Goal: Transaction & Acquisition: Purchase product/service

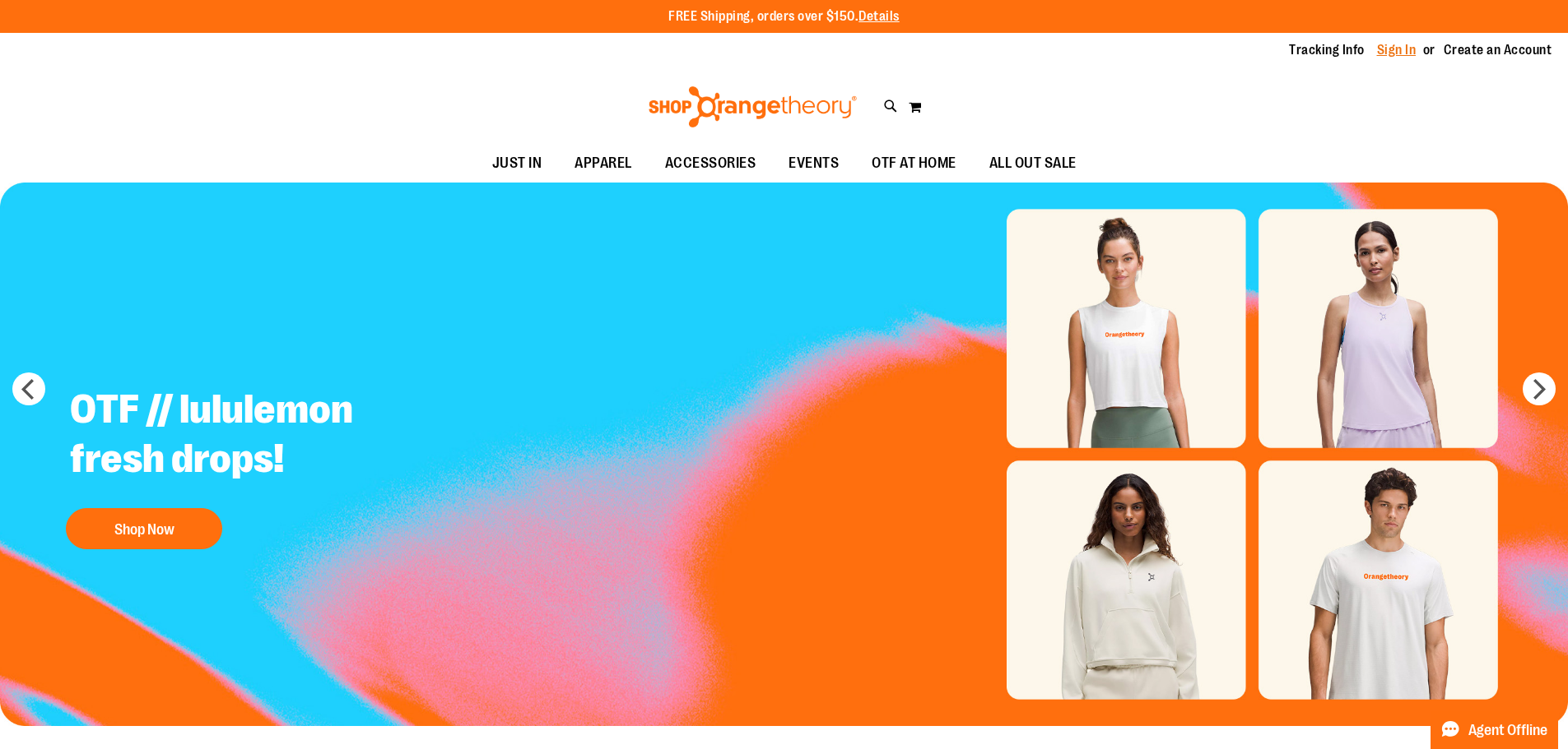
type input "**********"
click at [1379, 41] on link "Sign In" at bounding box center [1396, 49] width 39 height 18
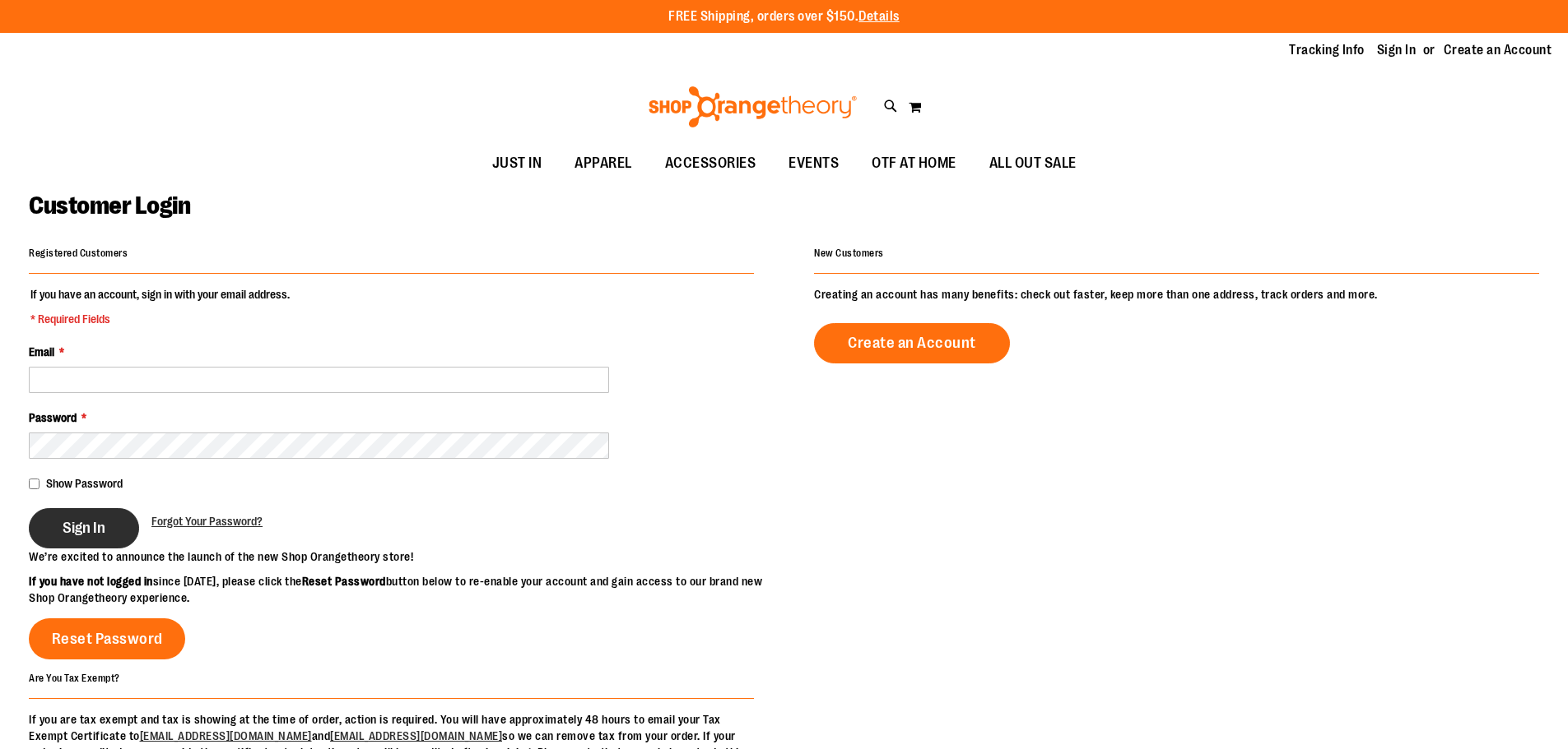
type input "**********"
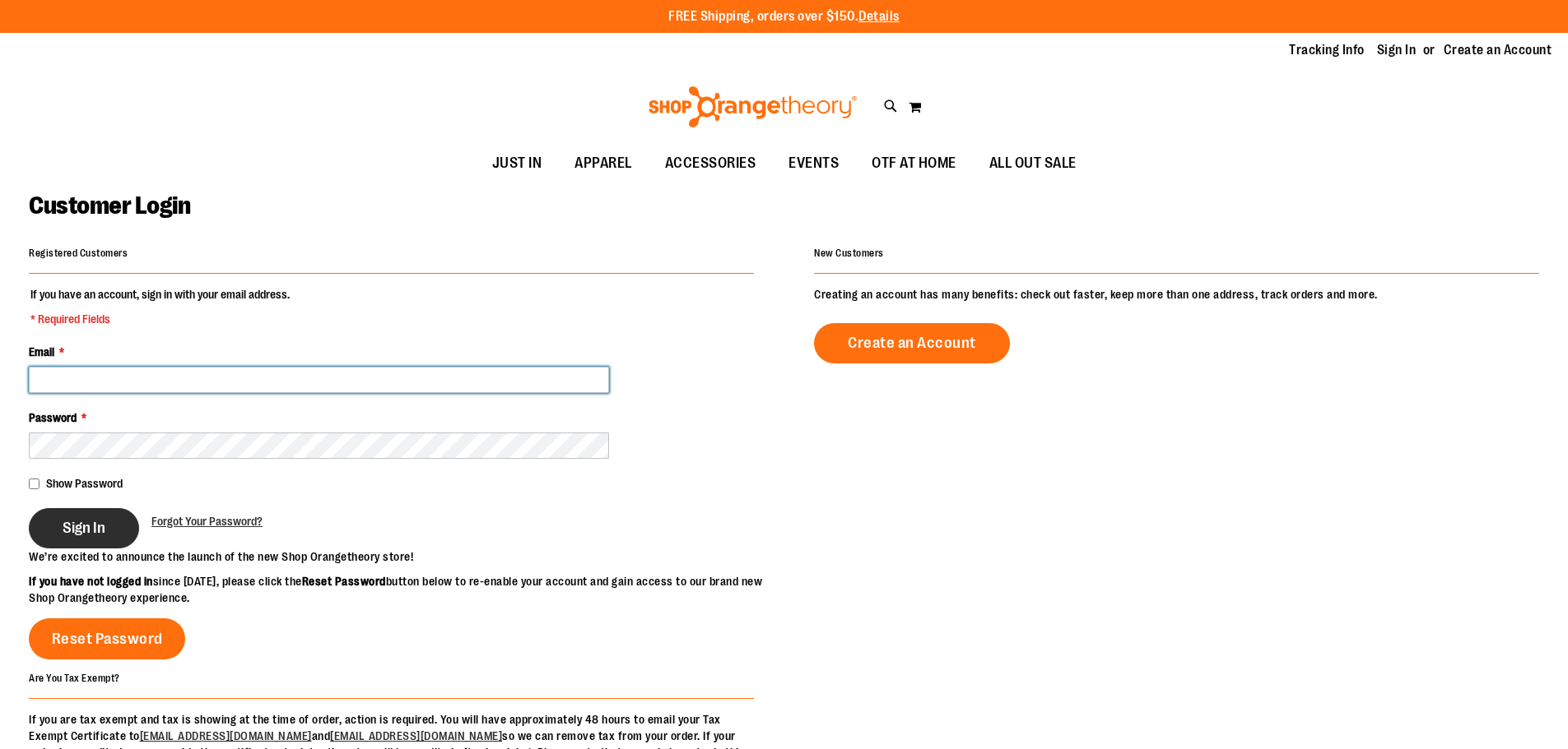
type input "**********"
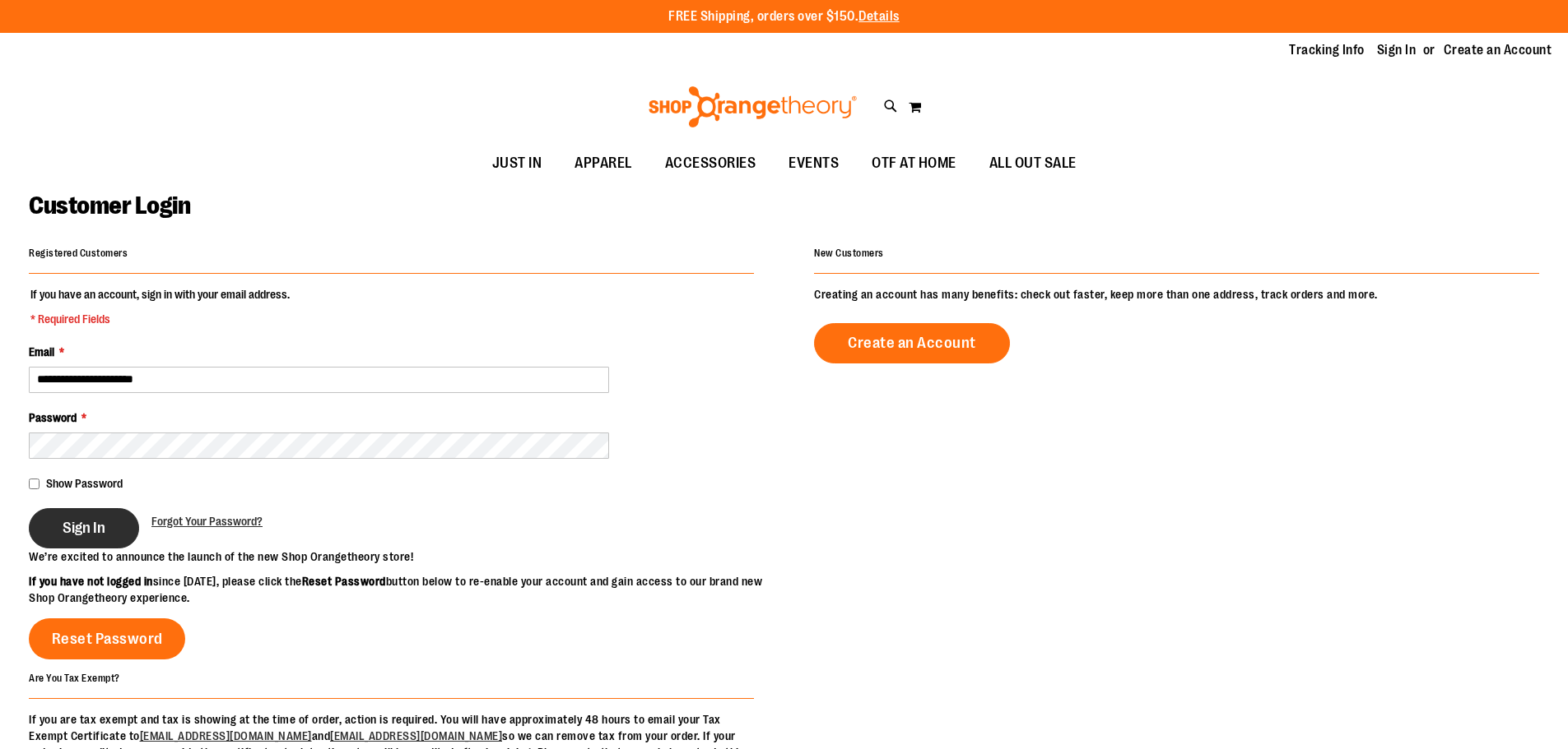
click at [117, 533] on button "Sign In" at bounding box center [84, 528] width 110 height 40
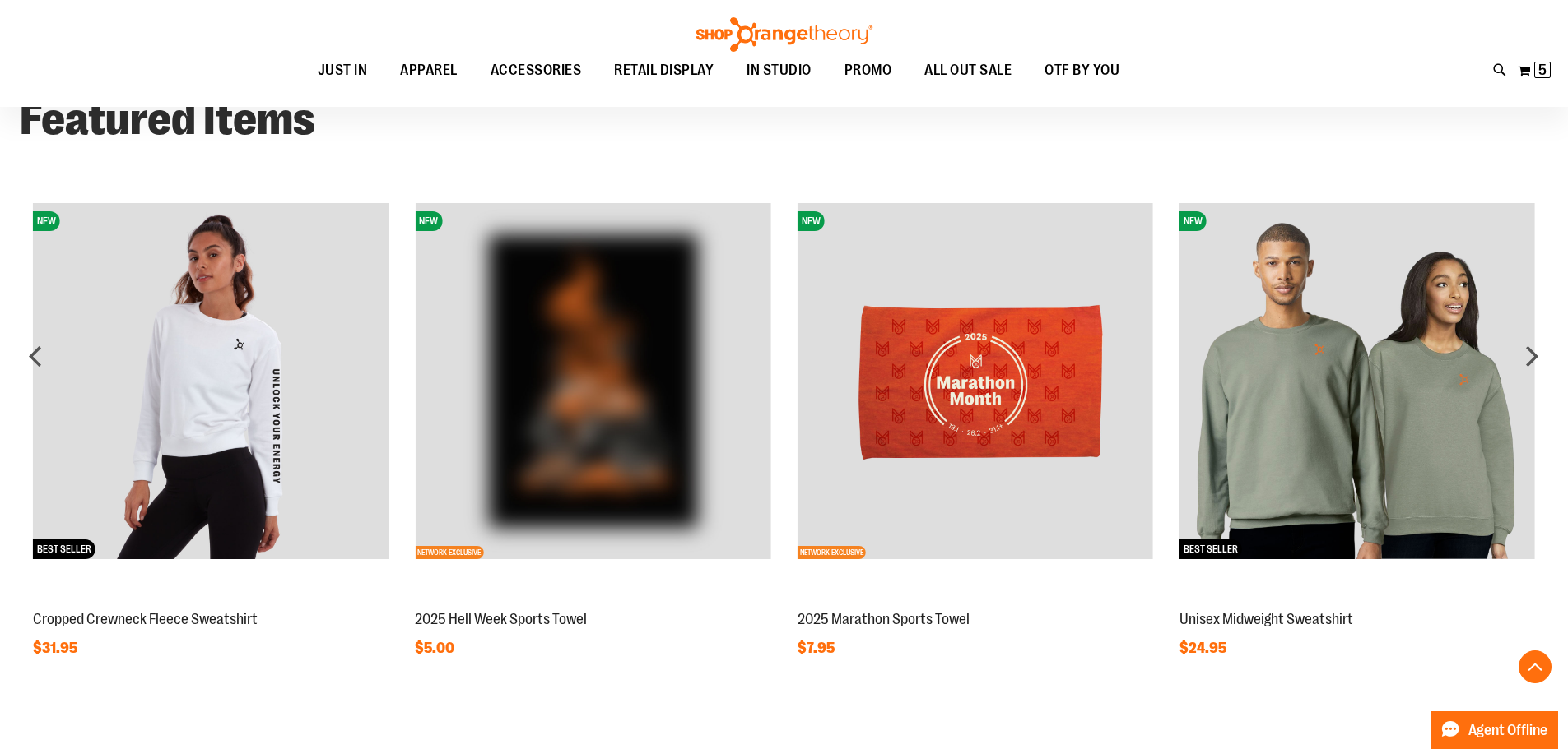
scroll to position [1726, 0]
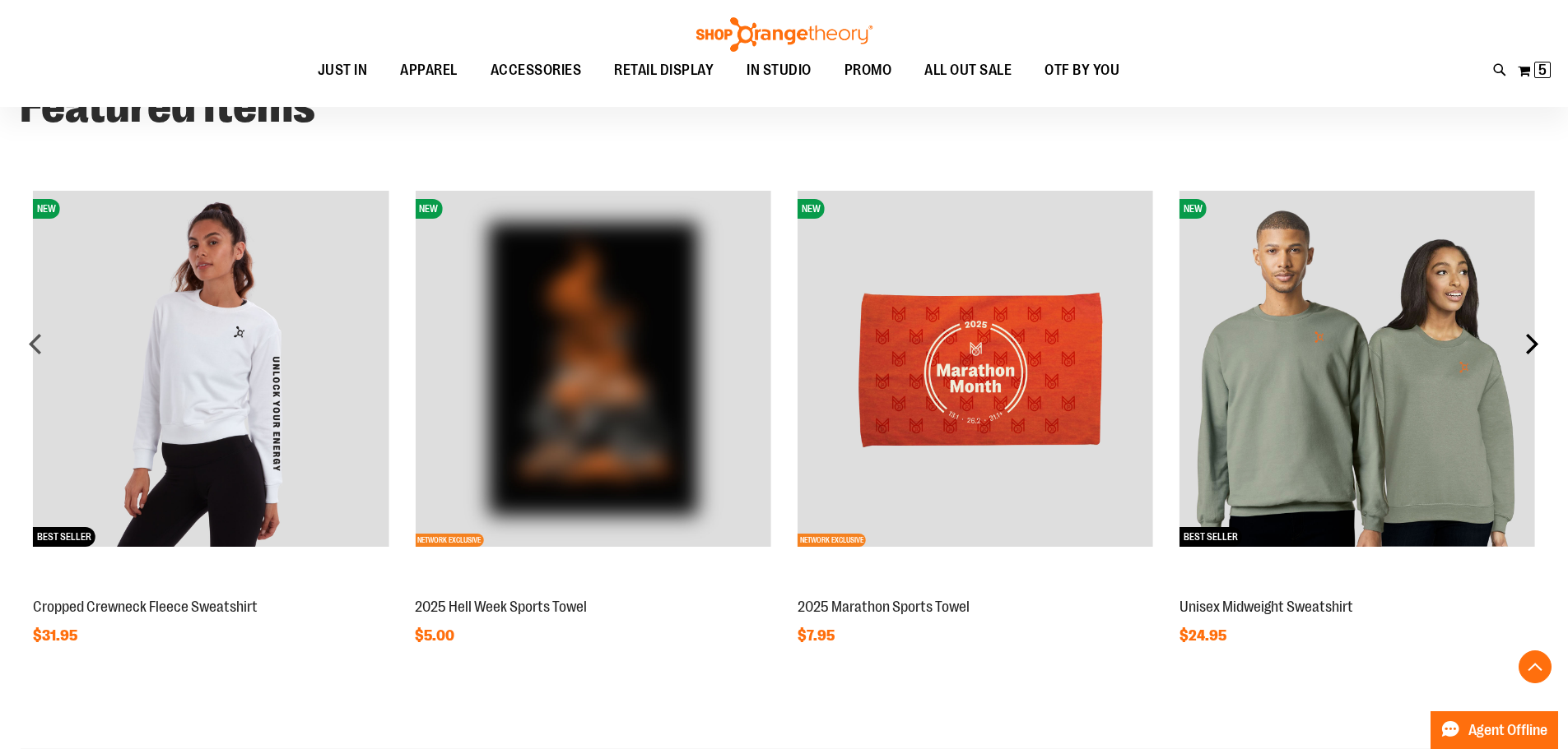
type input "**********"
click at [1529, 340] on div "next" at bounding box center [1531, 344] width 33 height 33
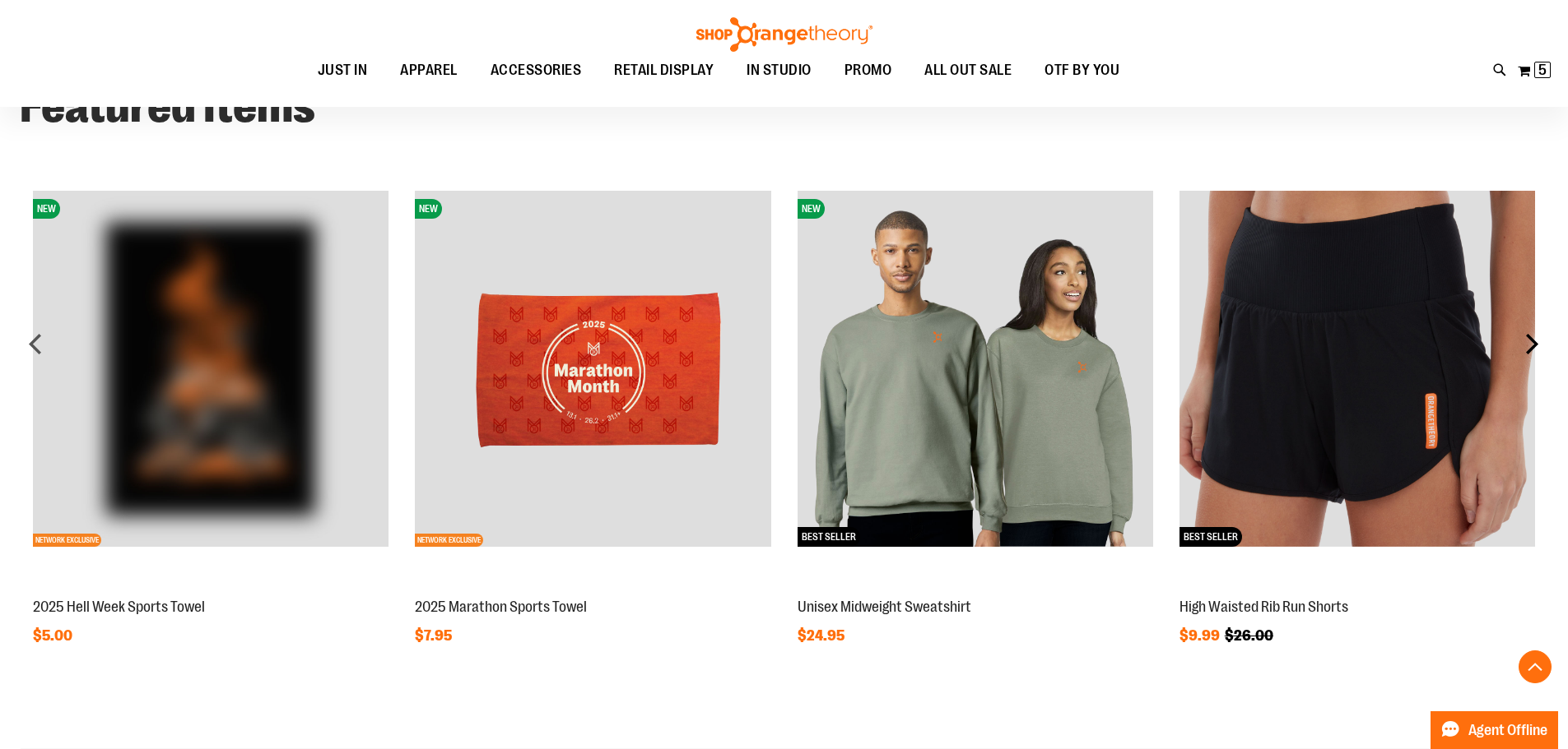
click at [1526, 343] on div "next" at bounding box center [1531, 344] width 33 height 33
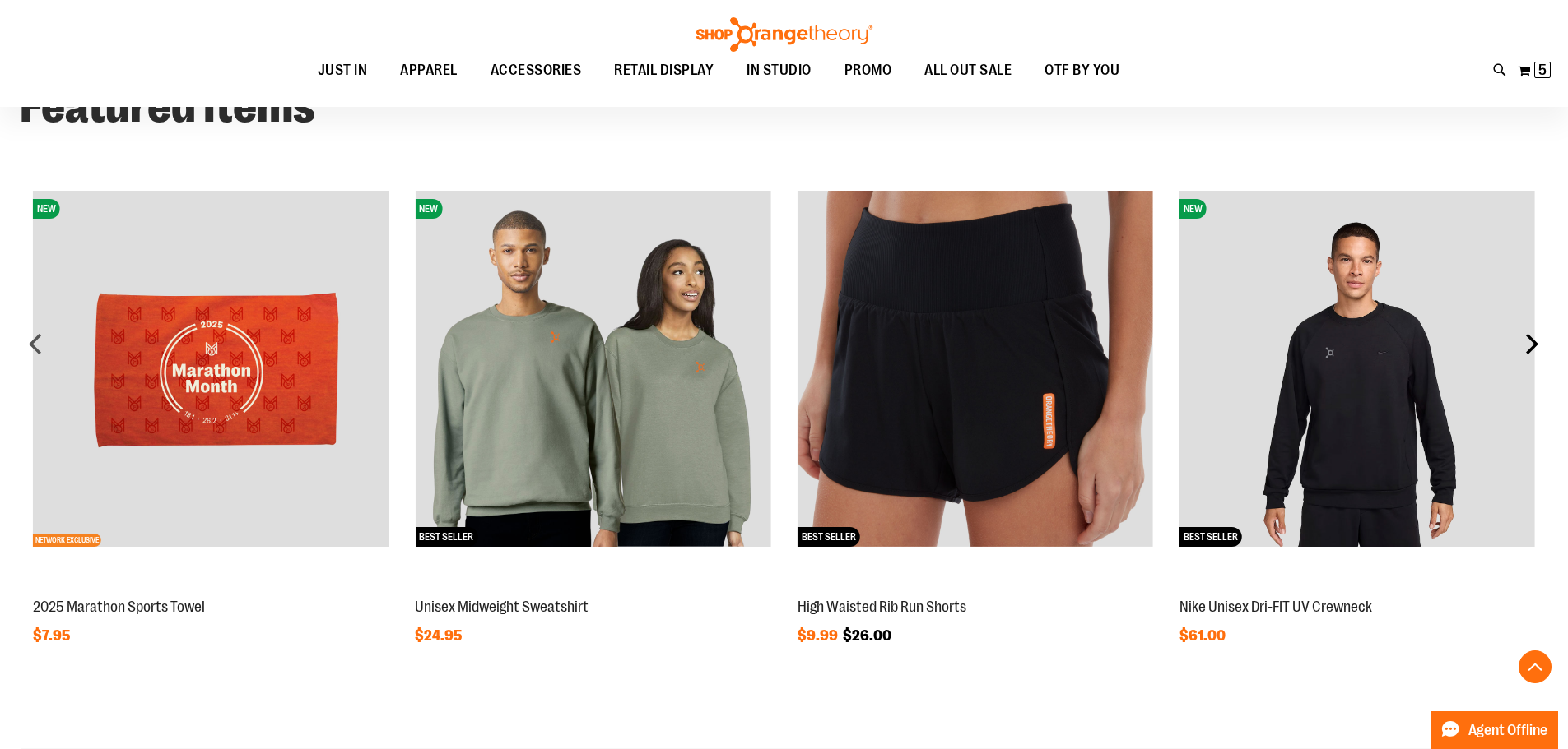
click at [1526, 343] on div "next" at bounding box center [1531, 344] width 33 height 33
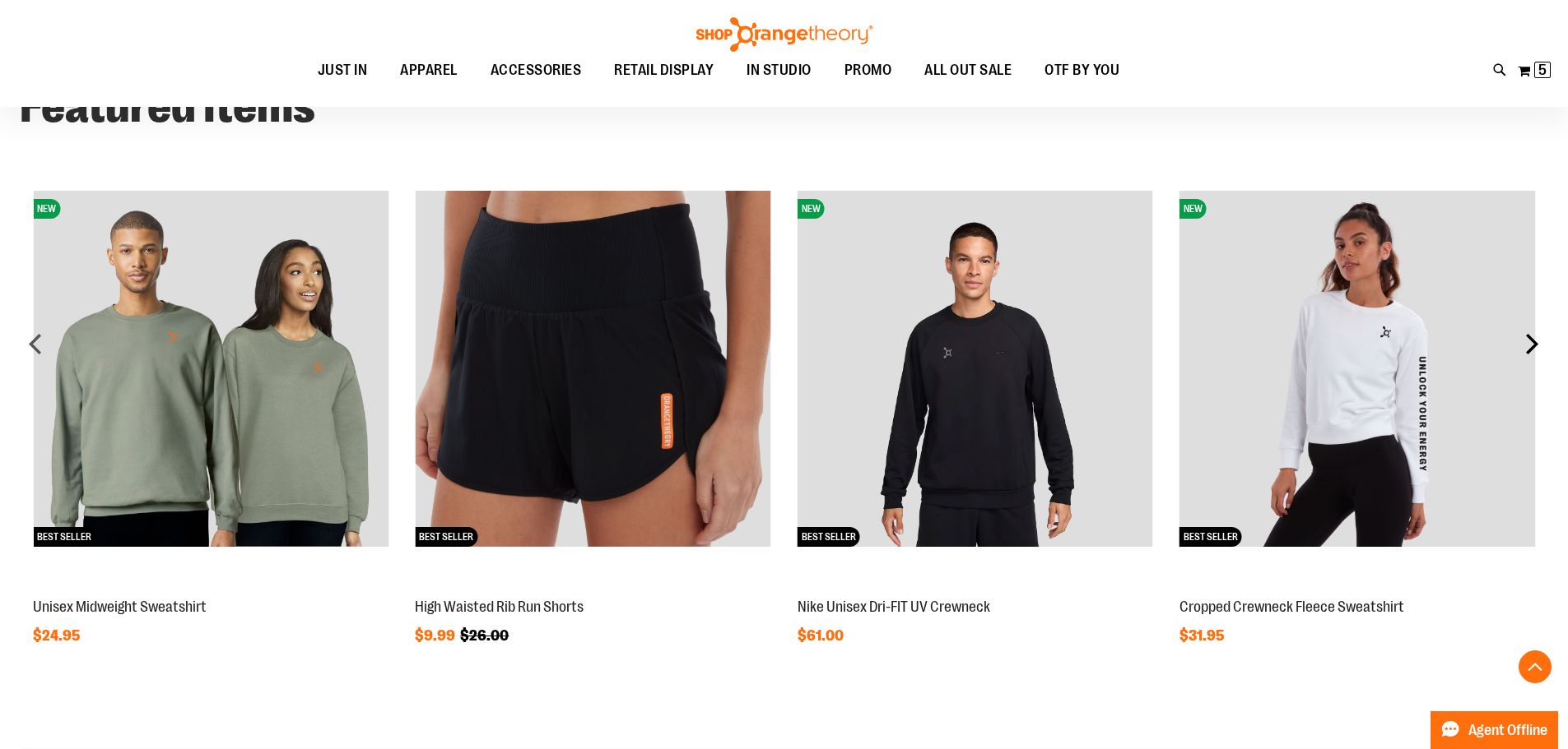
click at [1526, 345] on div "next" at bounding box center [1531, 344] width 33 height 33
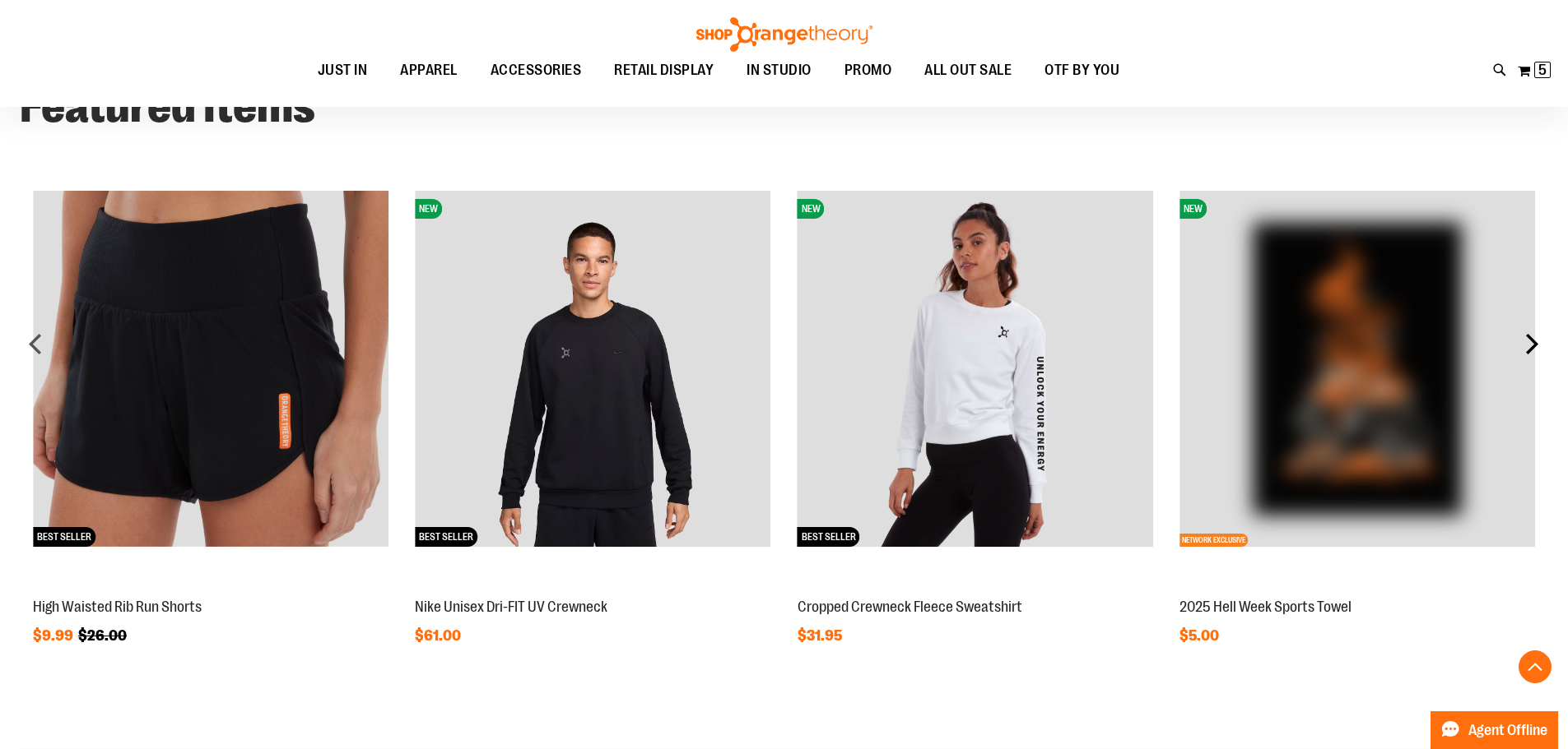
click at [1528, 348] on div "next" at bounding box center [1531, 344] width 33 height 33
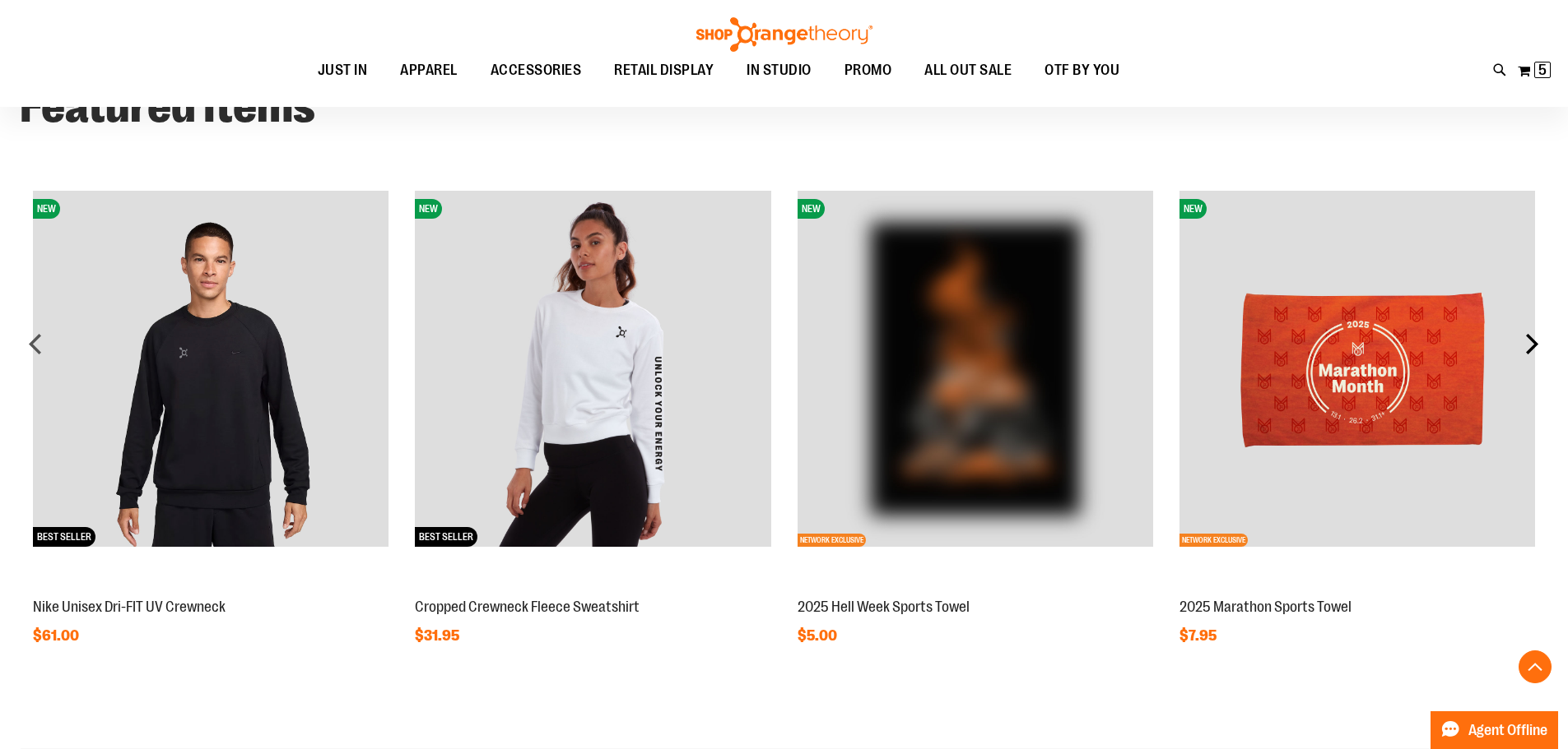
click at [1528, 348] on div "next" at bounding box center [1531, 344] width 33 height 33
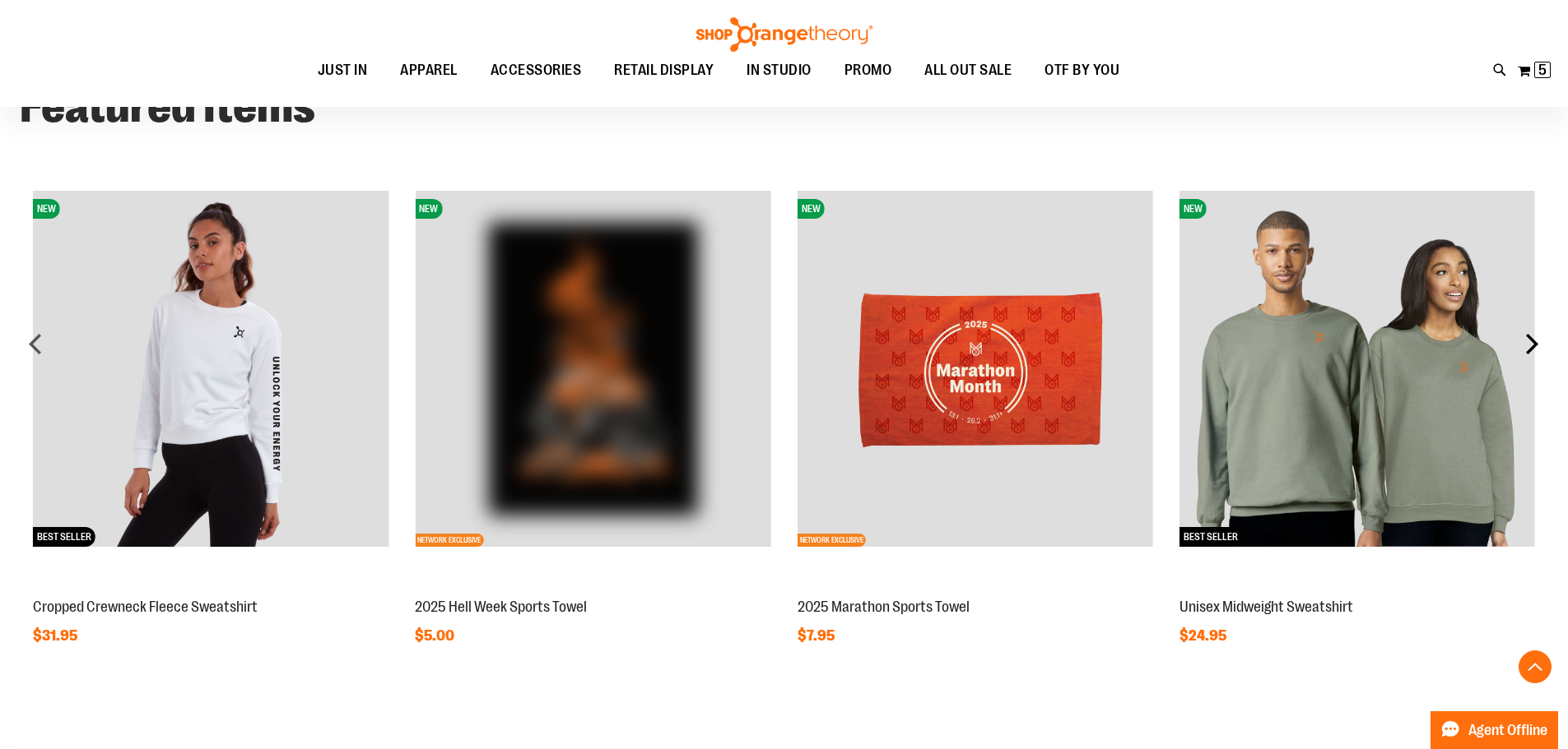
click at [1528, 348] on div "next" at bounding box center [1531, 344] width 33 height 33
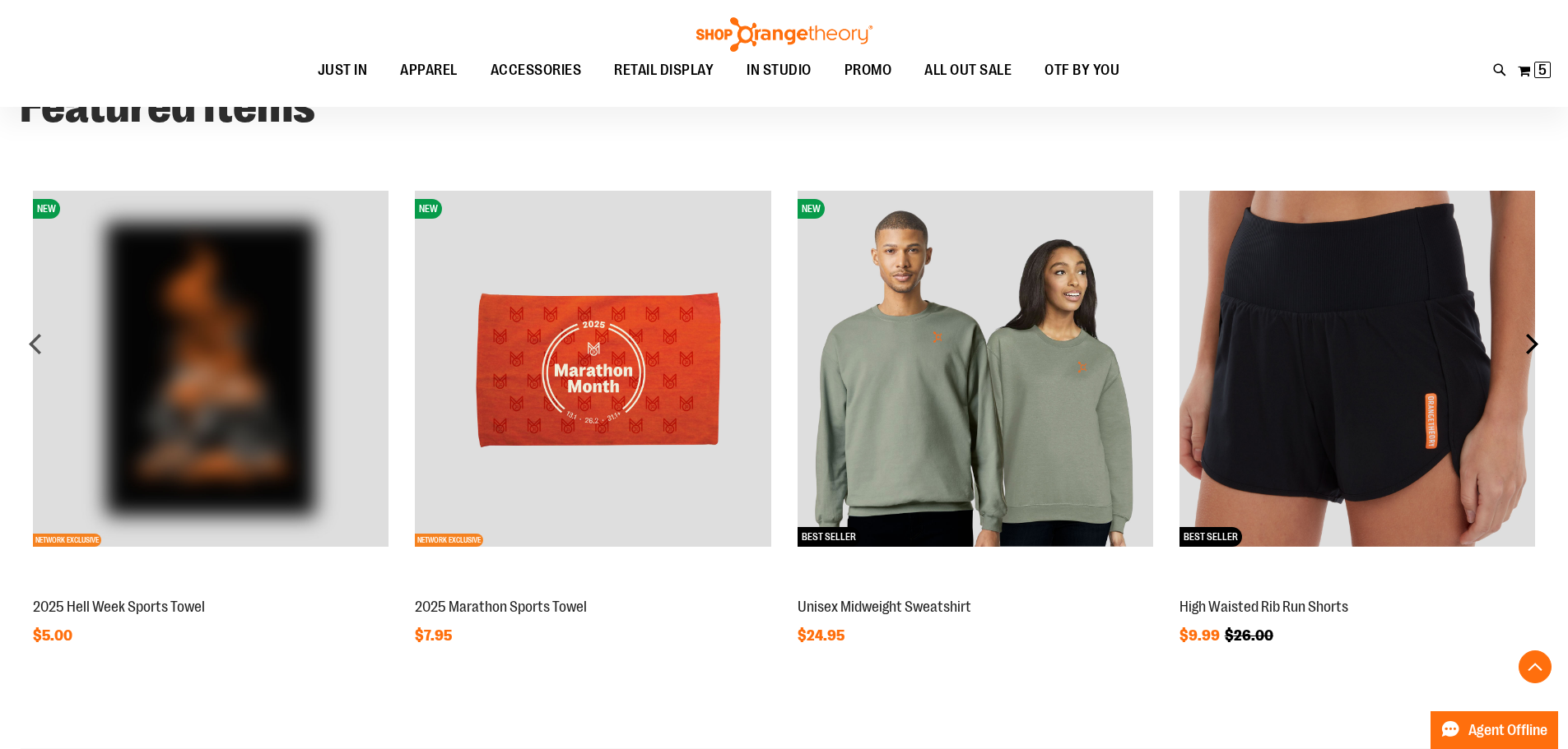
click at [1528, 348] on div "next" at bounding box center [1531, 344] width 33 height 33
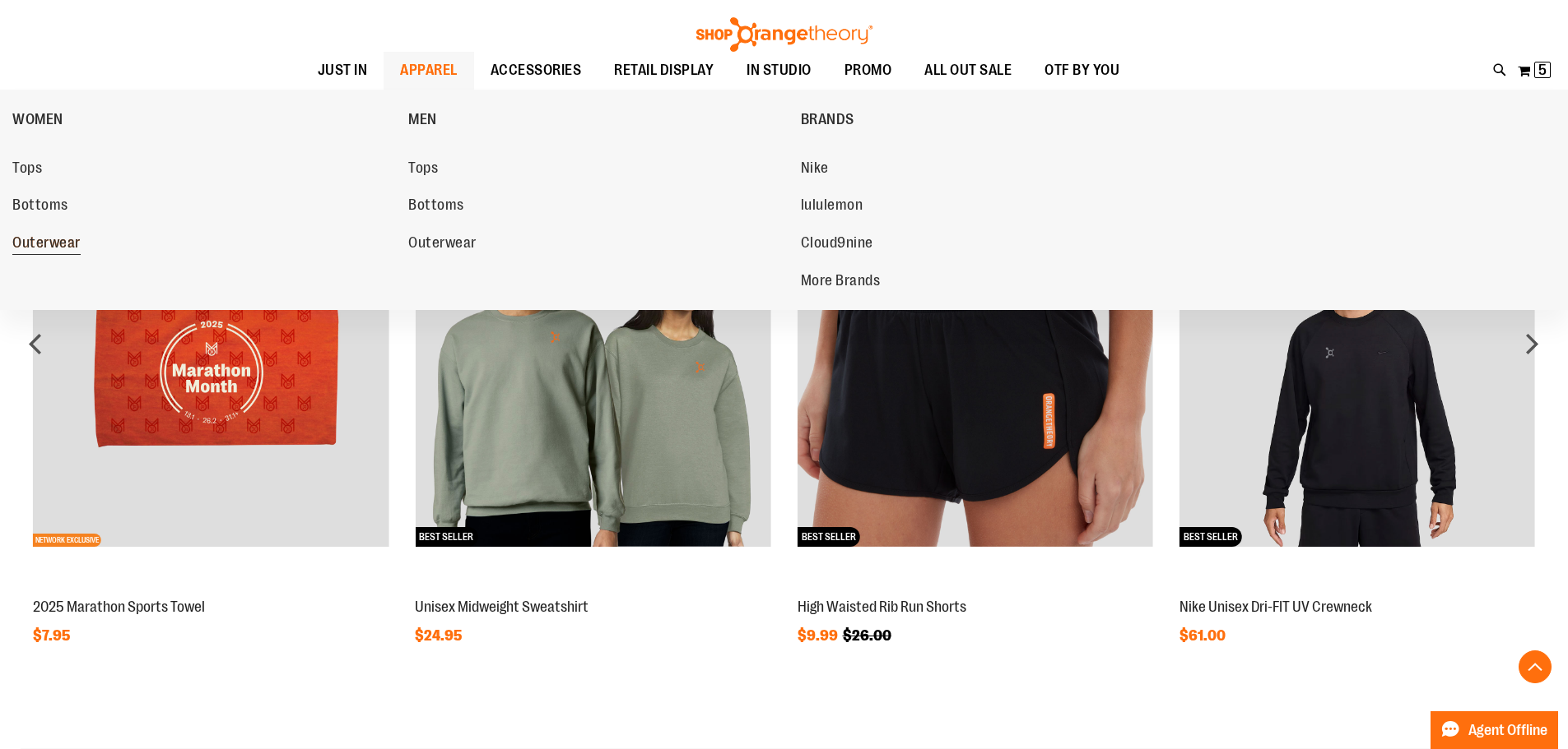
click at [47, 242] on span "Outerwear" at bounding box center [47, 245] width 69 height 21
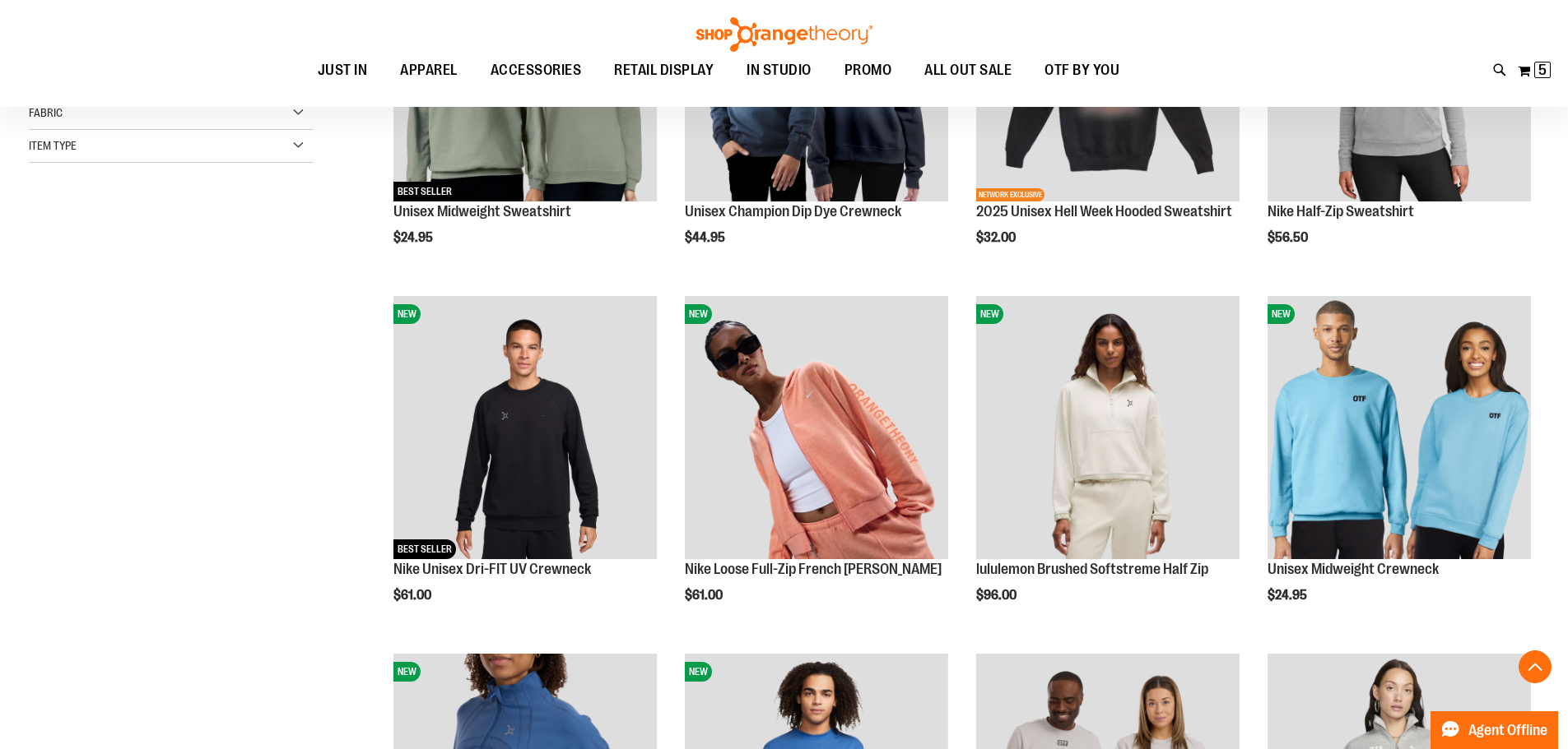
scroll to position [410, 0]
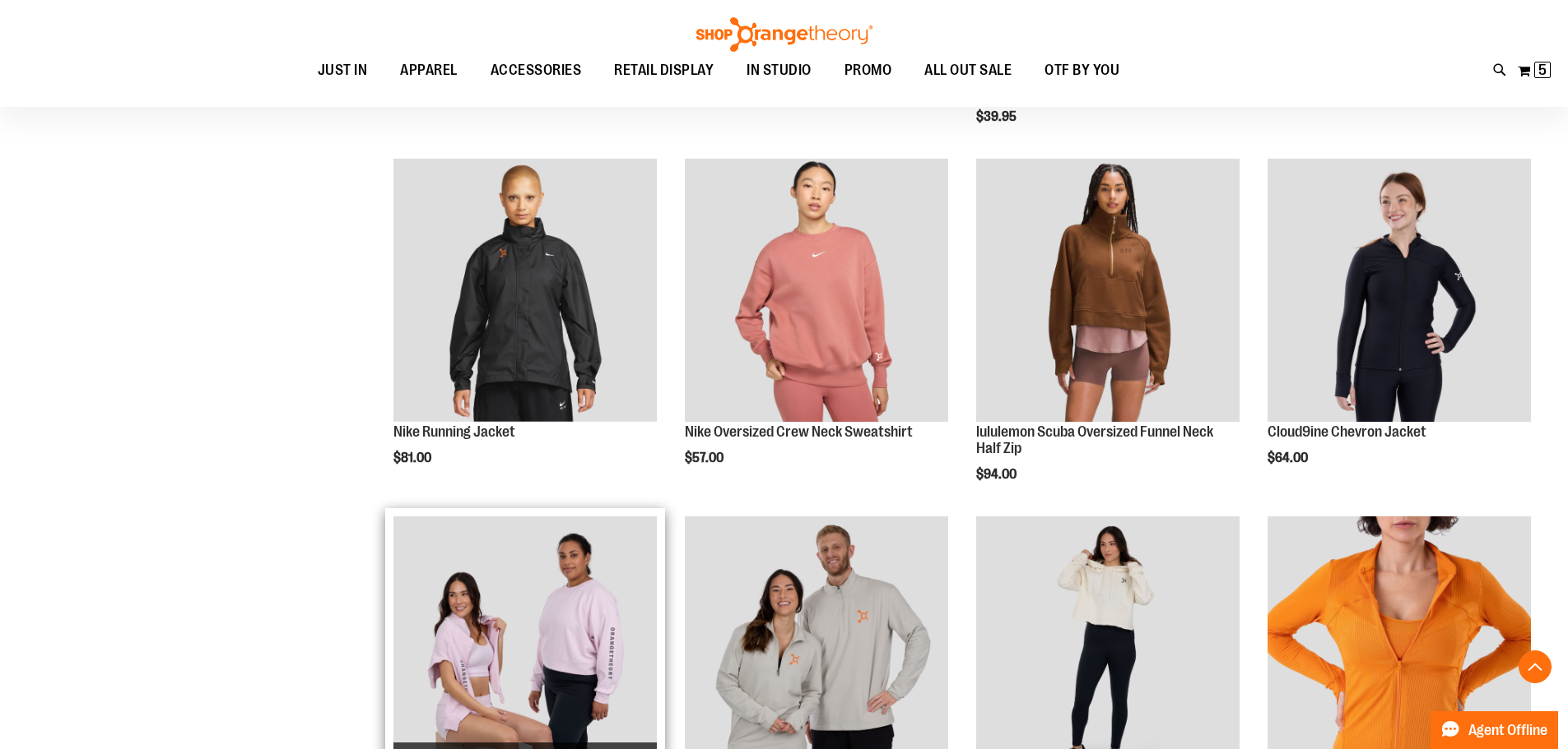
scroll to position [1398, 0]
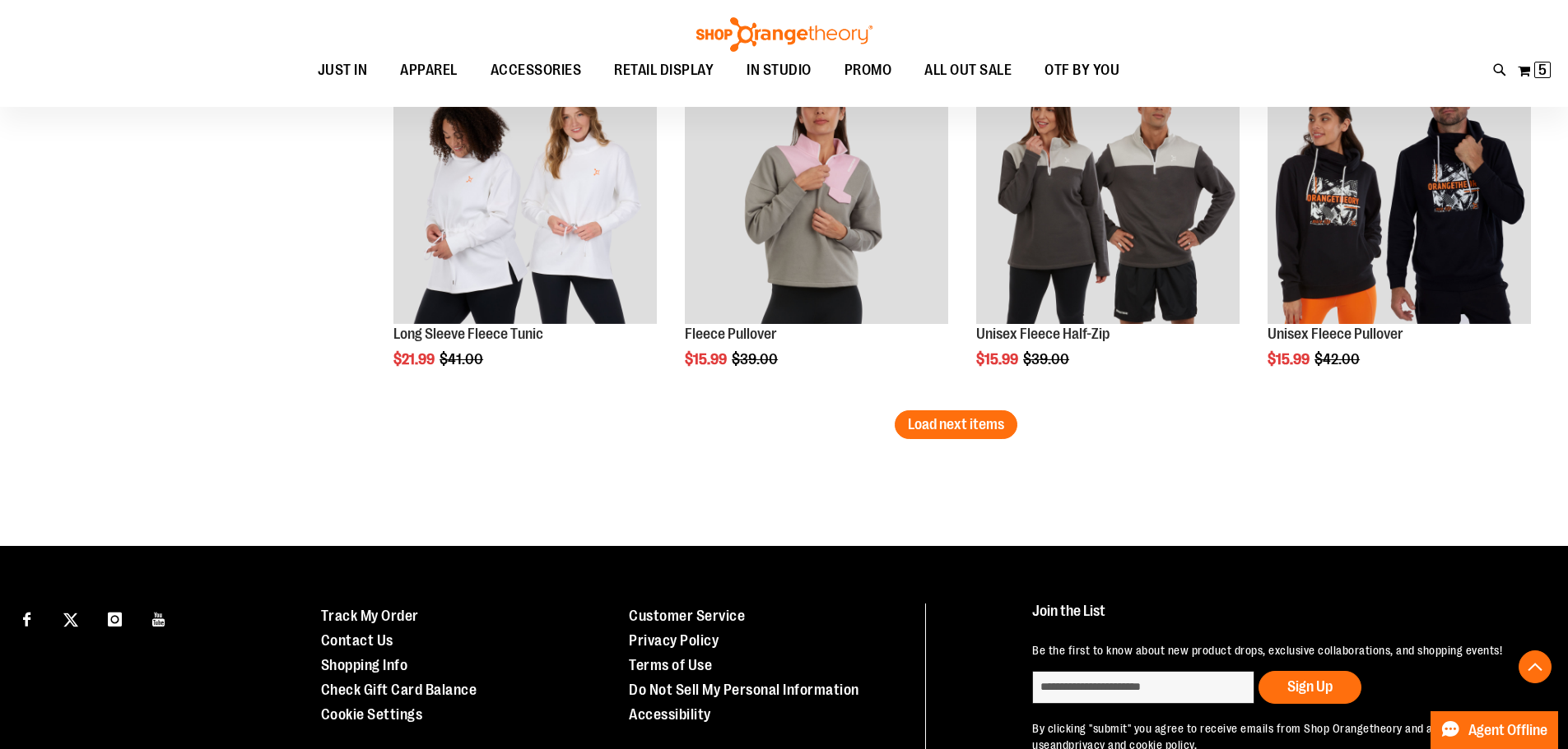
scroll to position [3207, 0]
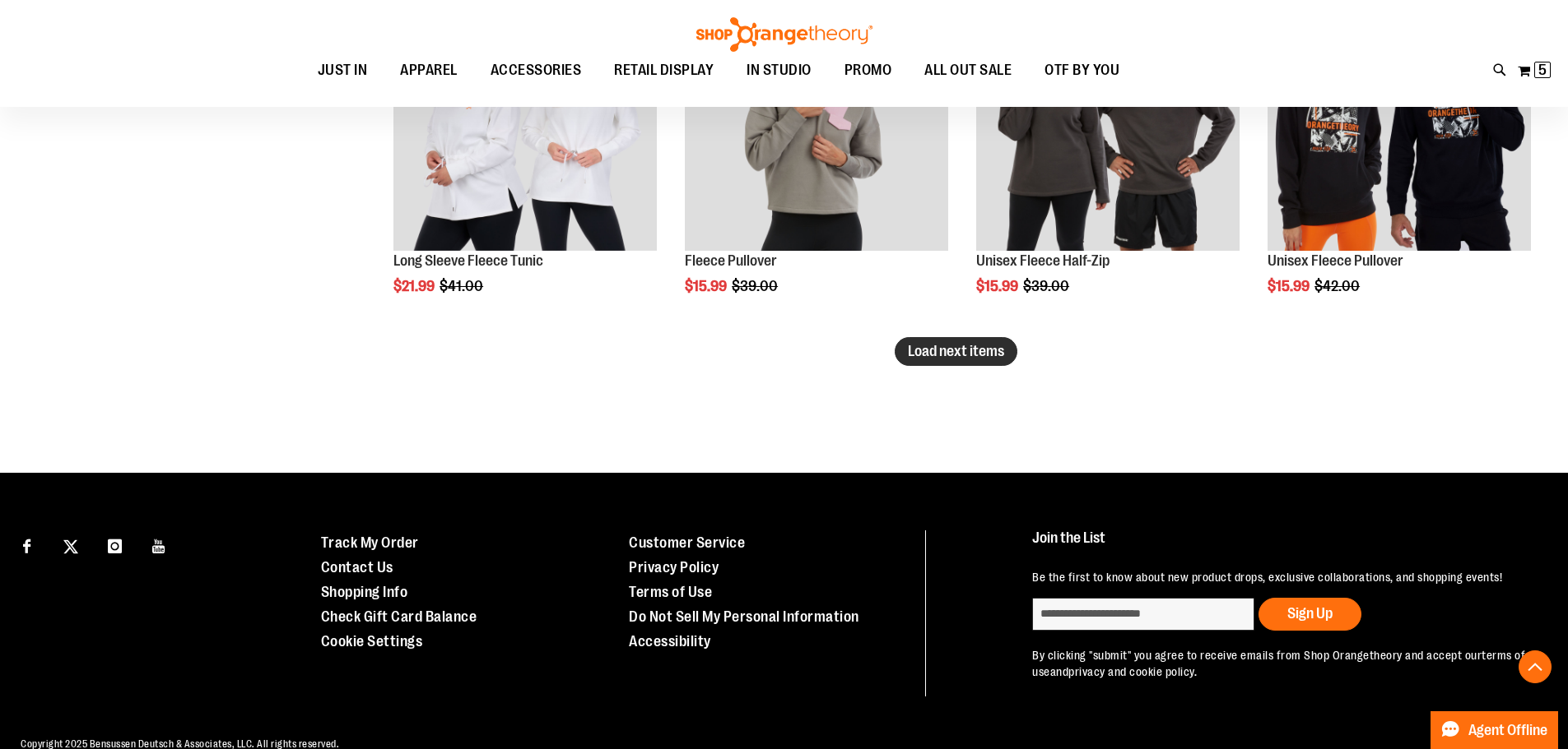
type input "**********"
click at [1003, 355] on span "Load next items" at bounding box center [955, 350] width 96 height 16
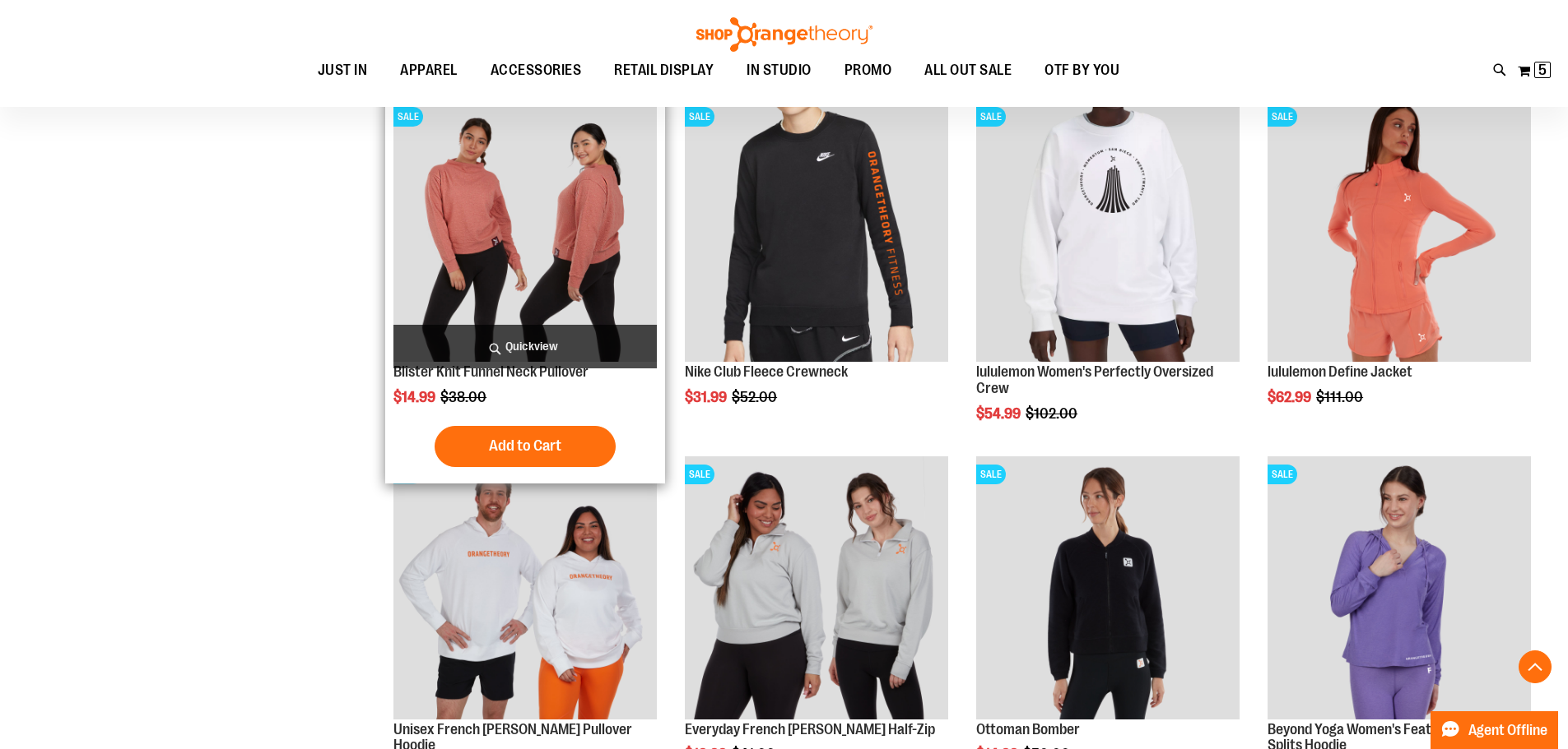
scroll to position [3701, 0]
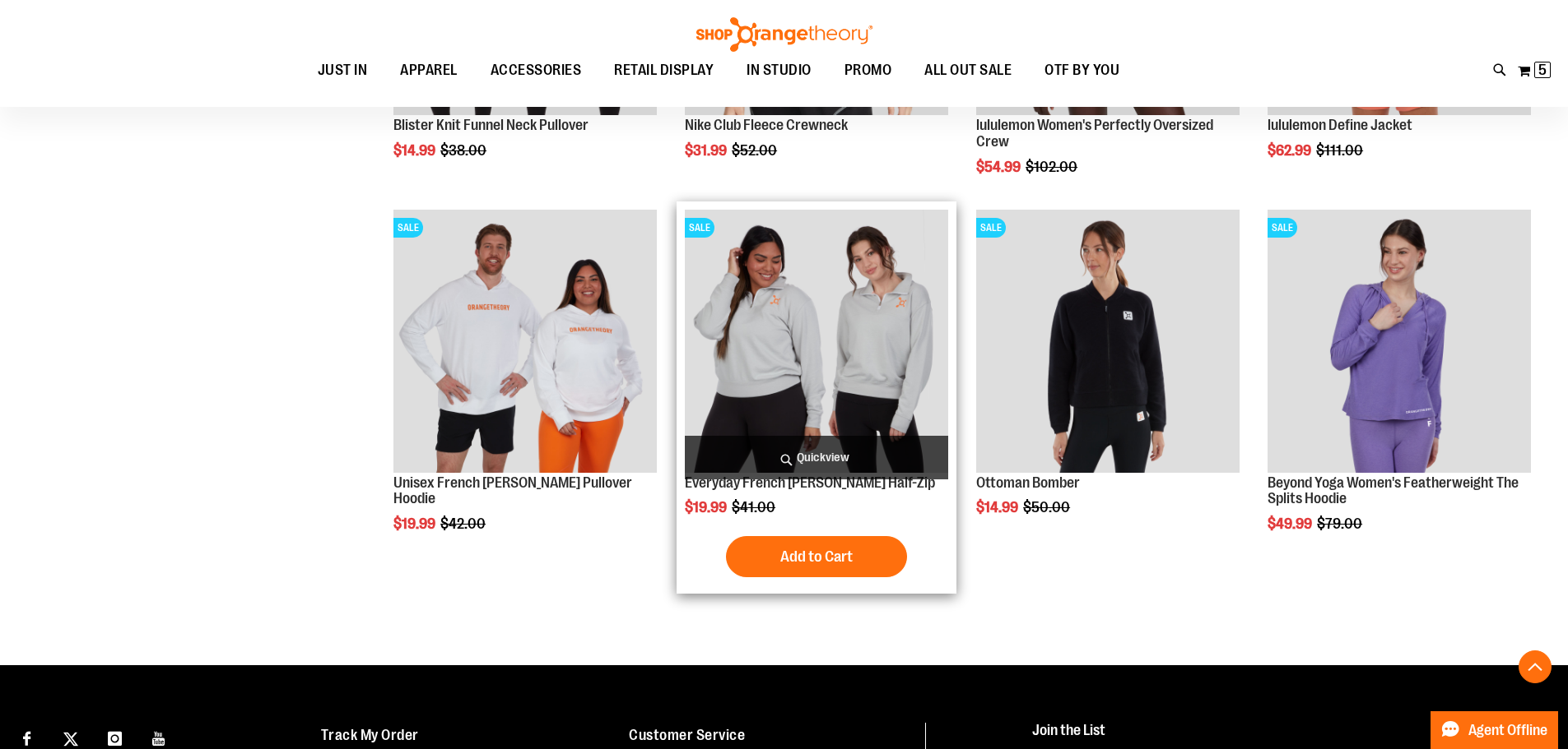
click at [856, 369] on img "product" at bounding box center [816, 341] width 264 height 264
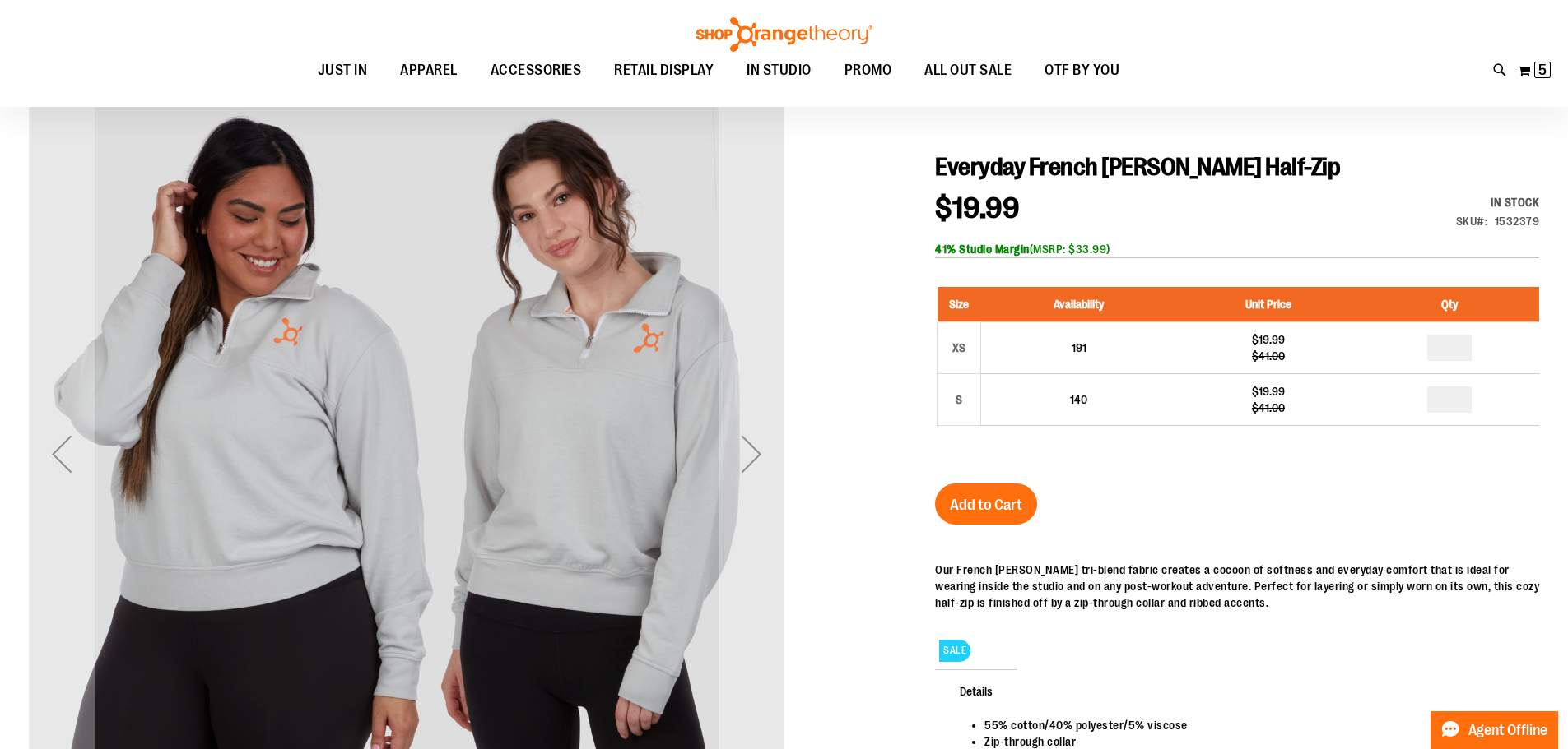
scroll to position [164, 0]
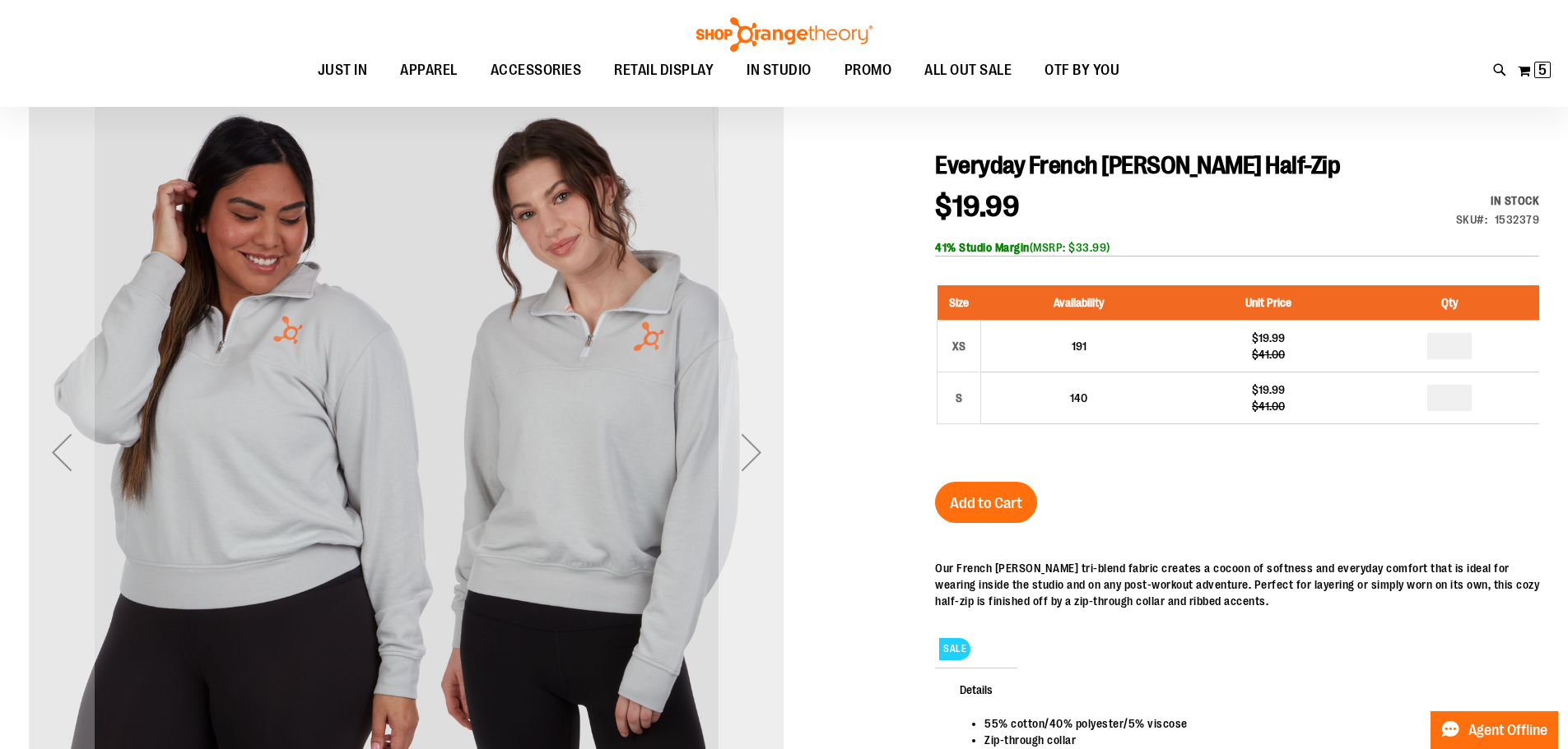
type input "**********"
click at [726, 448] on div "Next" at bounding box center [751, 452] width 66 height 66
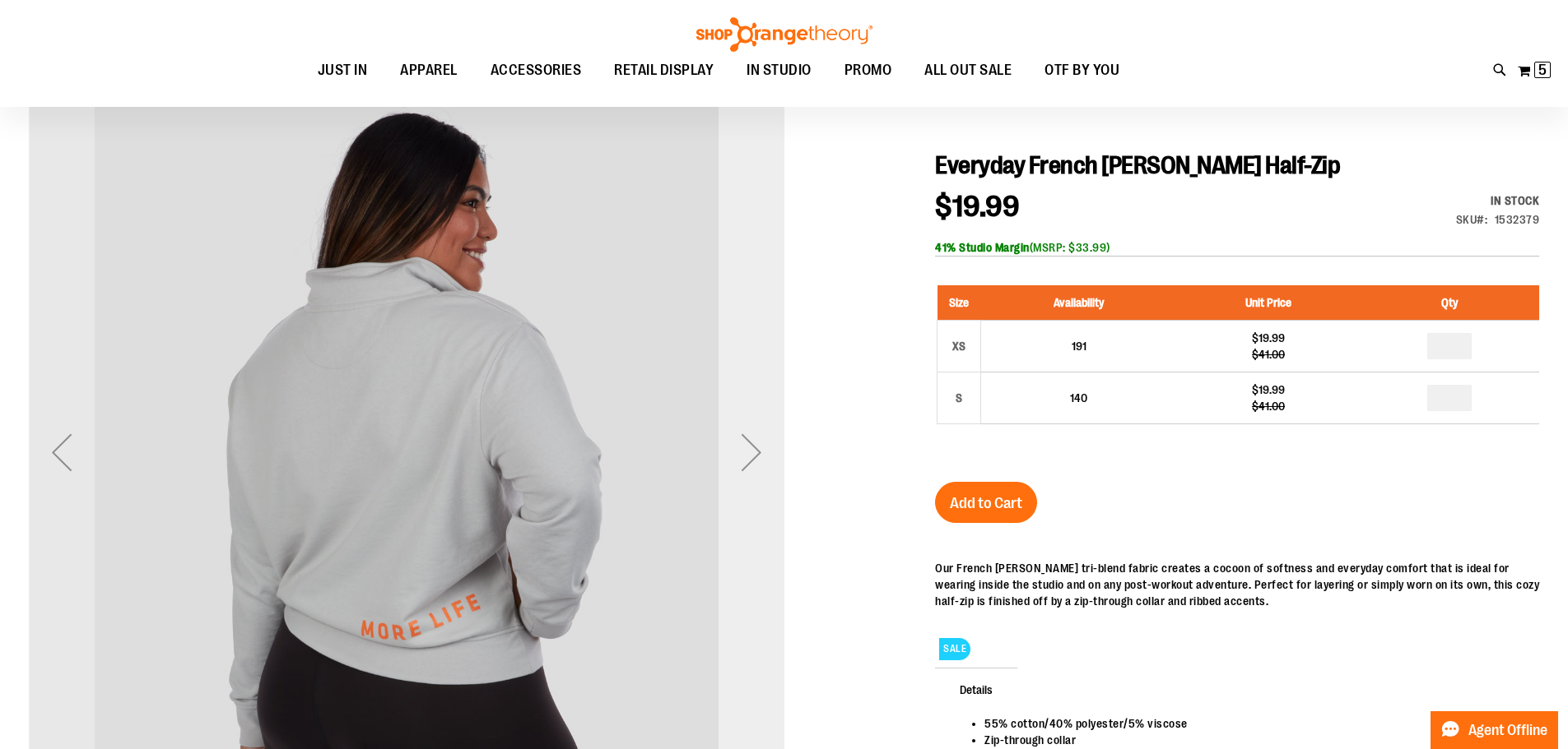
click at [726, 448] on div "Next" at bounding box center [751, 452] width 66 height 66
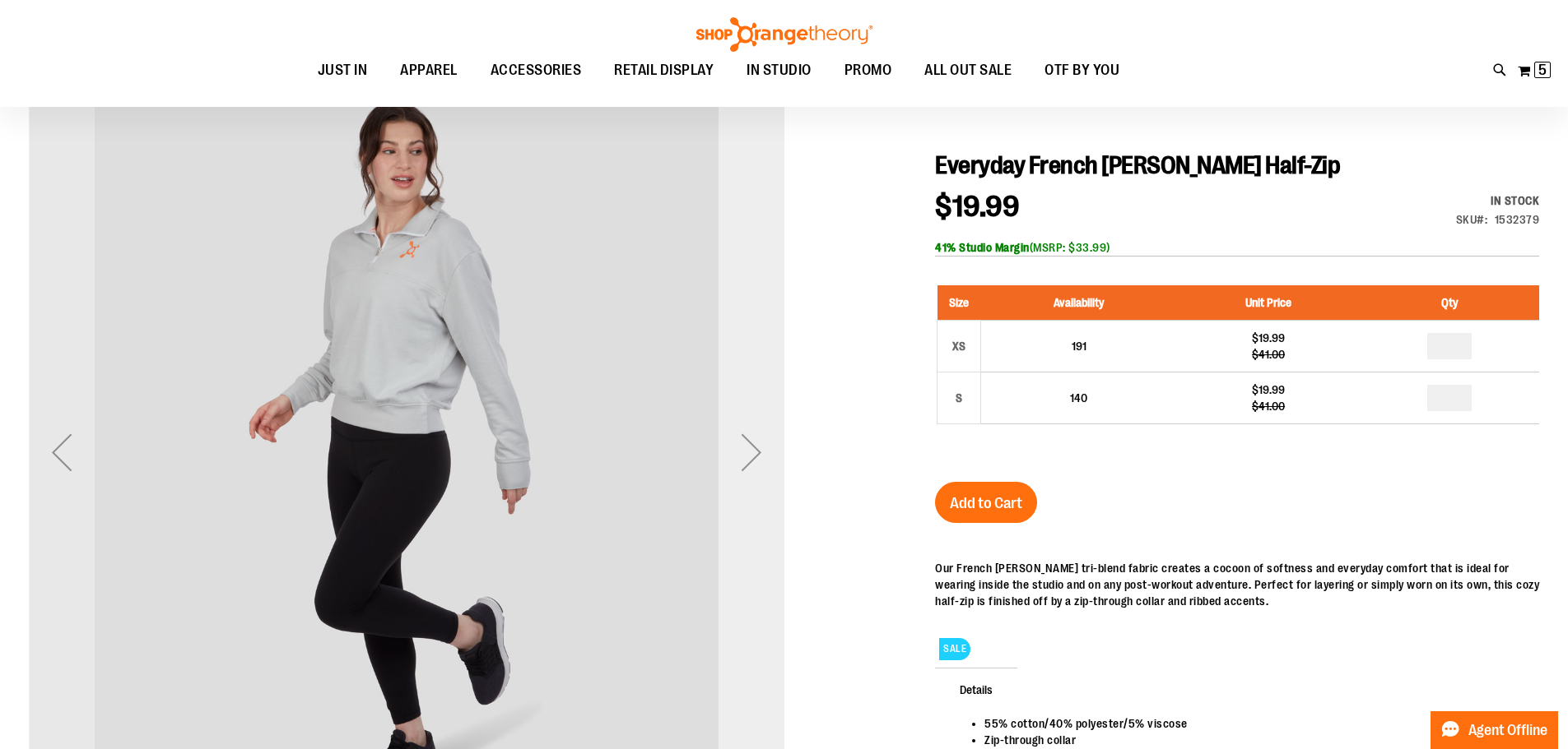
click at [726, 448] on div "Next" at bounding box center [751, 452] width 66 height 66
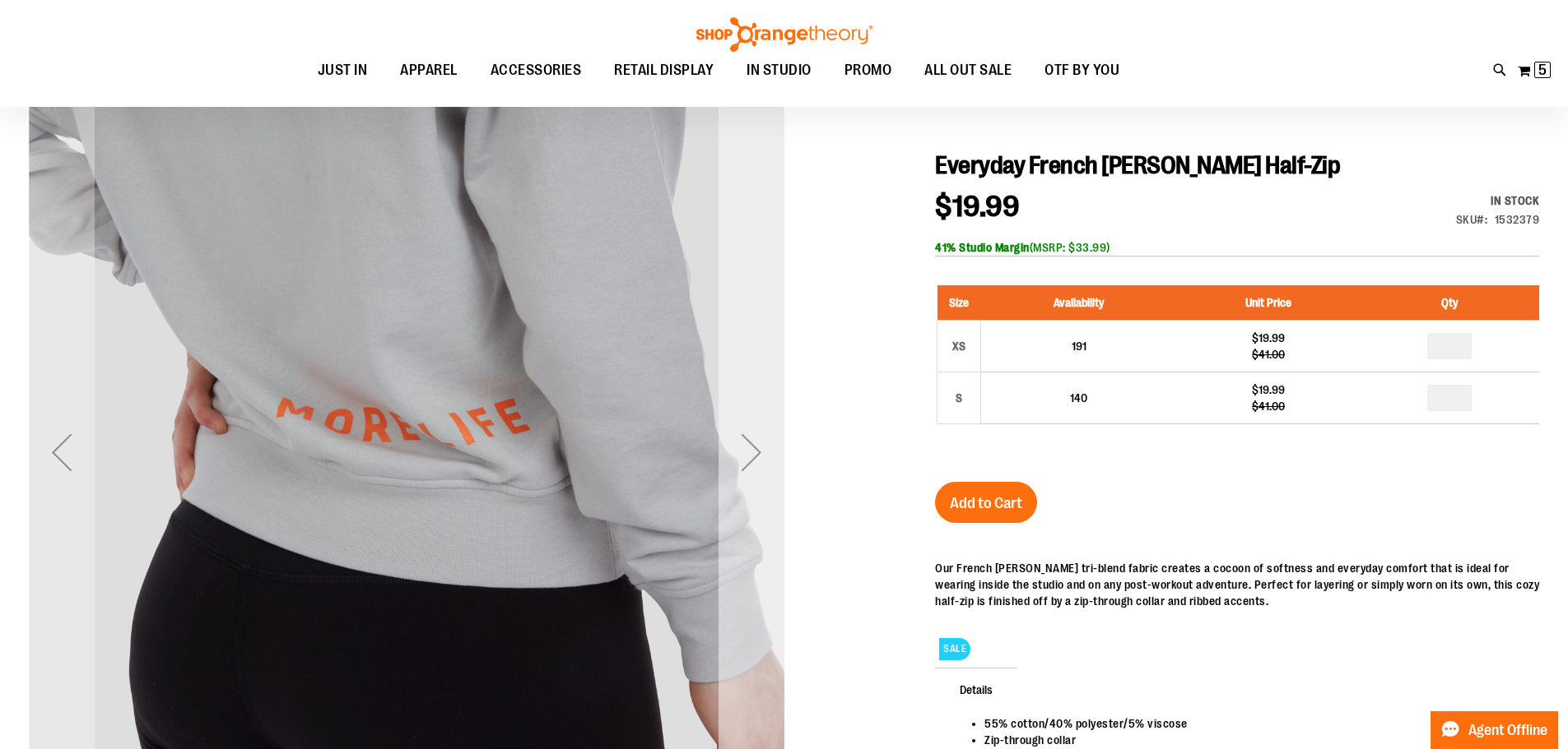
click at [726, 448] on div "Next" at bounding box center [751, 452] width 66 height 66
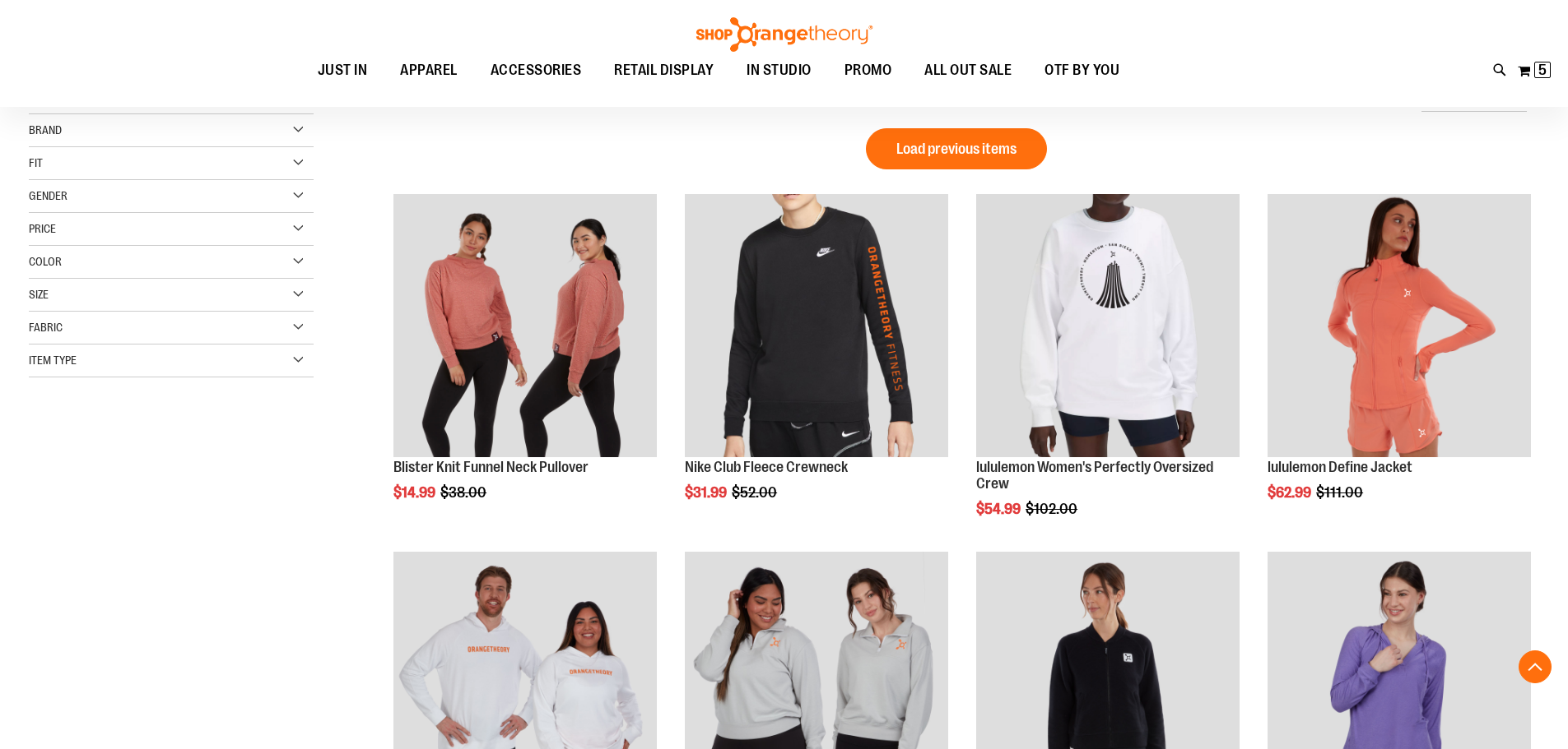
type input "**********"
click at [483, 552] on img "product" at bounding box center [525, 683] width 264 height 264
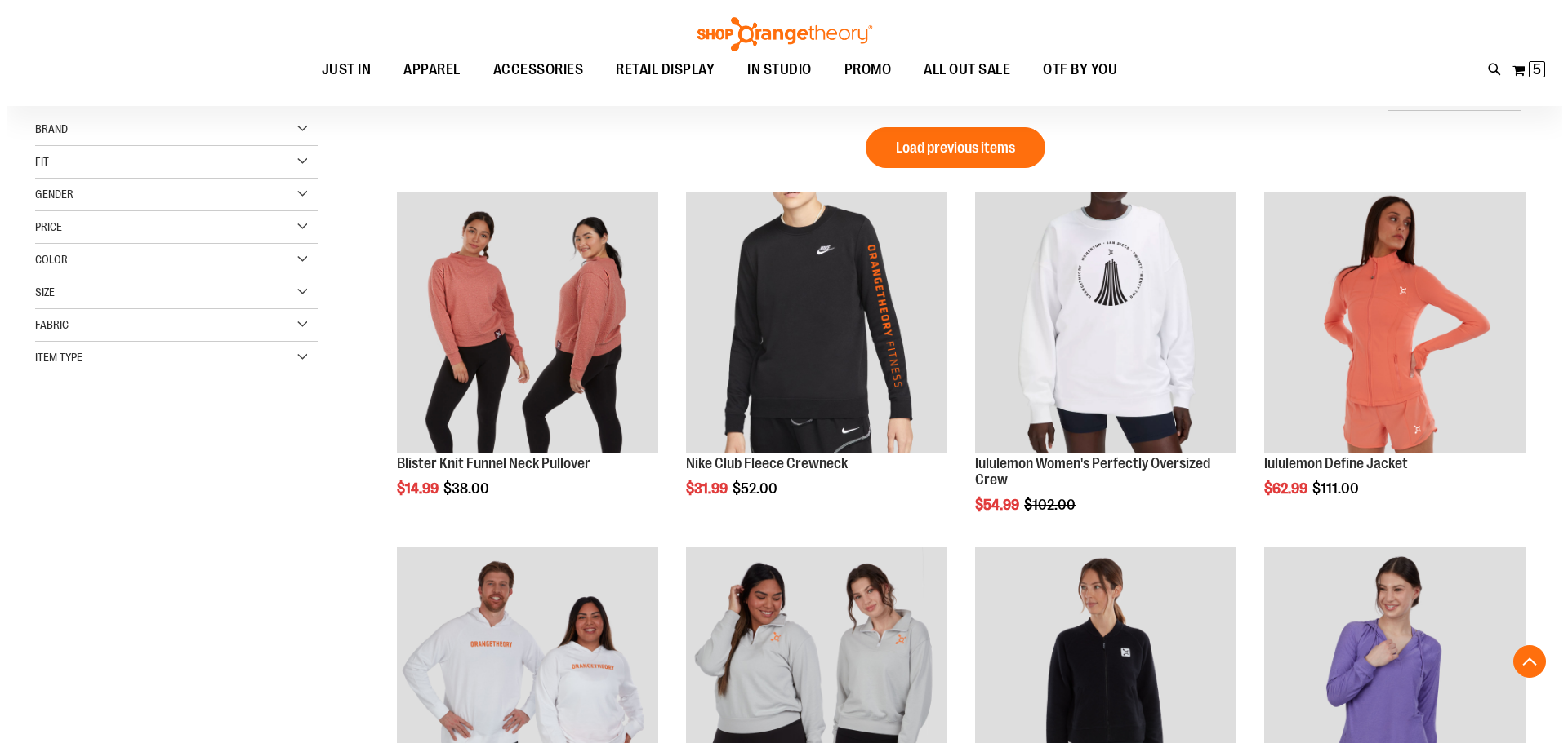
scroll to position [391, 0]
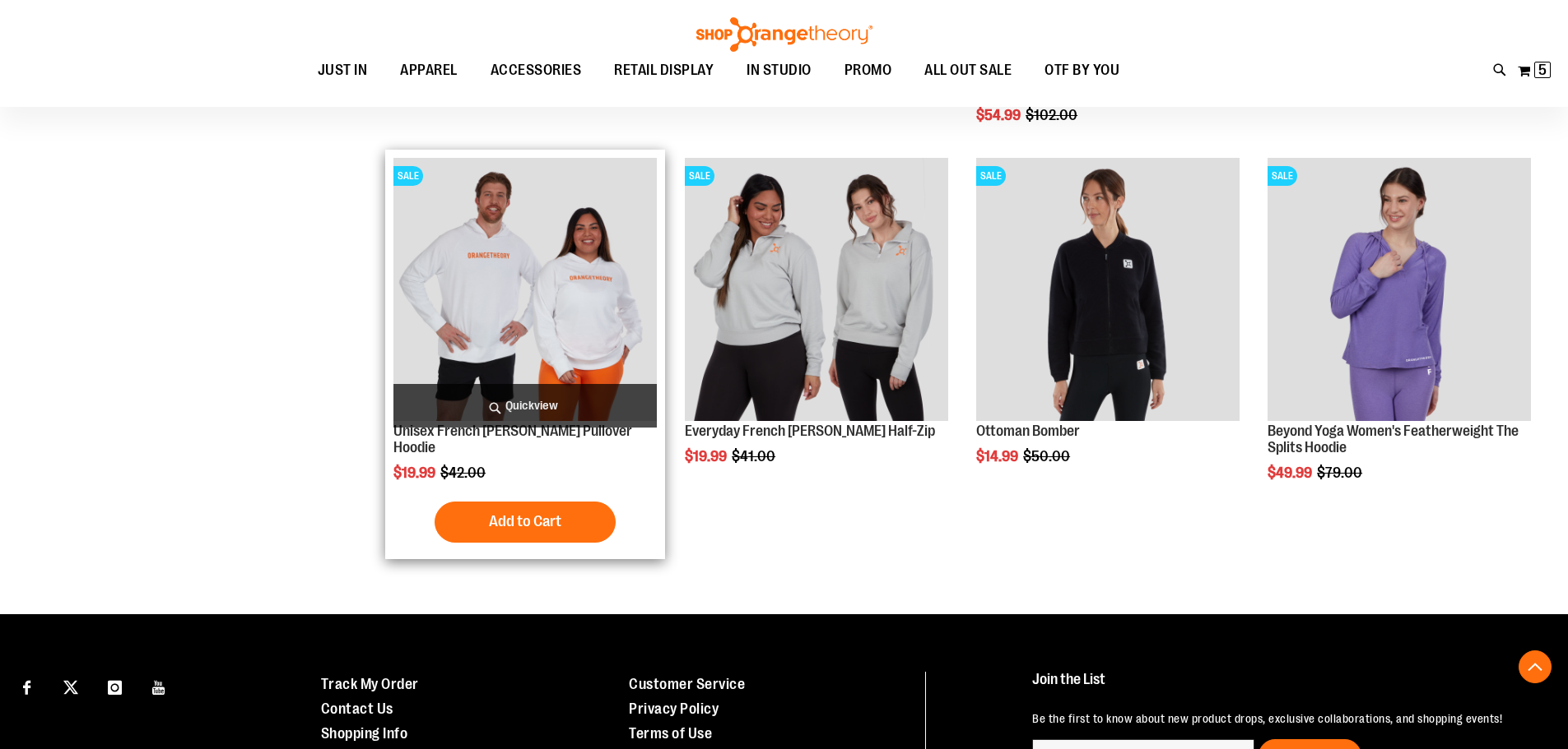
click at [521, 398] on span "Quickview" at bounding box center [525, 406] width 264 height 44
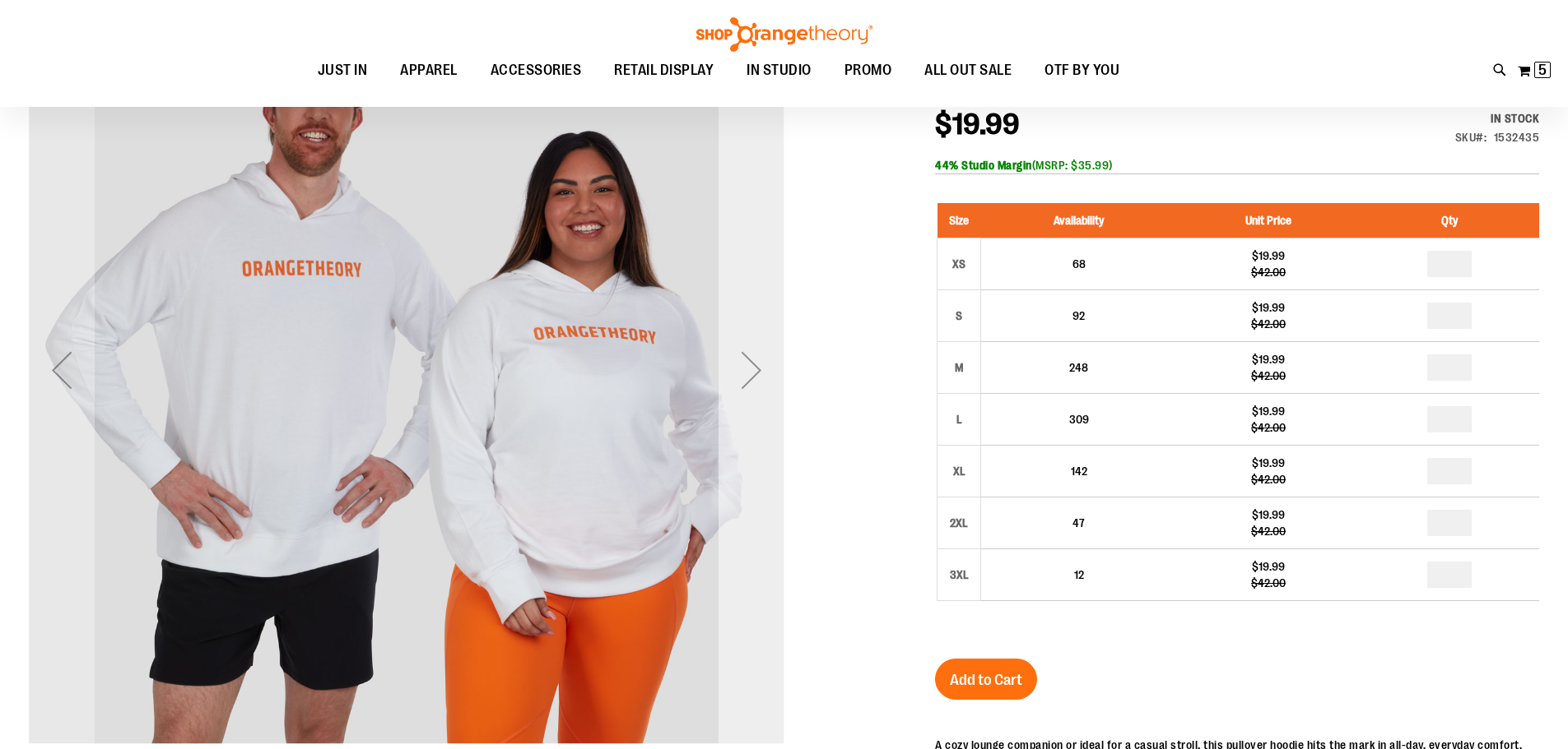
type input "**********"
click at [757, 398] on div "Next" at bounding box center [751, 369] width 66 height 66
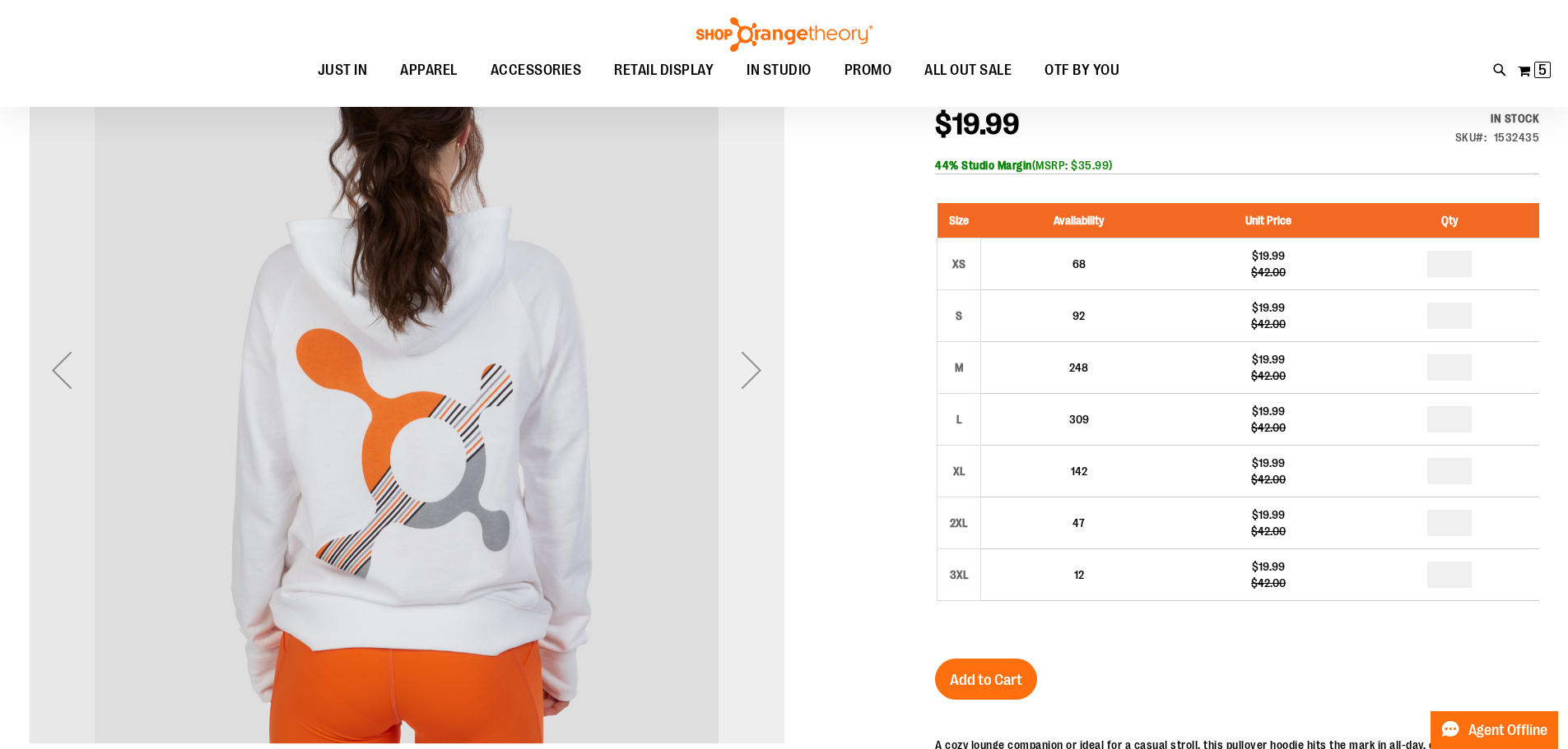
scroll to position [246, 0]
click at [757, 398] on div "Next" at bounding box center [751, 370] width 66 height 66
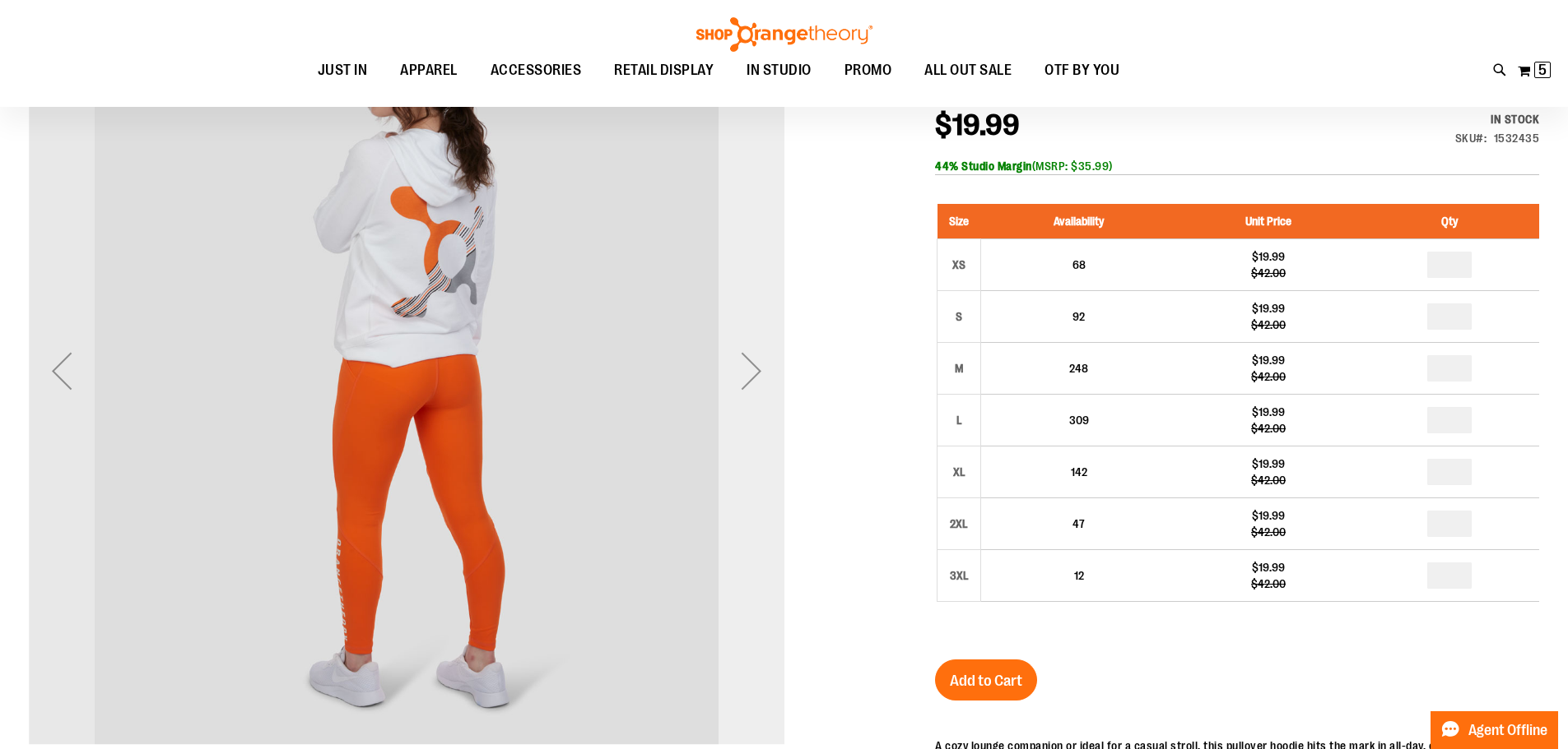
click at [752, 405] on div "Next" at bounding box center [751, 370] width 66 height 755
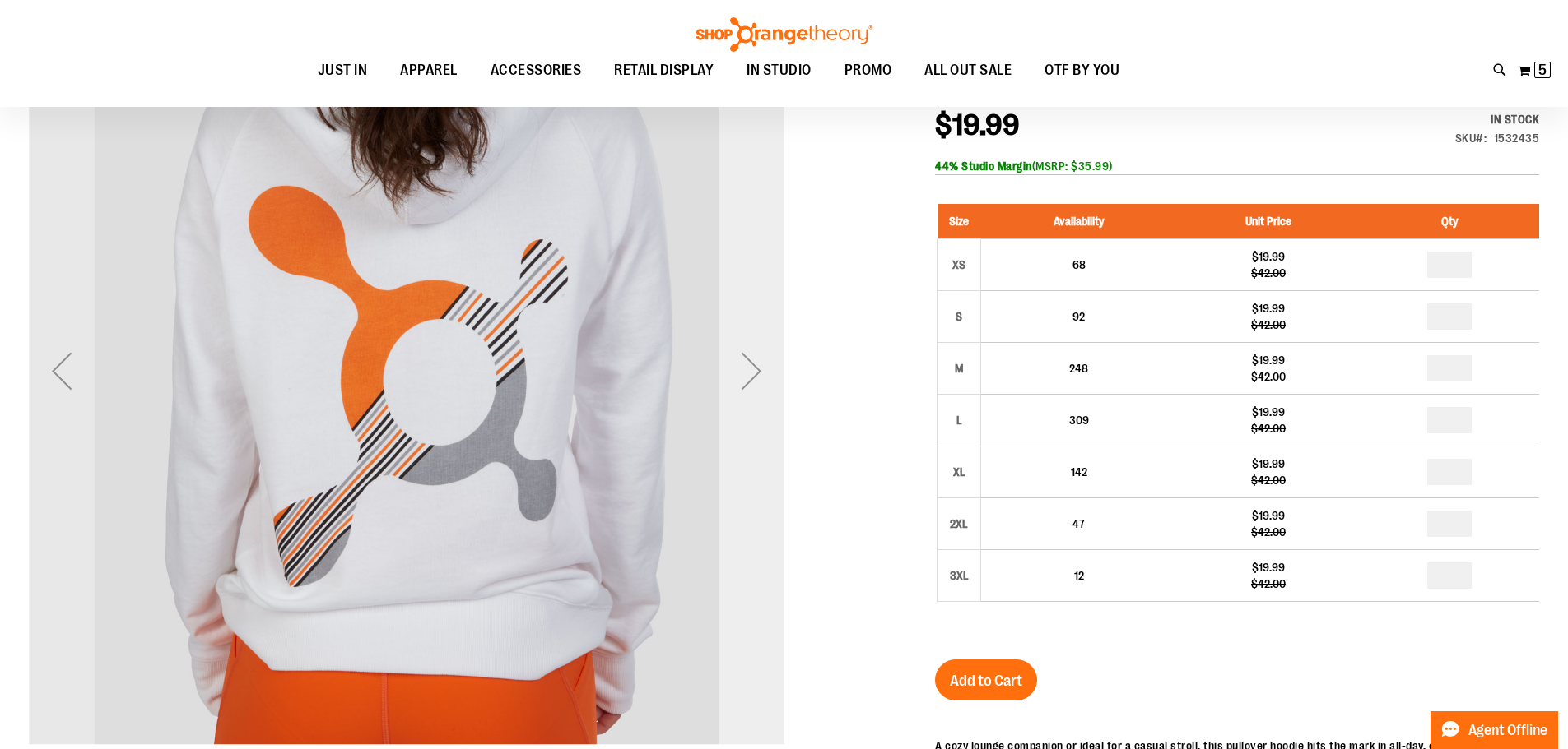
click at [752, 405] on div "Next" at bounding box center [751, 370] width 66 height 755
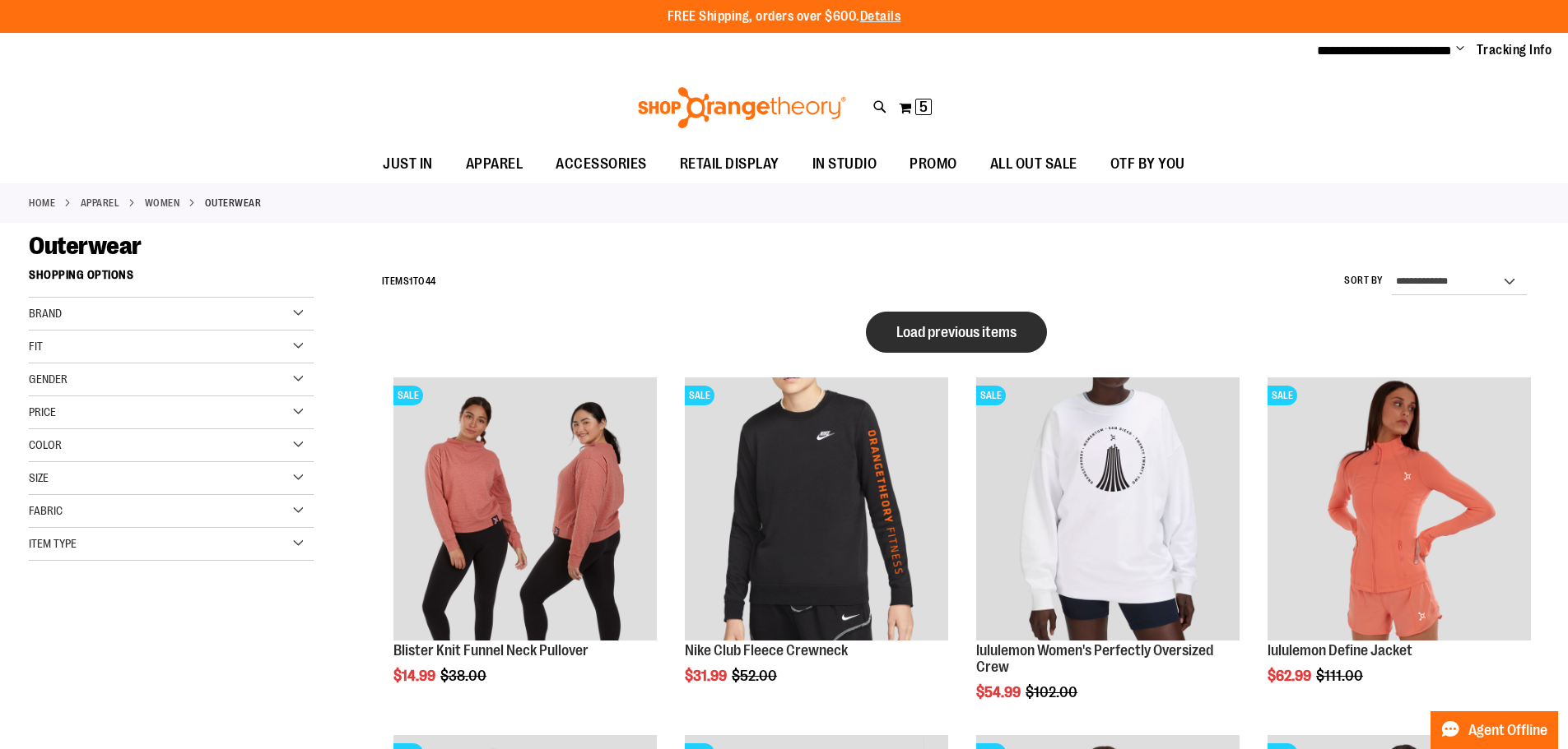
type input "**********"
click at [1009, 341] on button "Load previous items" at bounding box center [956, 332] width 181 height 41
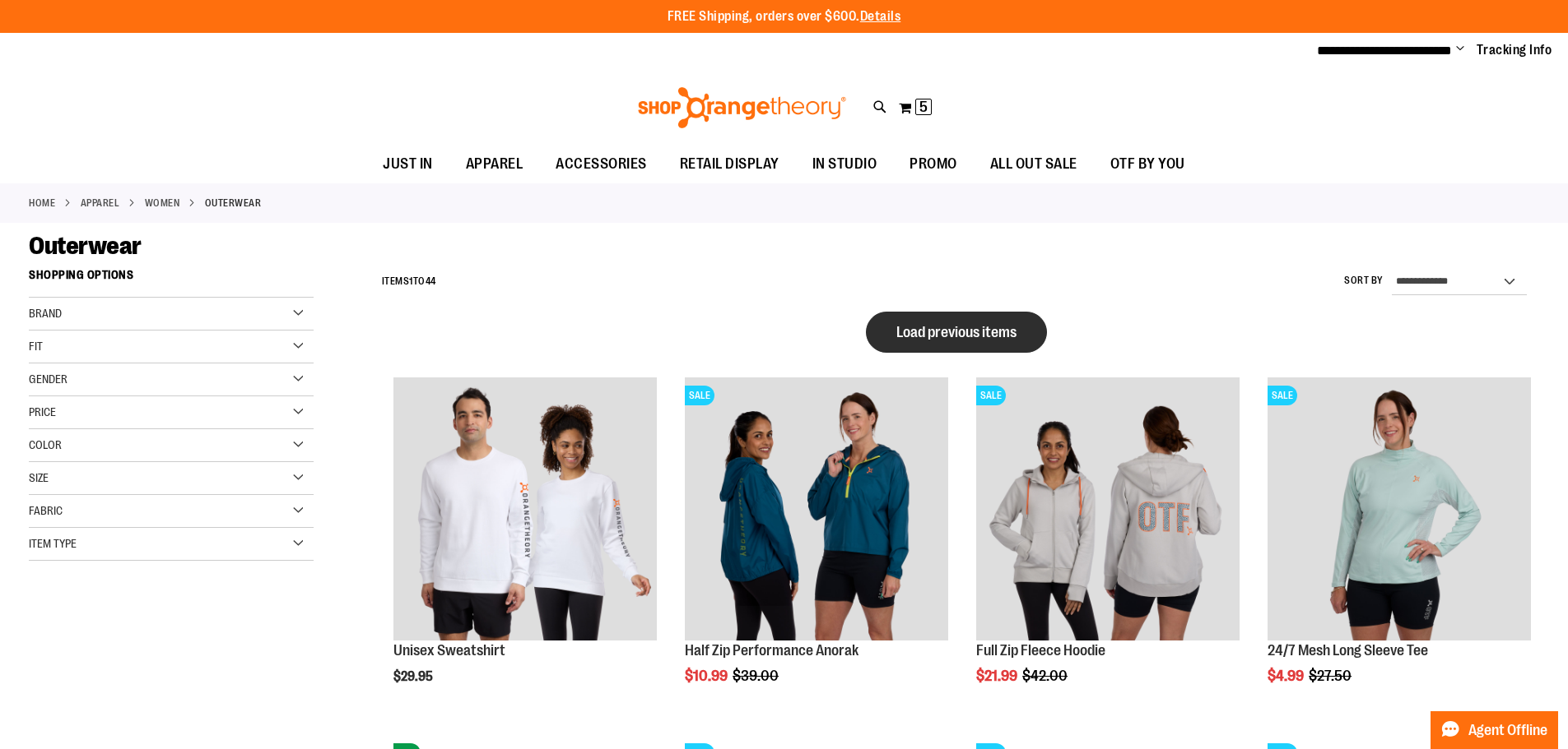
click at [970, 335] on span "Load previous items" at bounding box center [956, 332] width 120 height 16
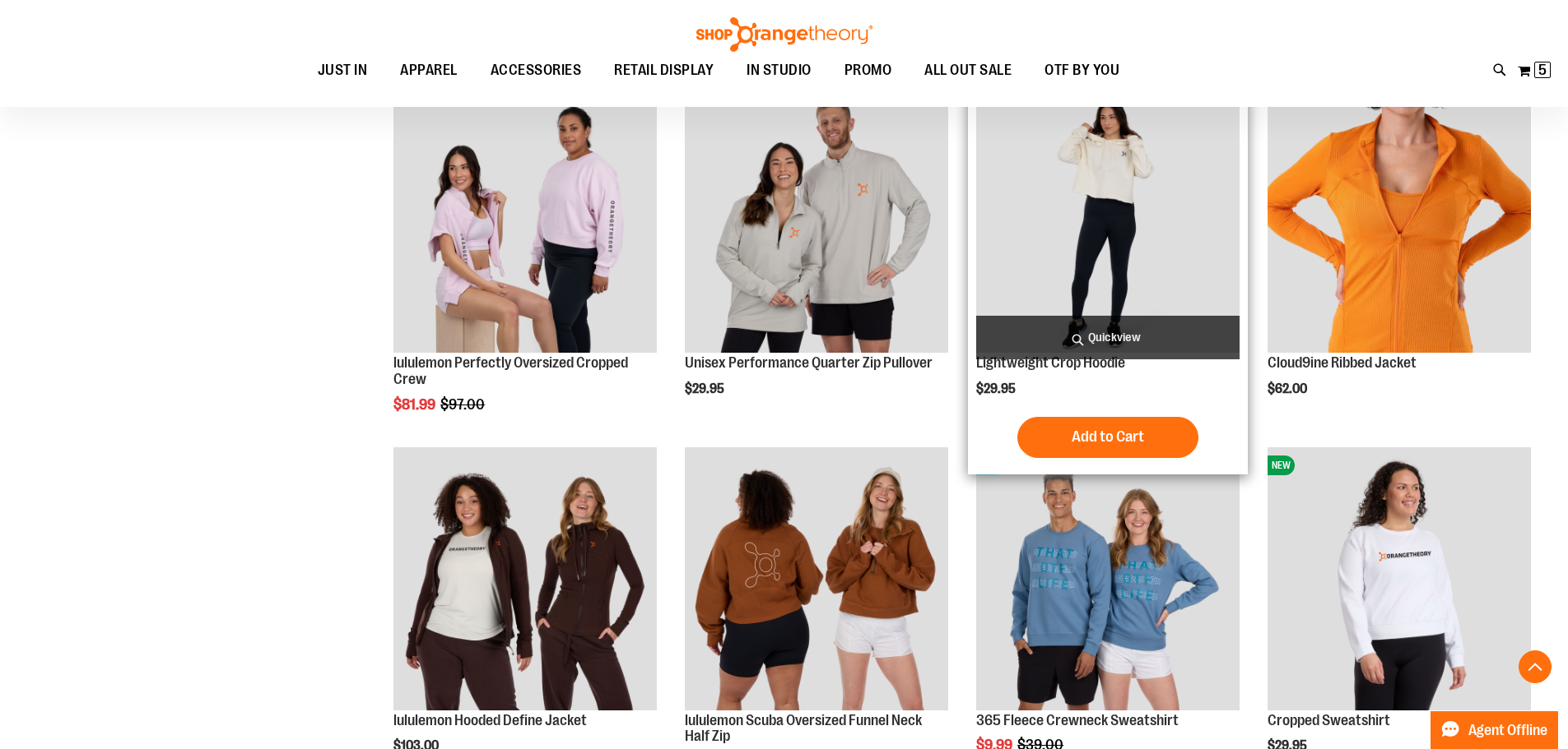
scroll to position [658, 0]
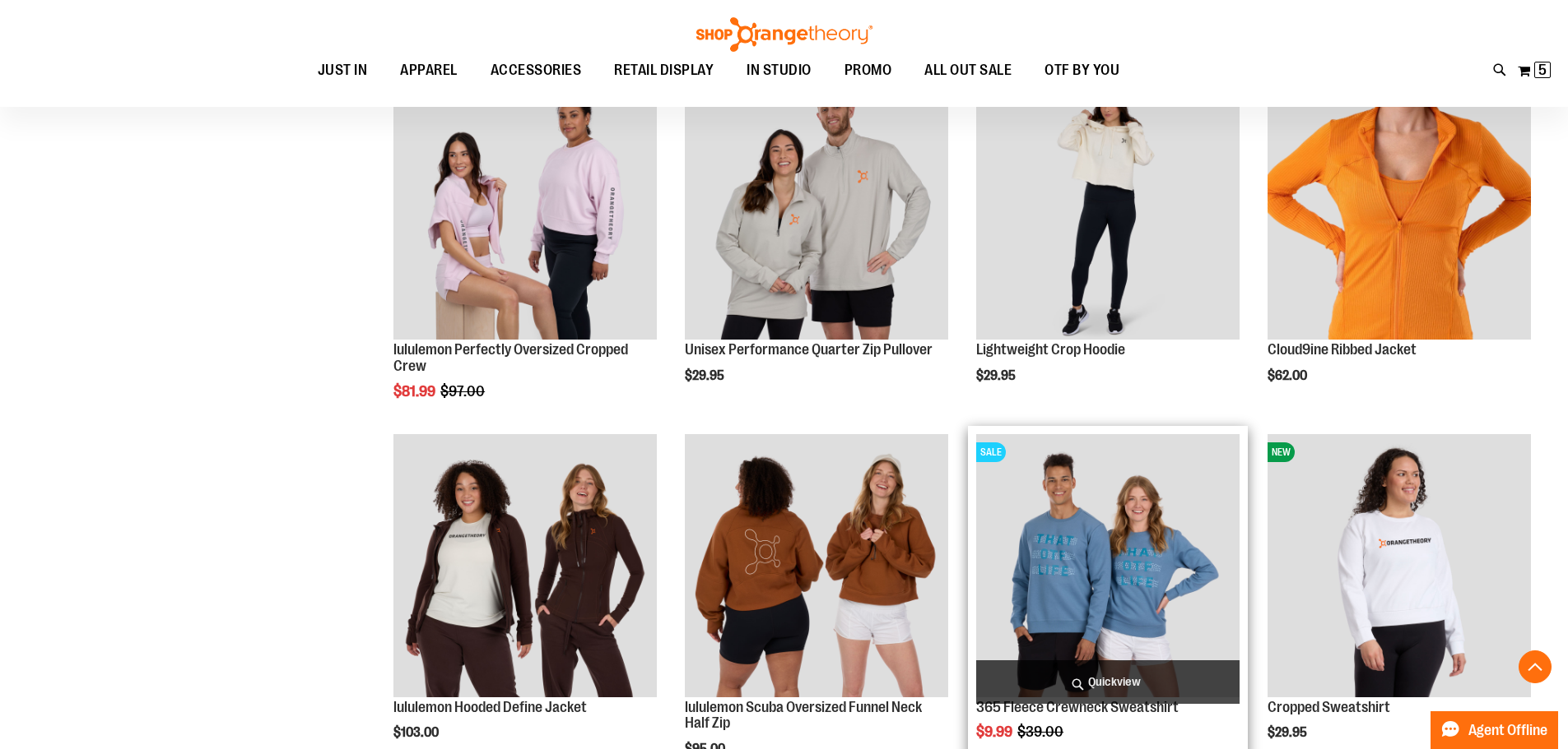
scroll to position [739, 0]
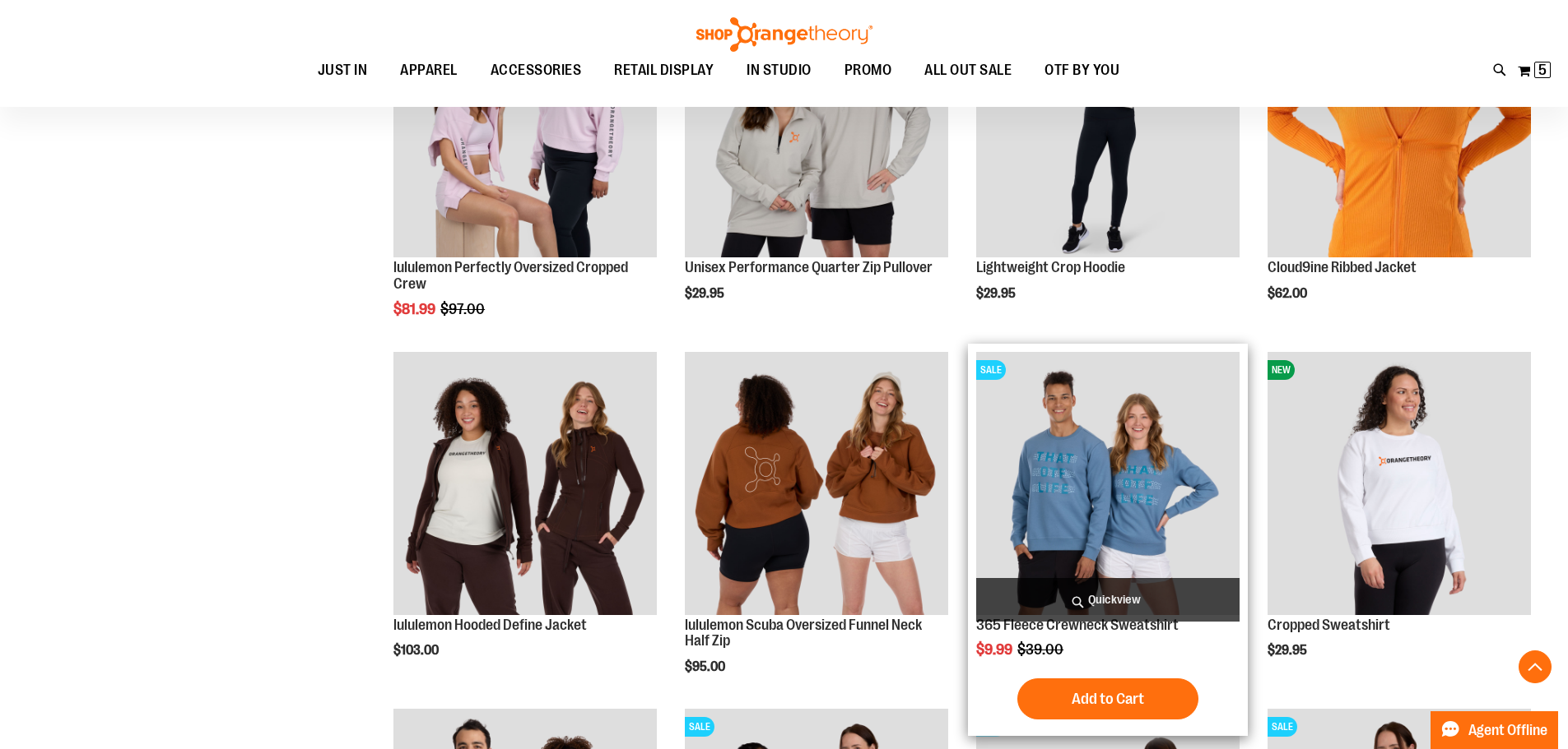
click at [1099, 530] on img "product" at bounding box center [1107, 483] width 264 height 264
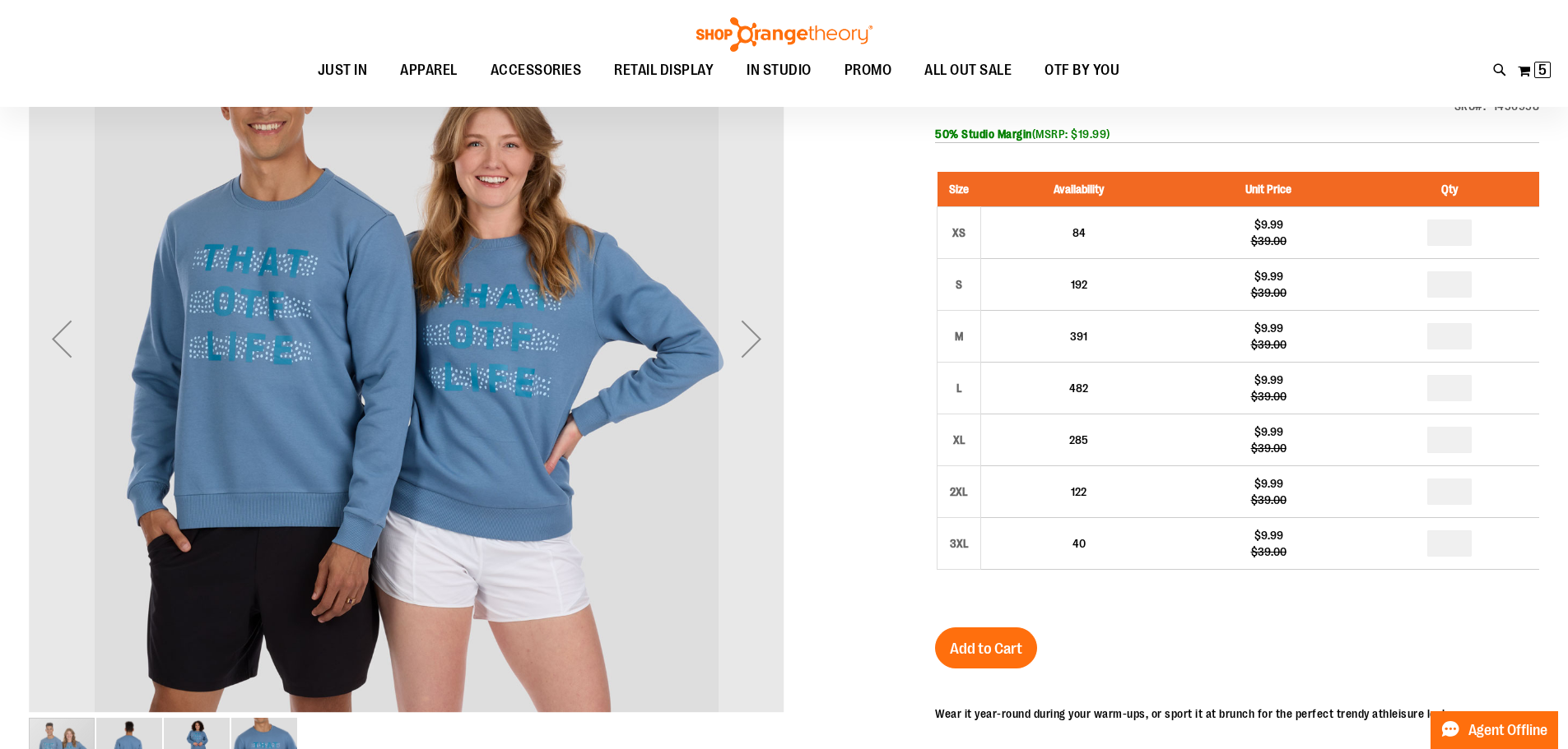
scroll to position [82, 0]
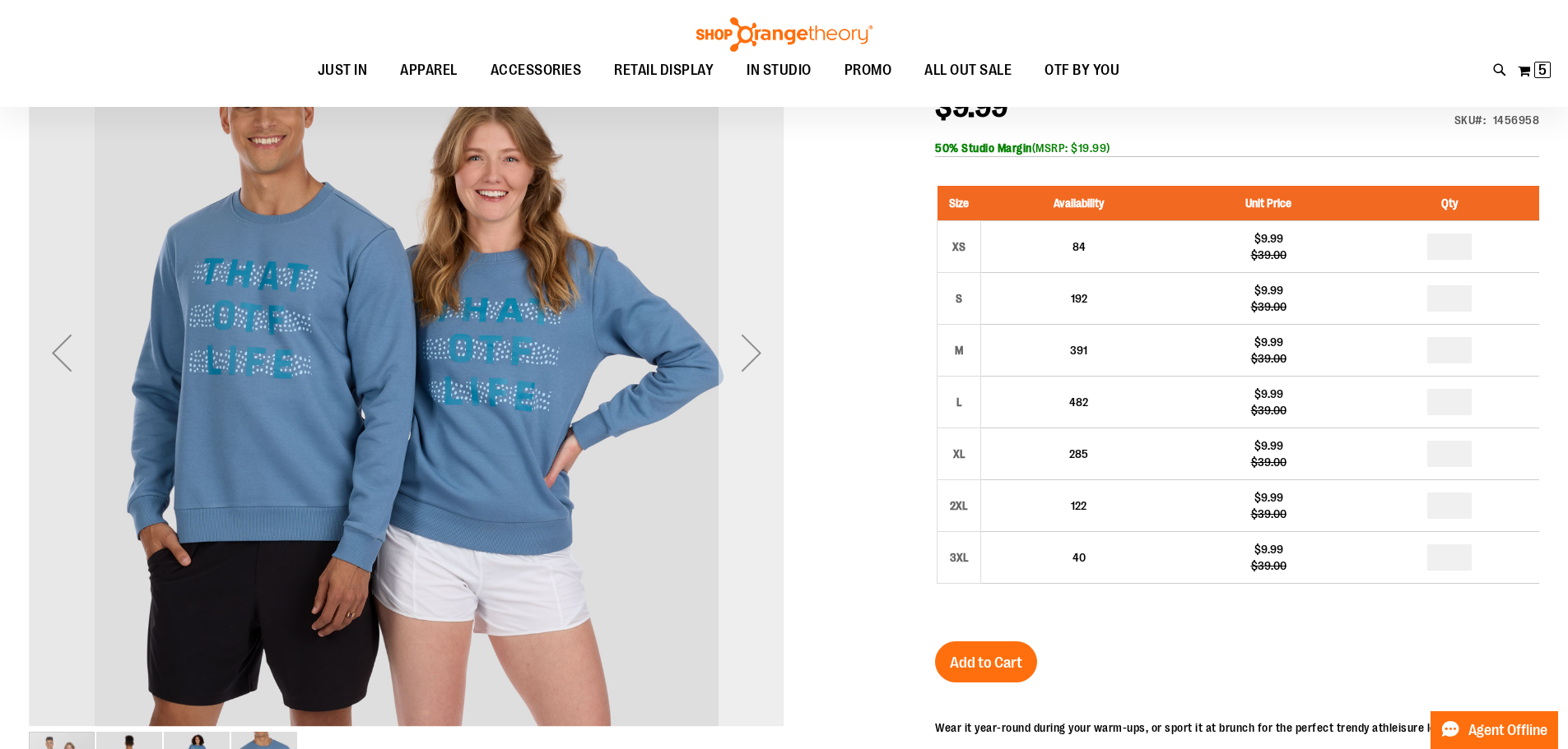
type input "**********"
click at [764, 396] on div "Next" at bounding box center [751, 352] width 66 height 755
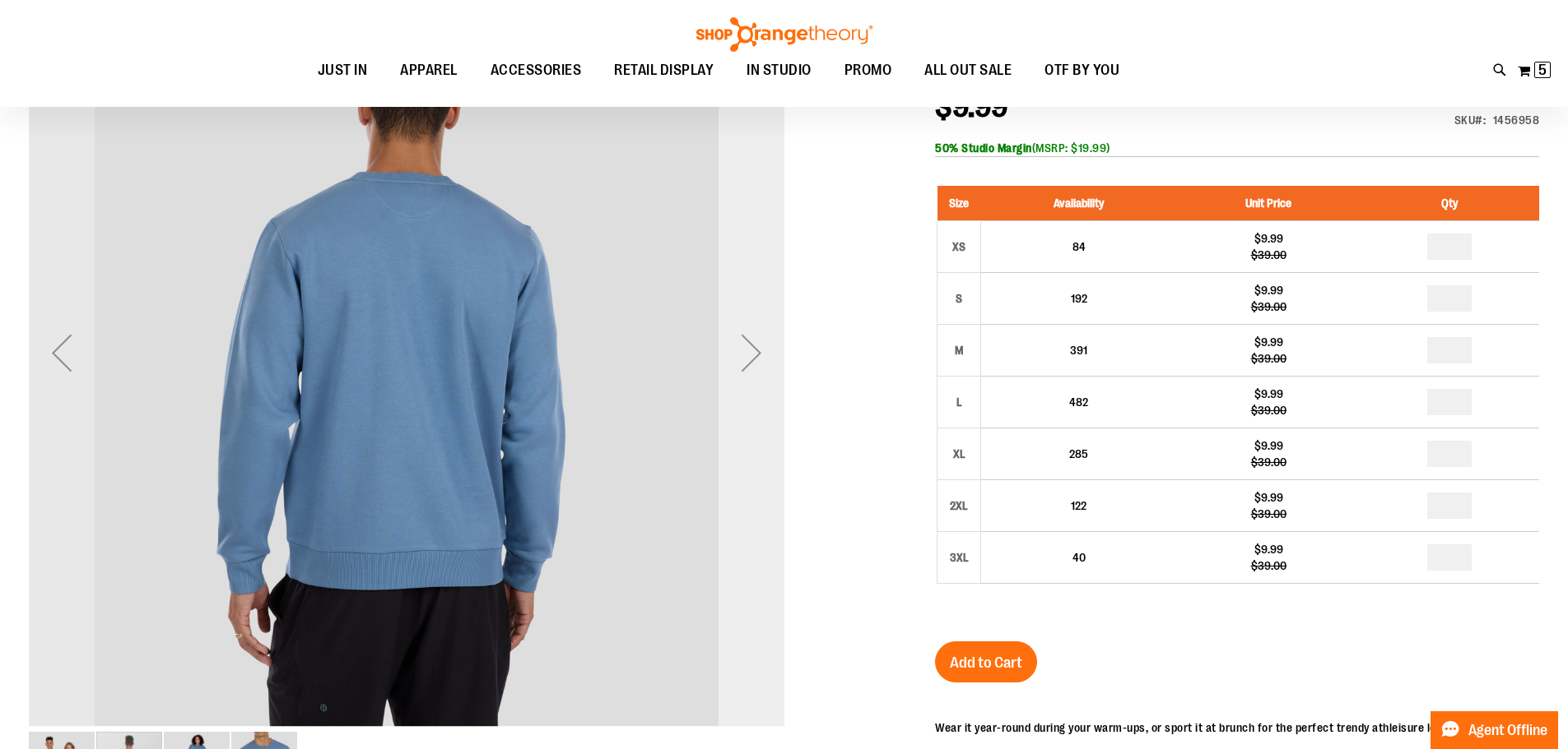
click at [764, 396] on div "Next" at bounding box center [751, 352] width 66 height 755
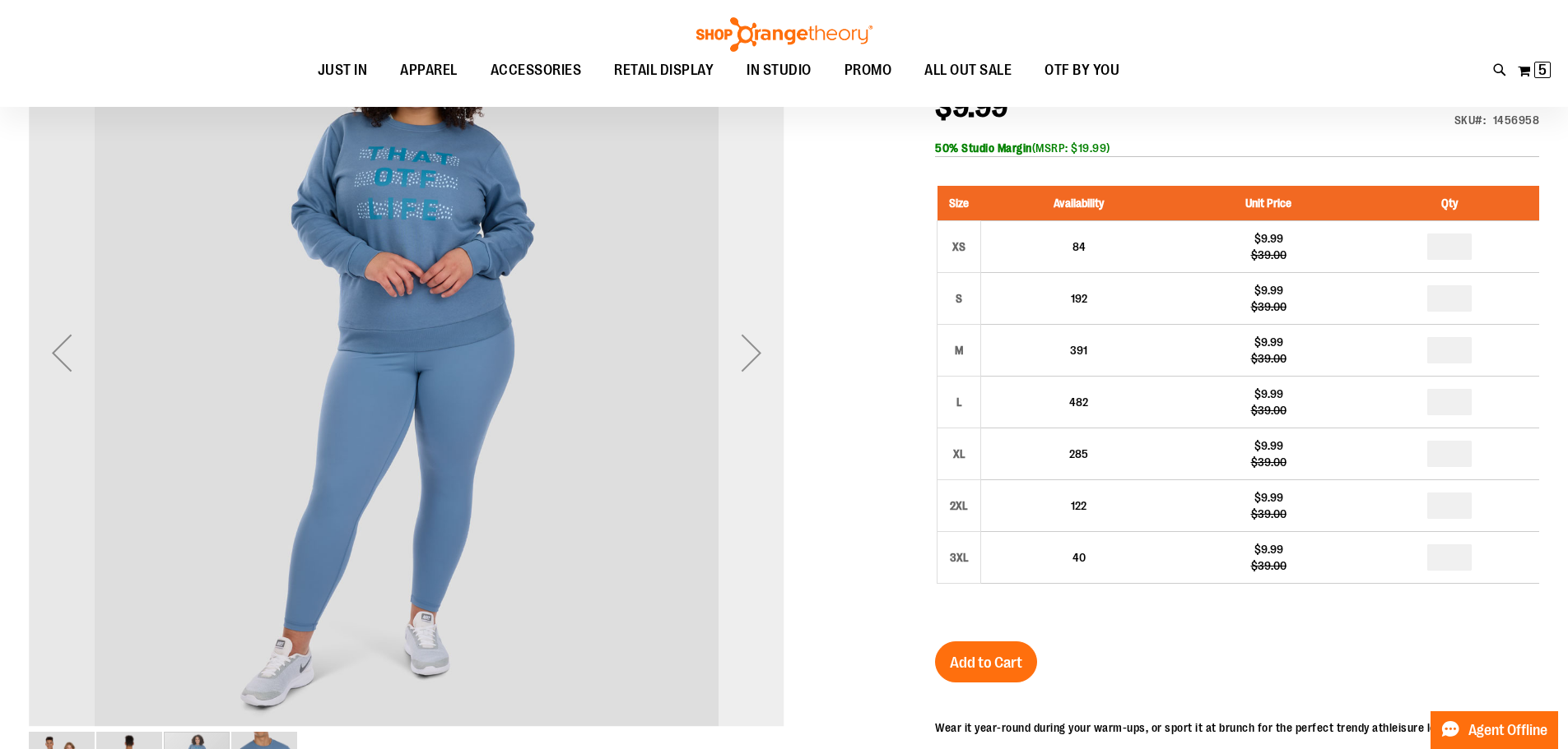
click at [764, 396] on div "Next" at bounding box center [751, 352] width 66 height 755
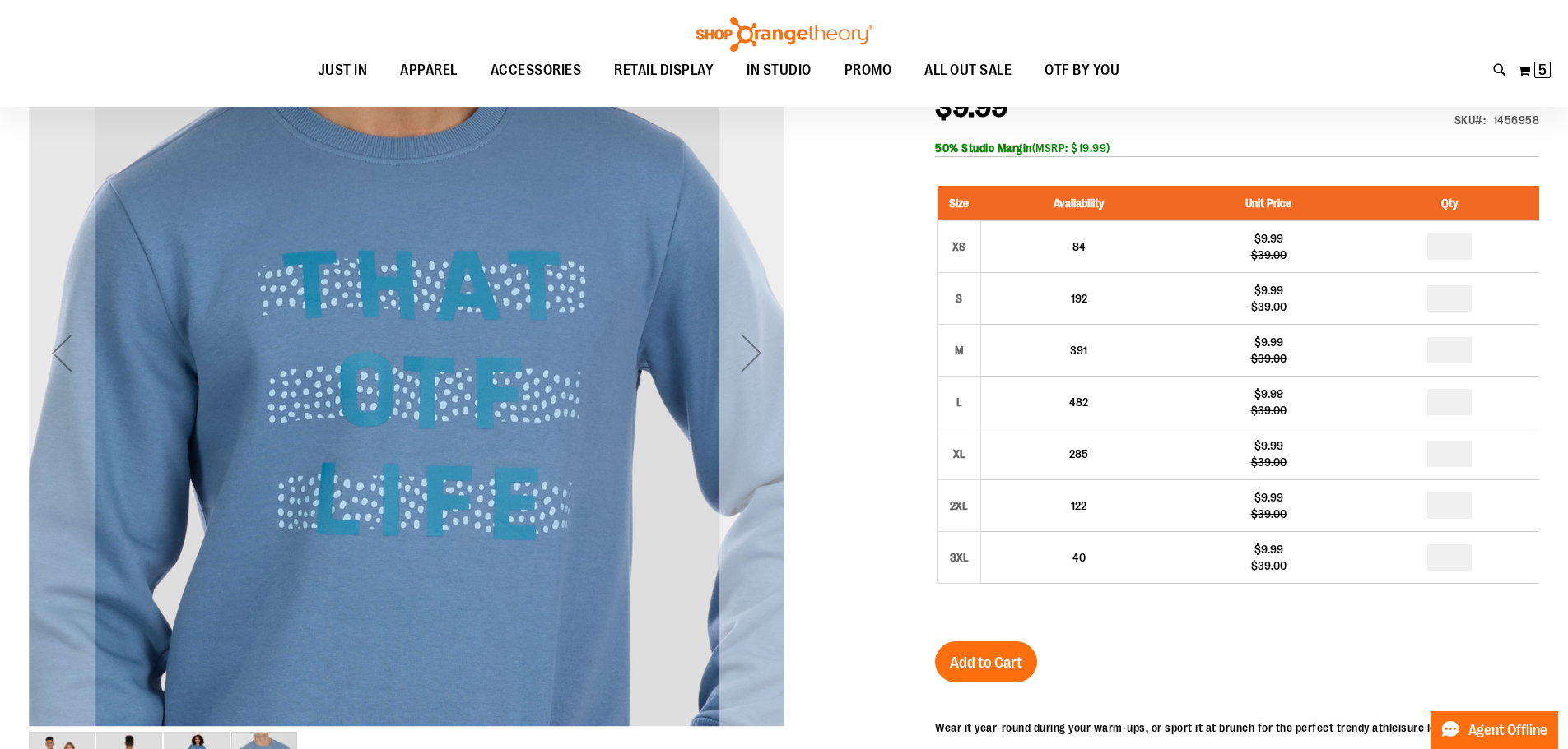
click at [764, 396] on div "Next" at bounding box center [751, 352] width 66 height 755
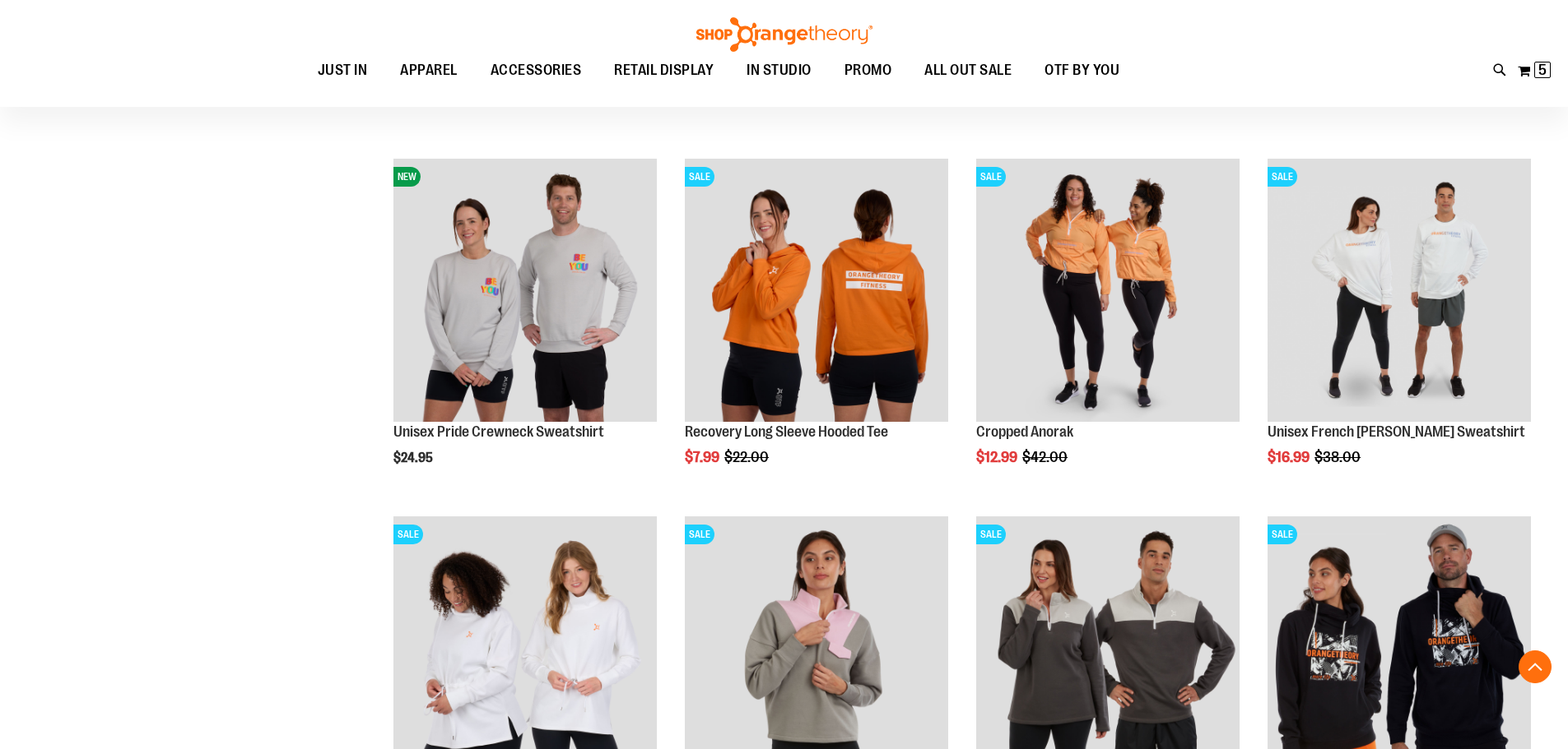
scroll to position [369, 0]
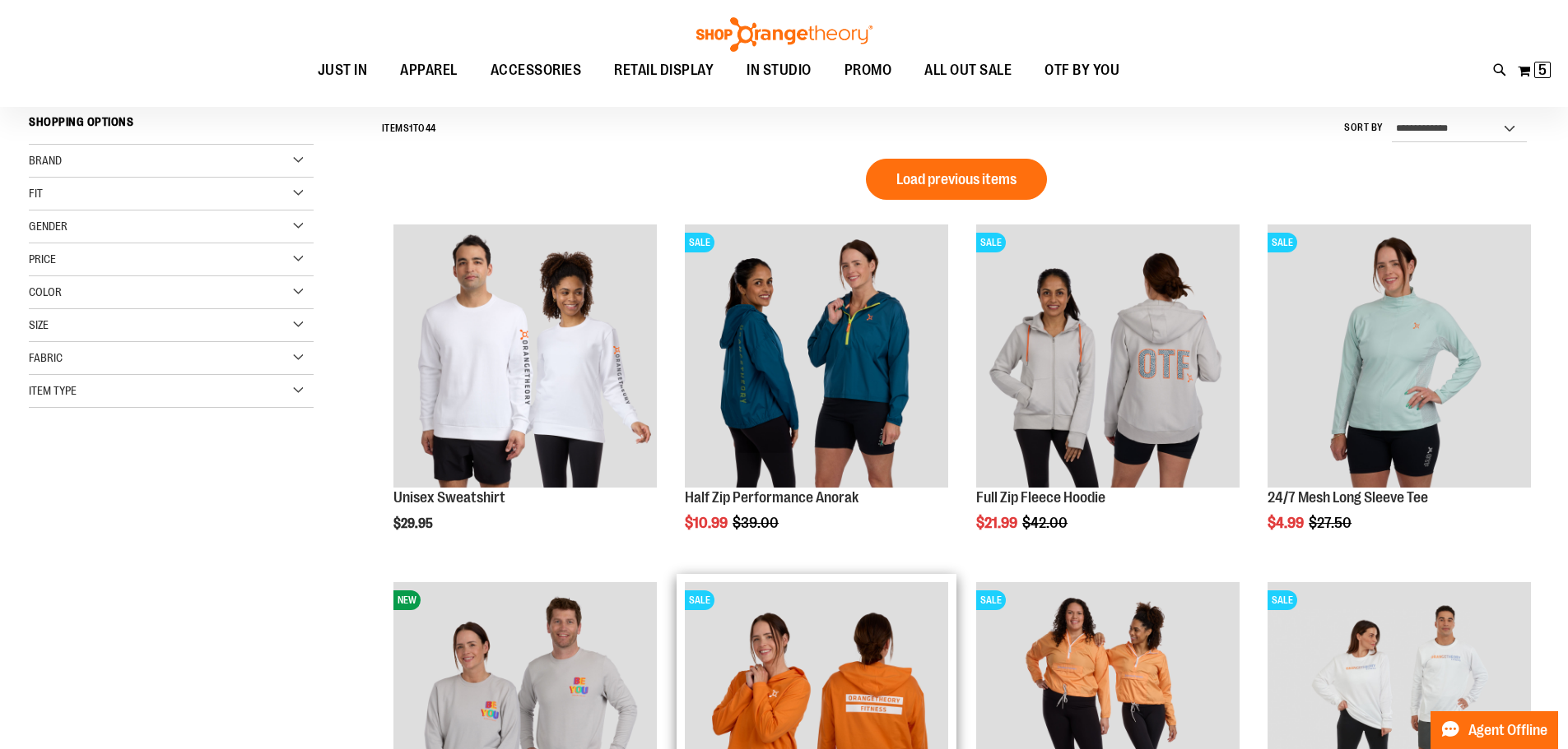
scroll to position [123, 0]
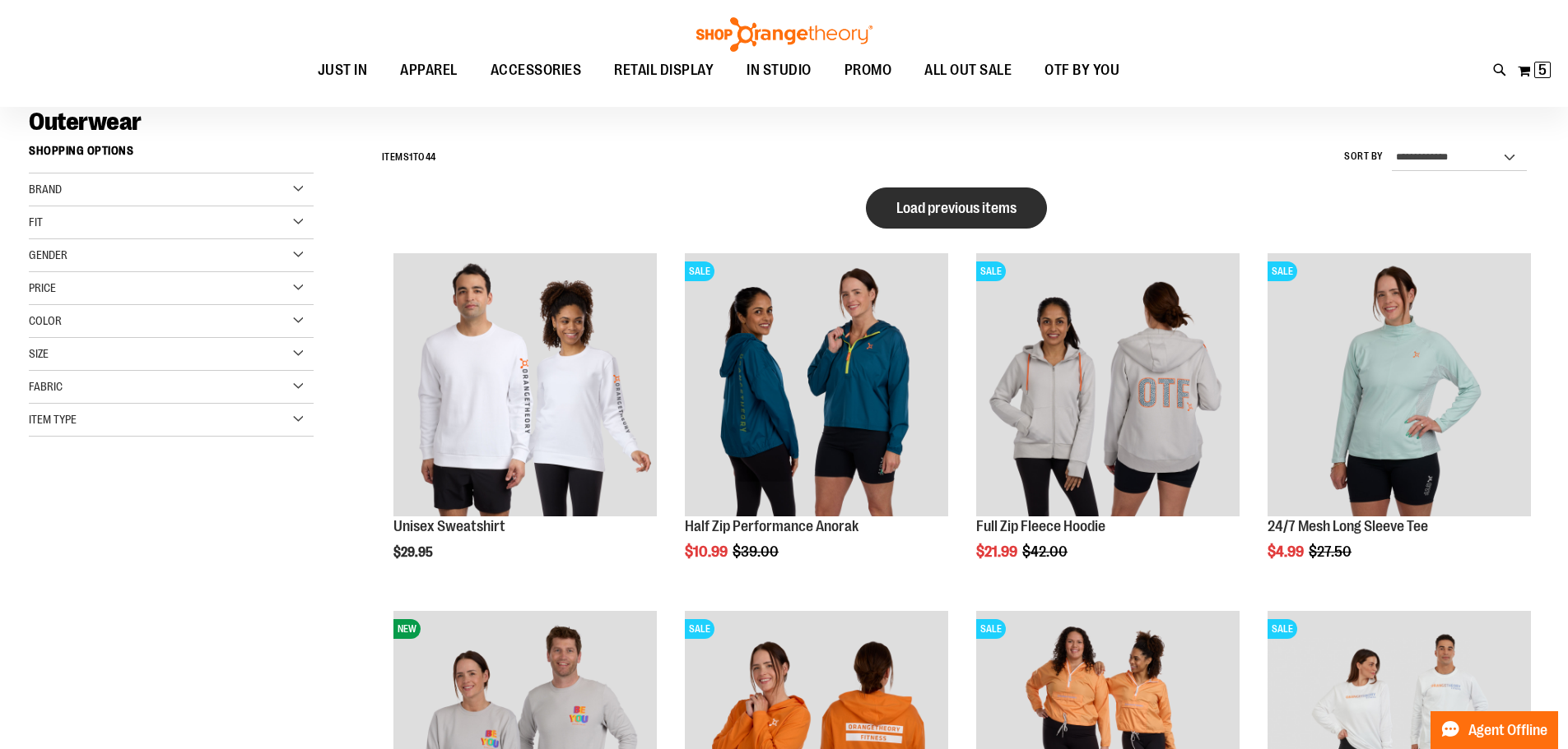
type input "**********"
click at [993, 217] on button "Load previous items" at bounding box center [956, 207] width 181 height 41
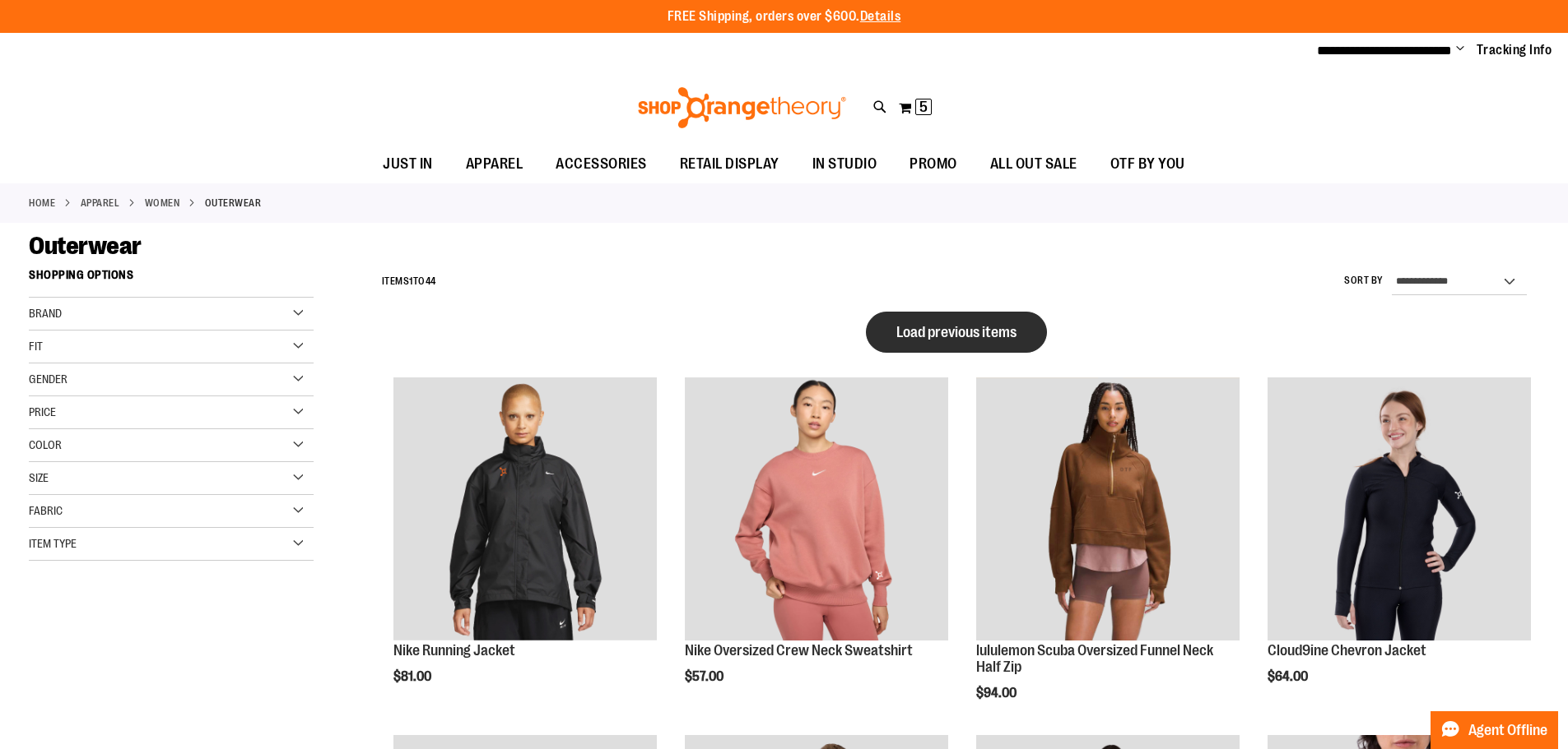
click at [943, 343] on button "Load previous items" at bounding box center [956, 332] width 181 height 41
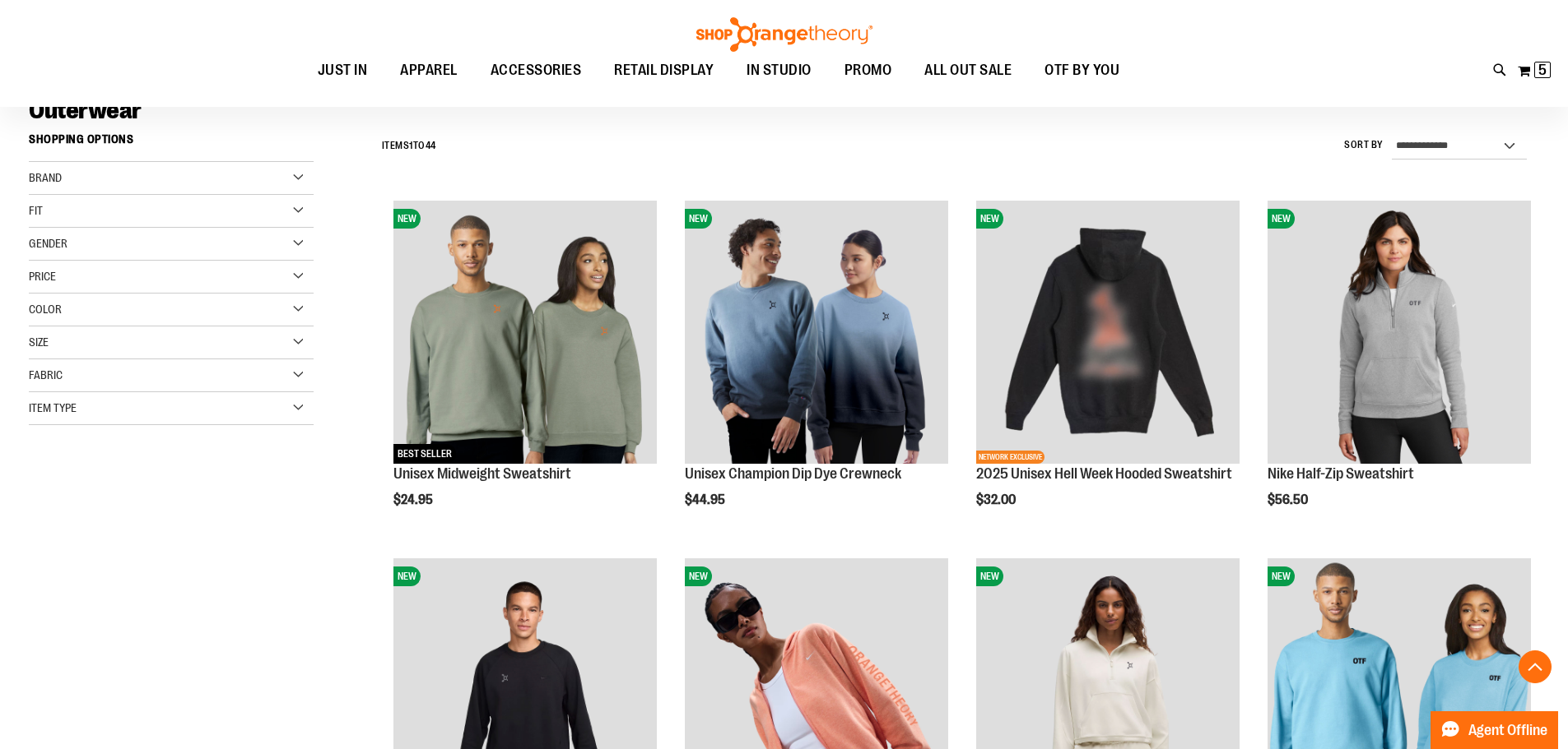
scroll to position [328, 0]
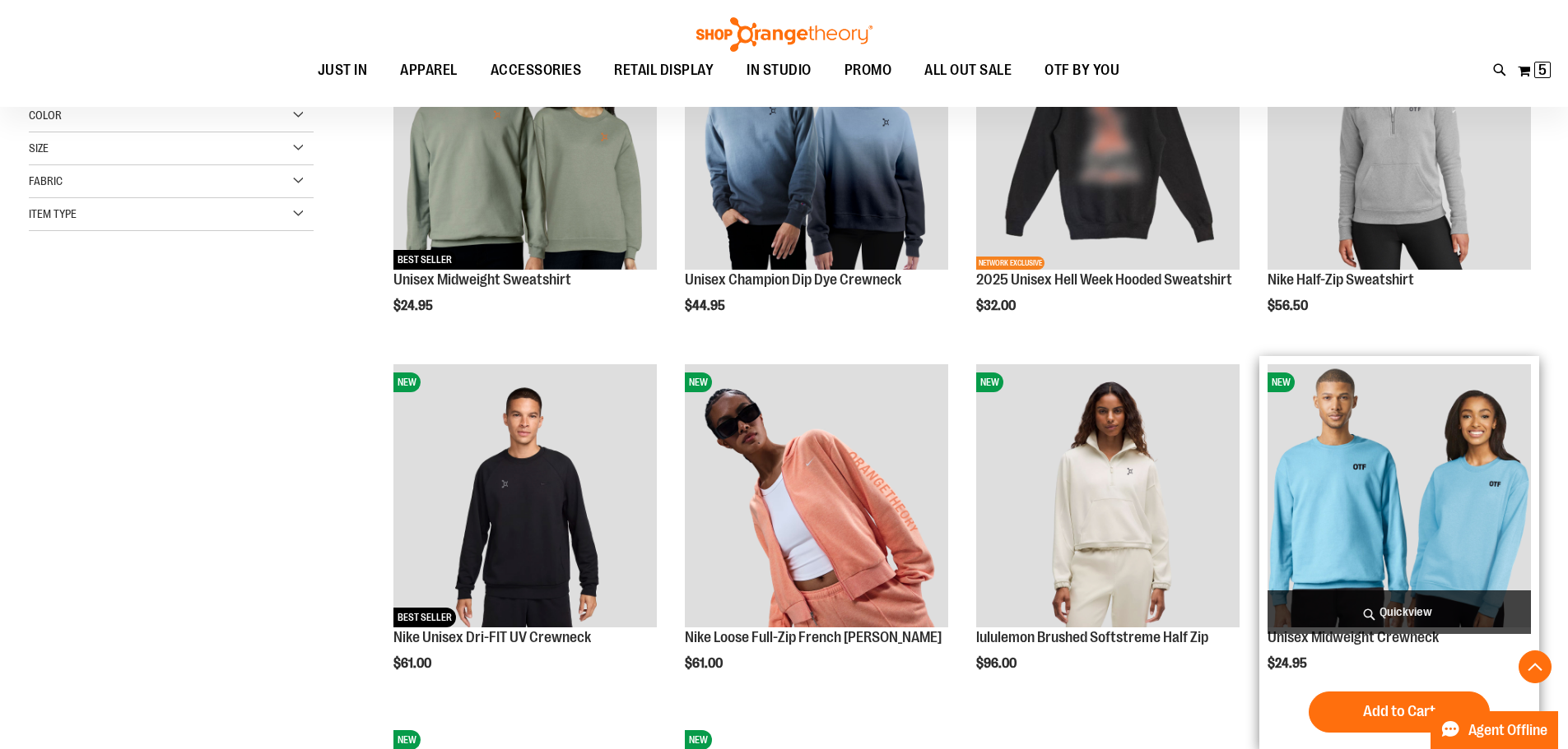
click at [1339, 501] on img "product" at bounding box center [1399, 496] width 264 height 264
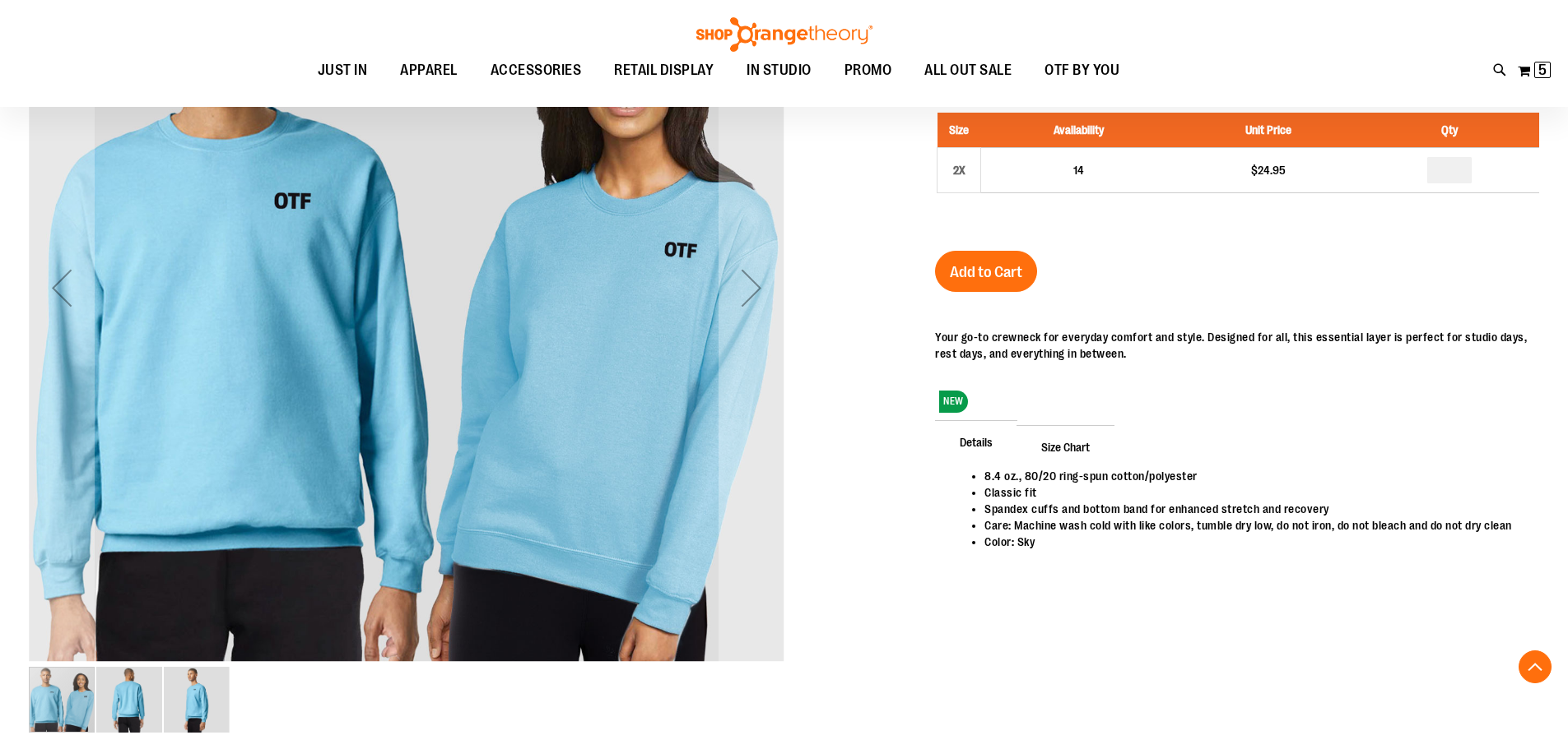
scroll to position [327, 0]
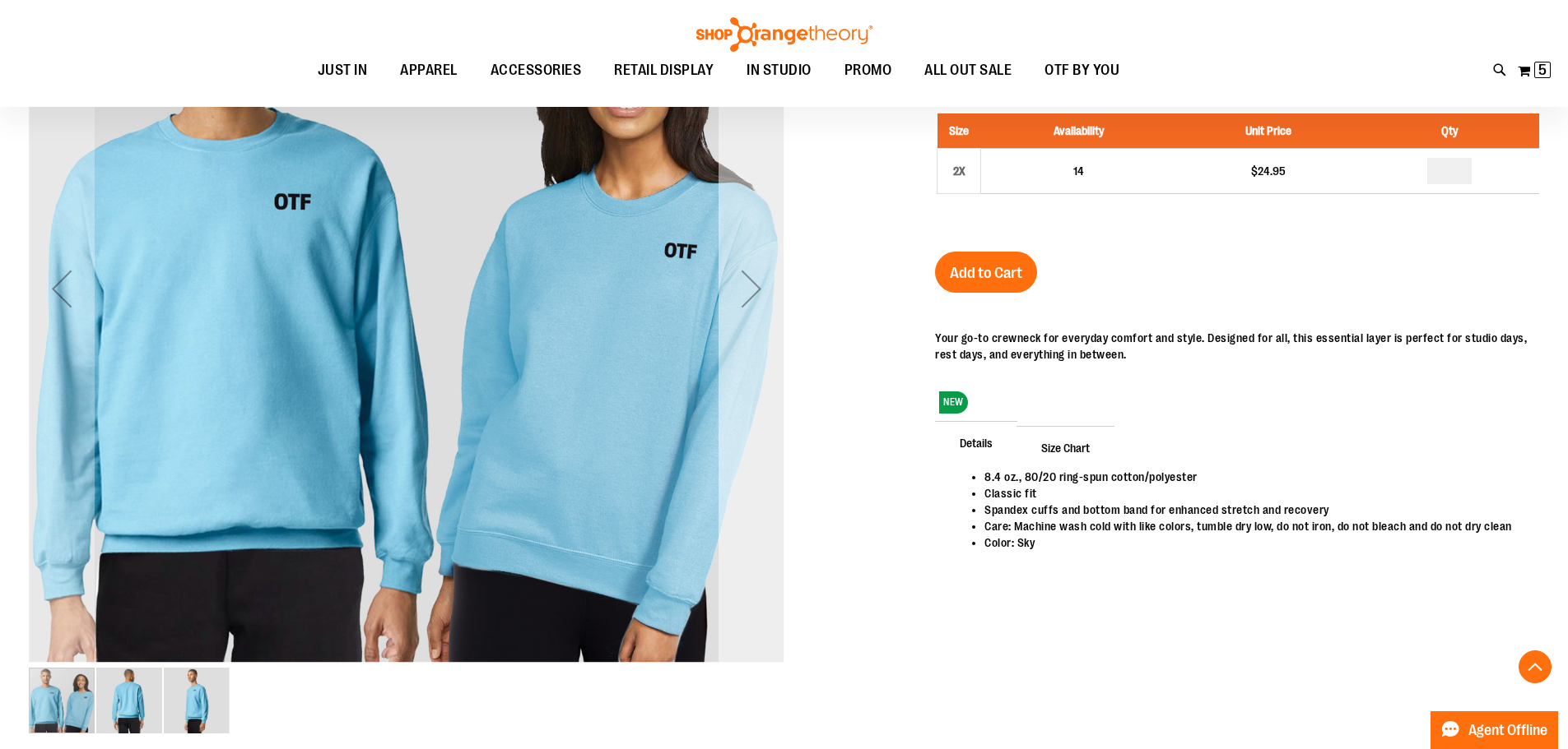
type input "**********"
click at [731, 314] on div "Next" at bounding box center [751, 288] width 66 height 66
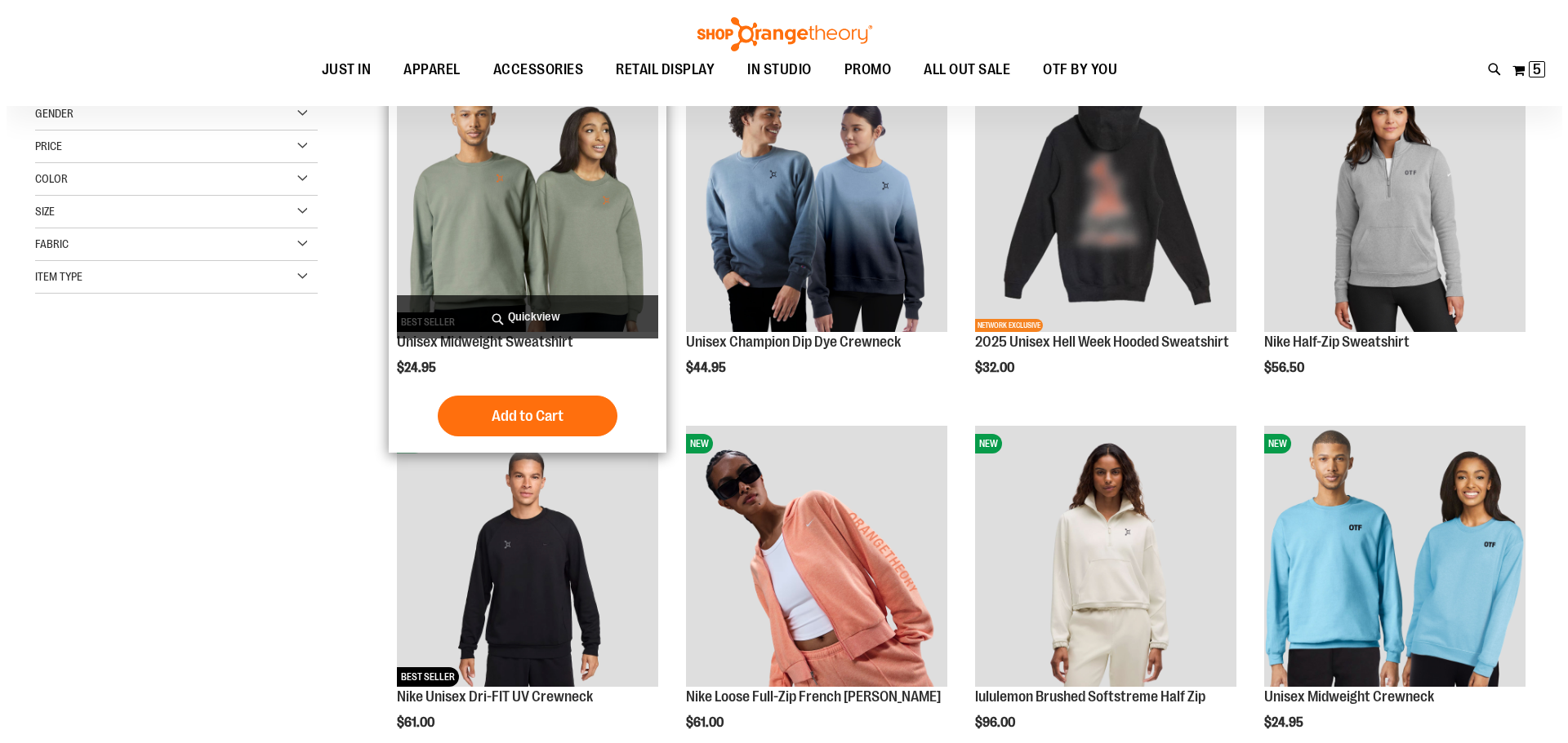
scroll to position [81, 0]
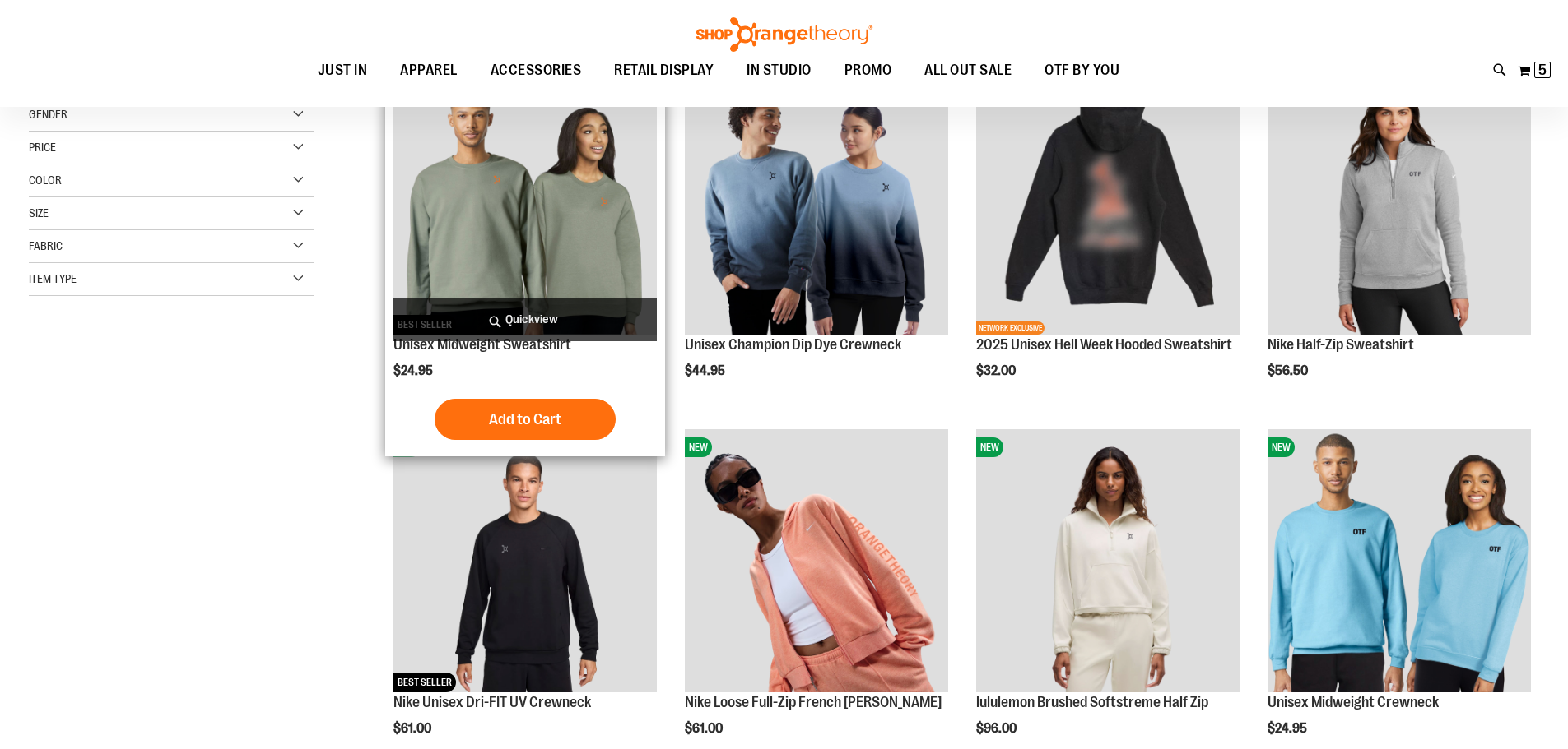
click at [519, 311] on span "Quickview" at bounding box center [525, 320] width 264 height 44
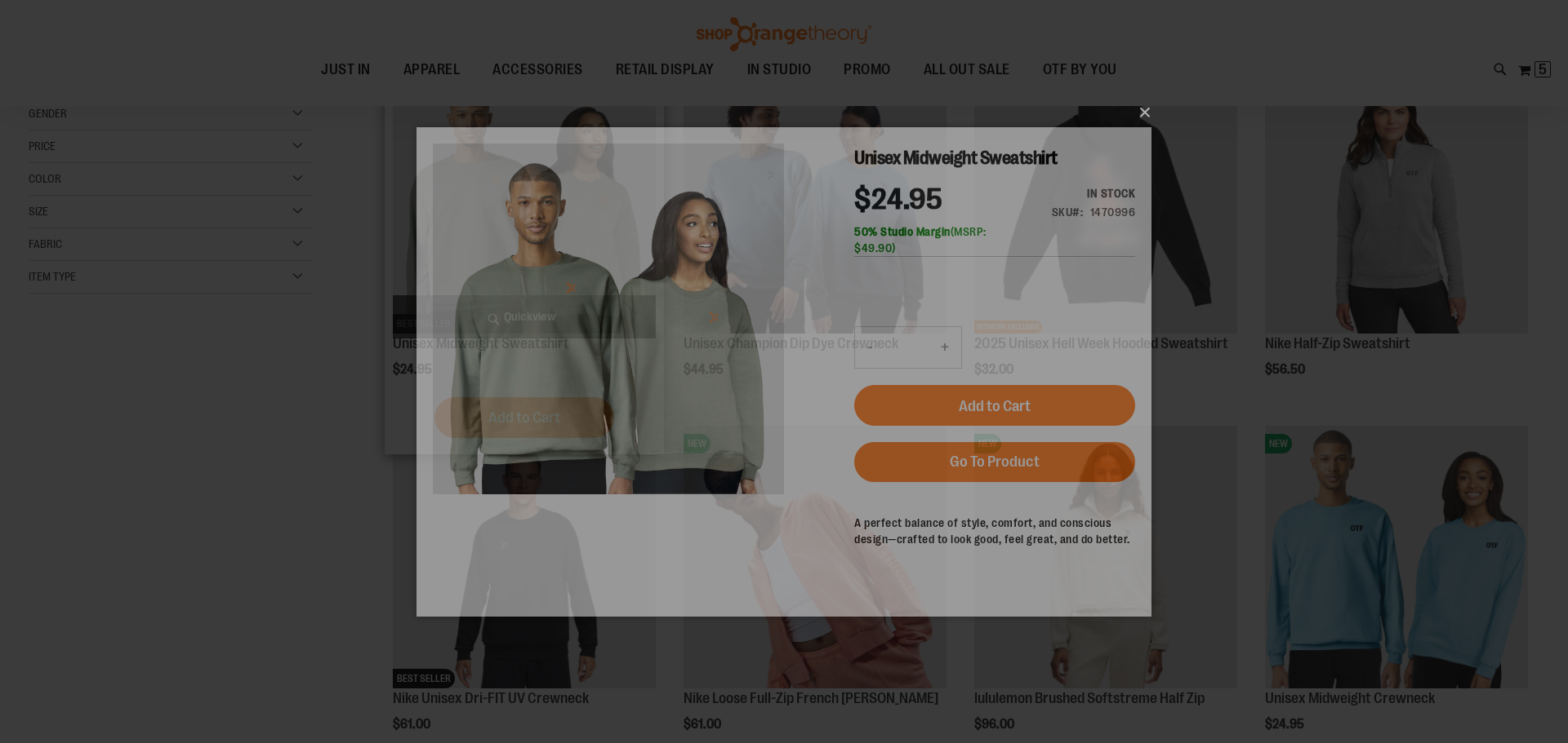
scroll to position [0, 0]
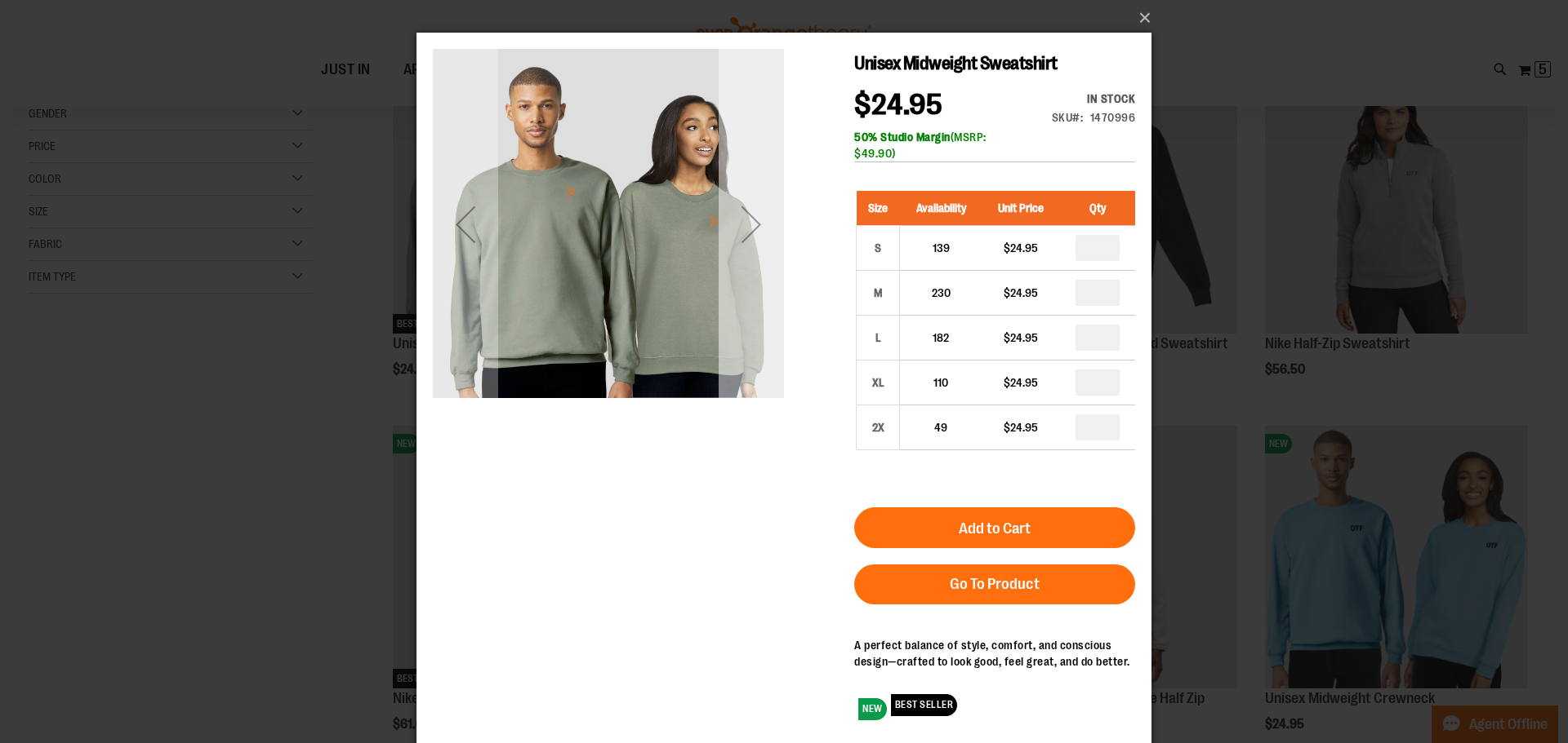
click at [775, 260] on div "Next" at bounding box center [751, 225] width 65 height 351
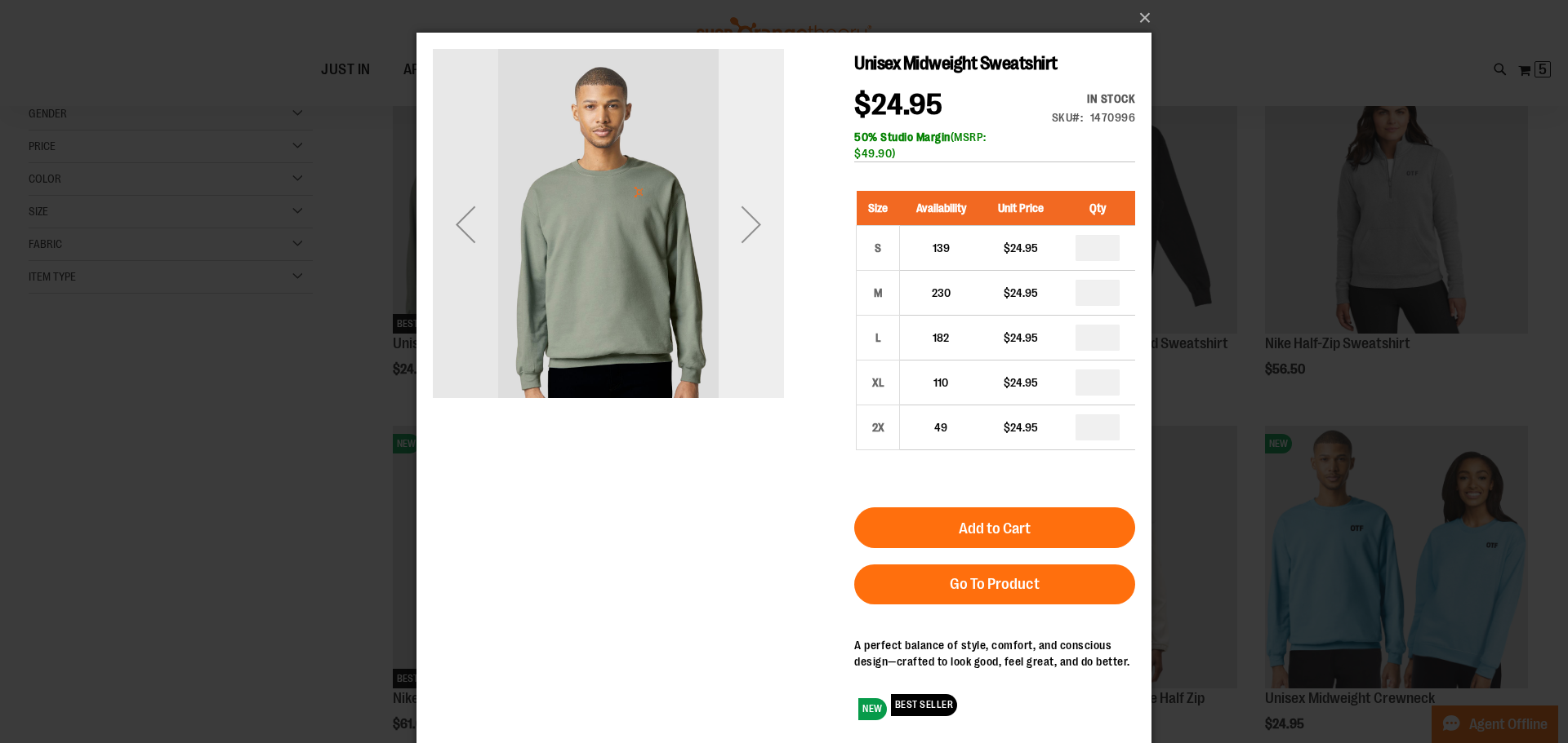
click at [775, 260] on div "Next" at bounding box center [751, 225] width 65 height 351
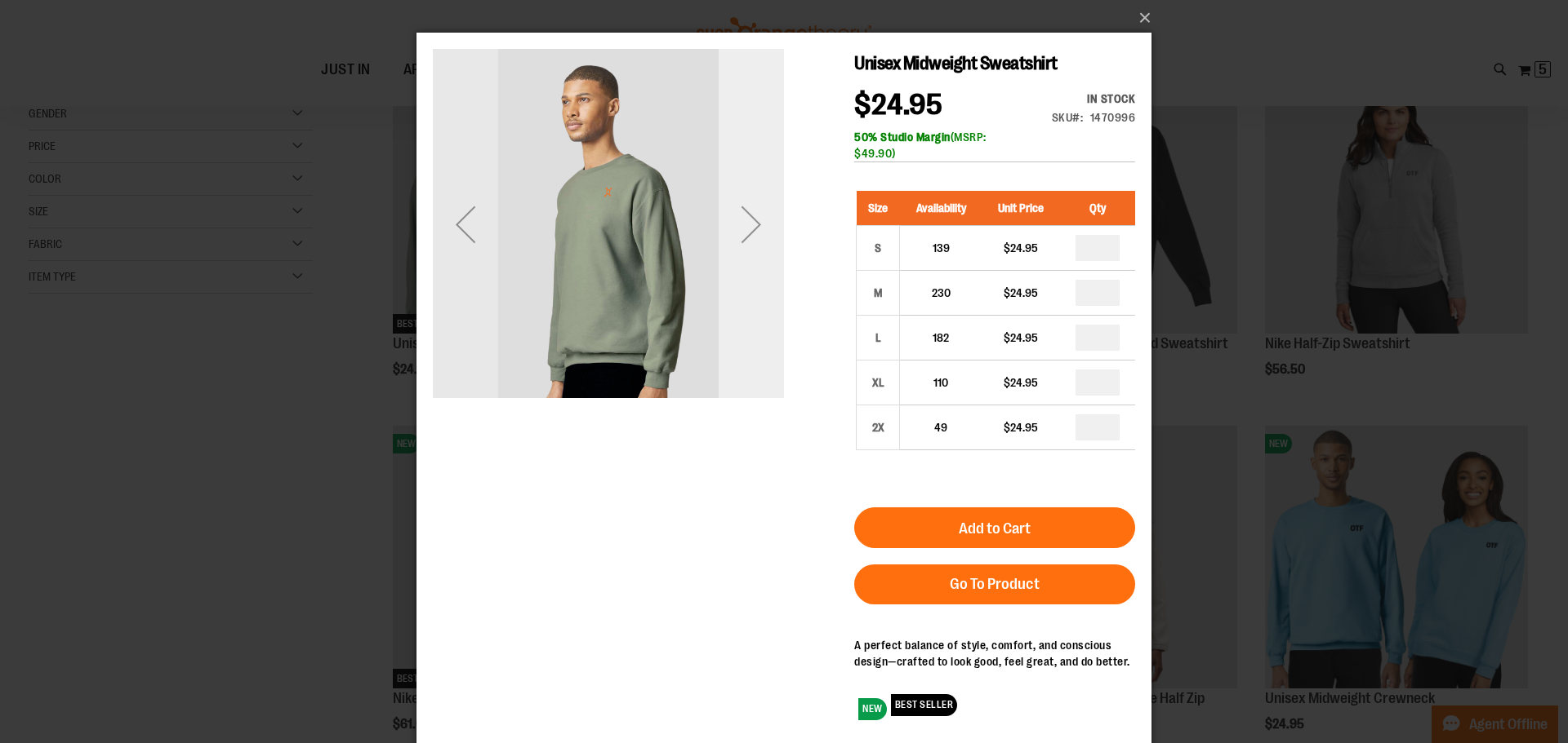
click at [775, 260] on div "Next" at bounding box center [751, 225] width 65 height 351
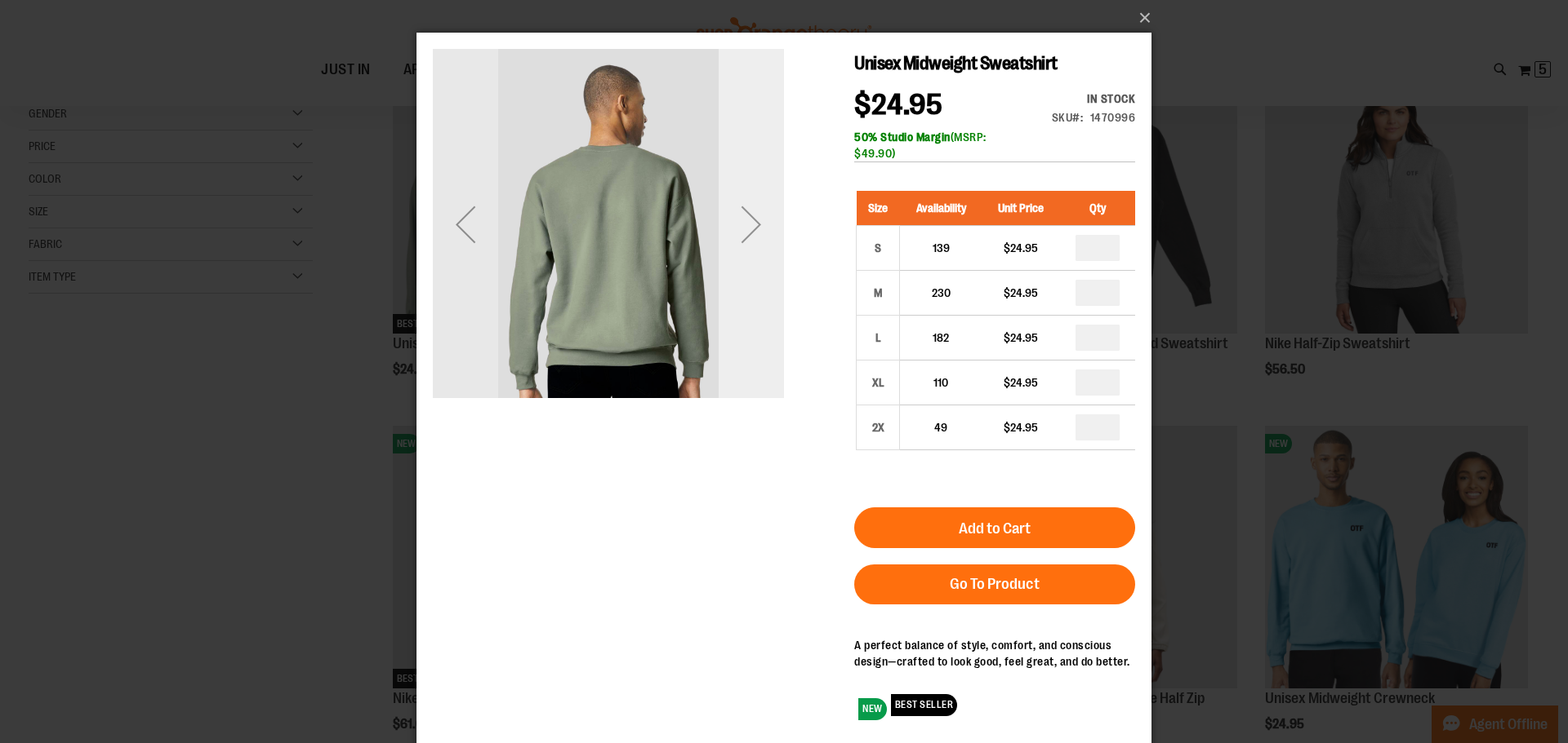
click at [775, 260] on div "Next" at bounding box center [751, 225] width 65 height 351
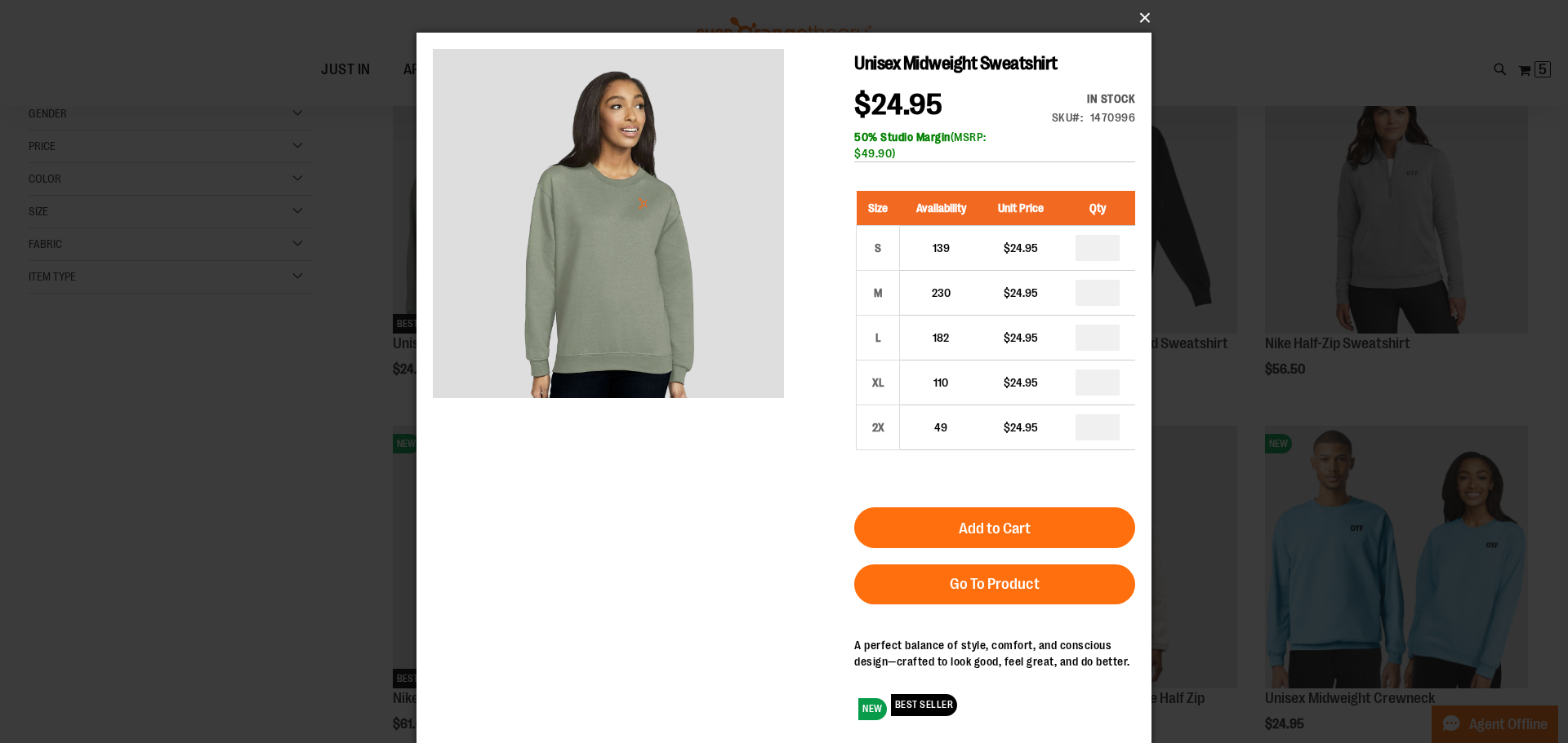
click at [1139, 18] on button "×" at bounding box center [789, 18] width 735 height 36
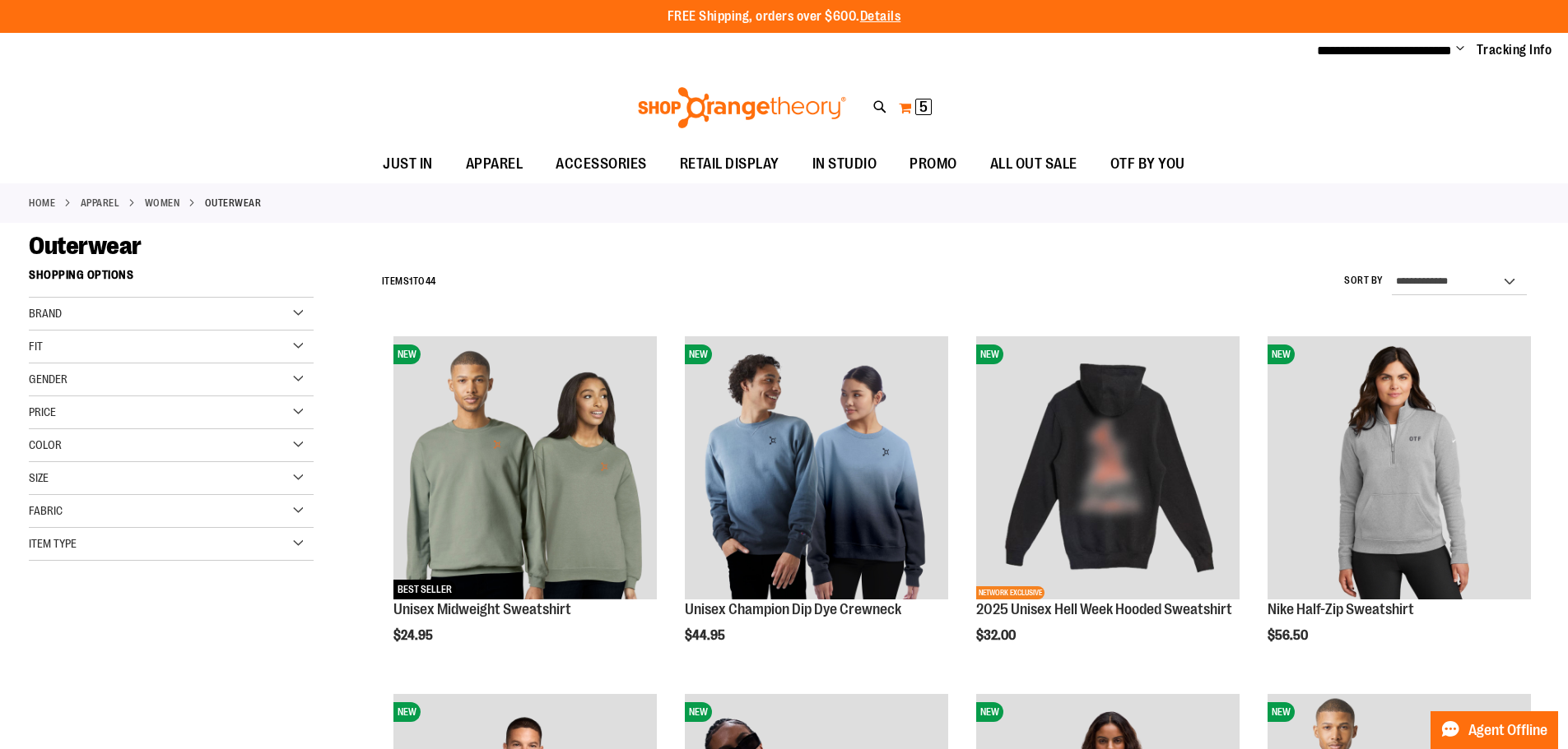
click at [929, 109] on span "5 5 items" at bounding box center [923, 107] width 16 height 16
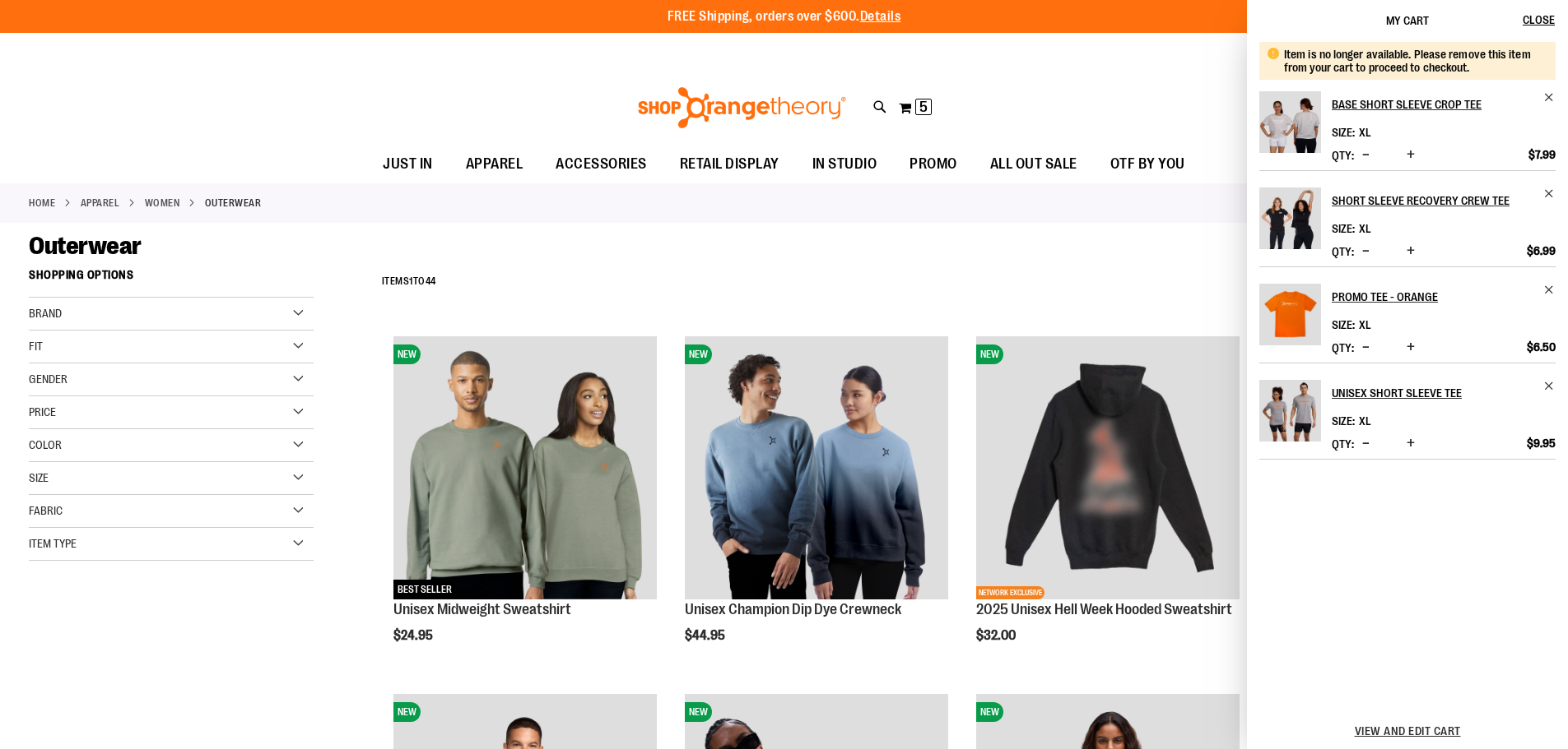
click at [1361, 452] on button "Decrease product quantity" at bounding box center [1365, 443] width 15 height 16
click at [1545, 193] on span "Remove item" at bounding box center [1549, 193] width 12 height 12
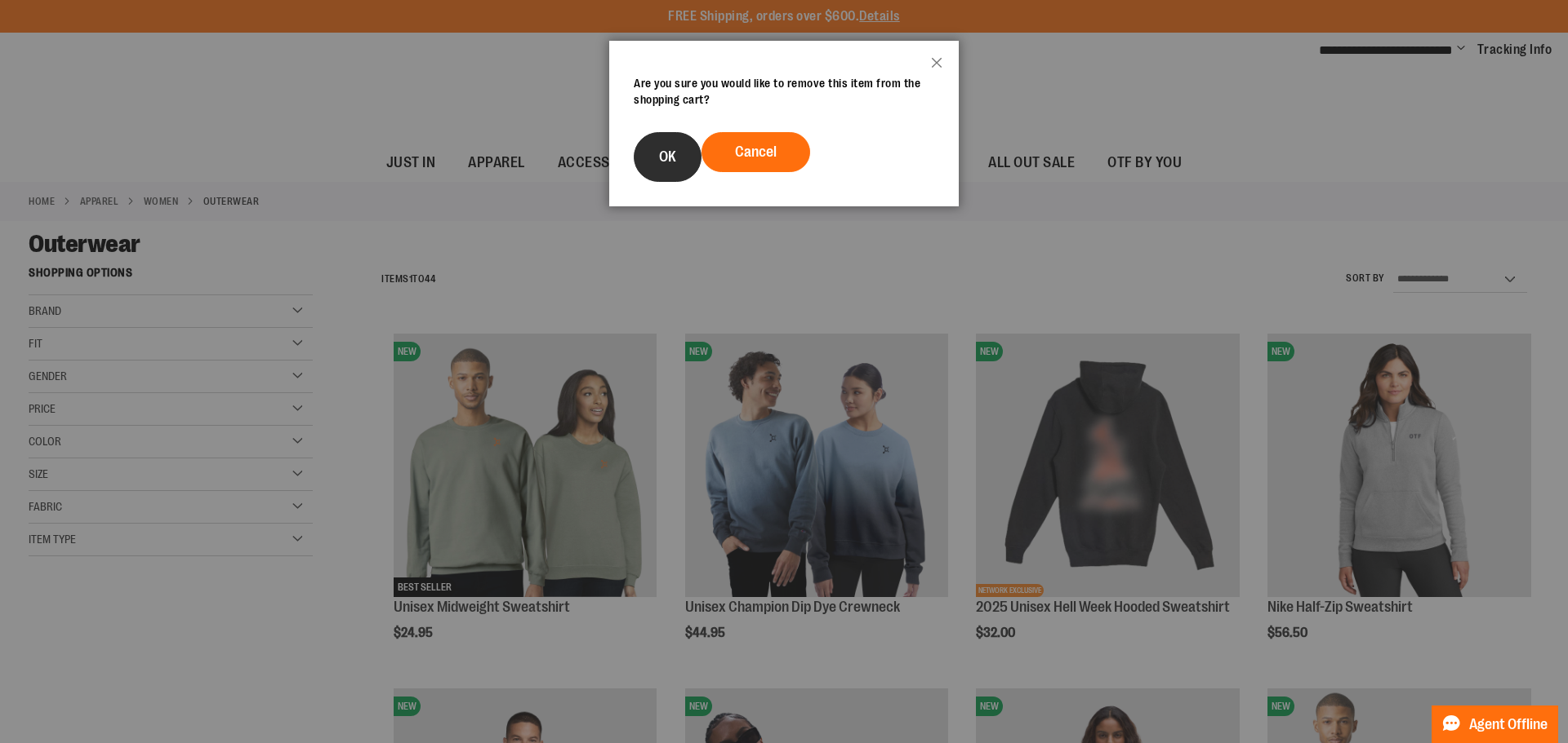
click at [692, 155] on button "OK" at bounding box center [668, 157] width 68 height 50
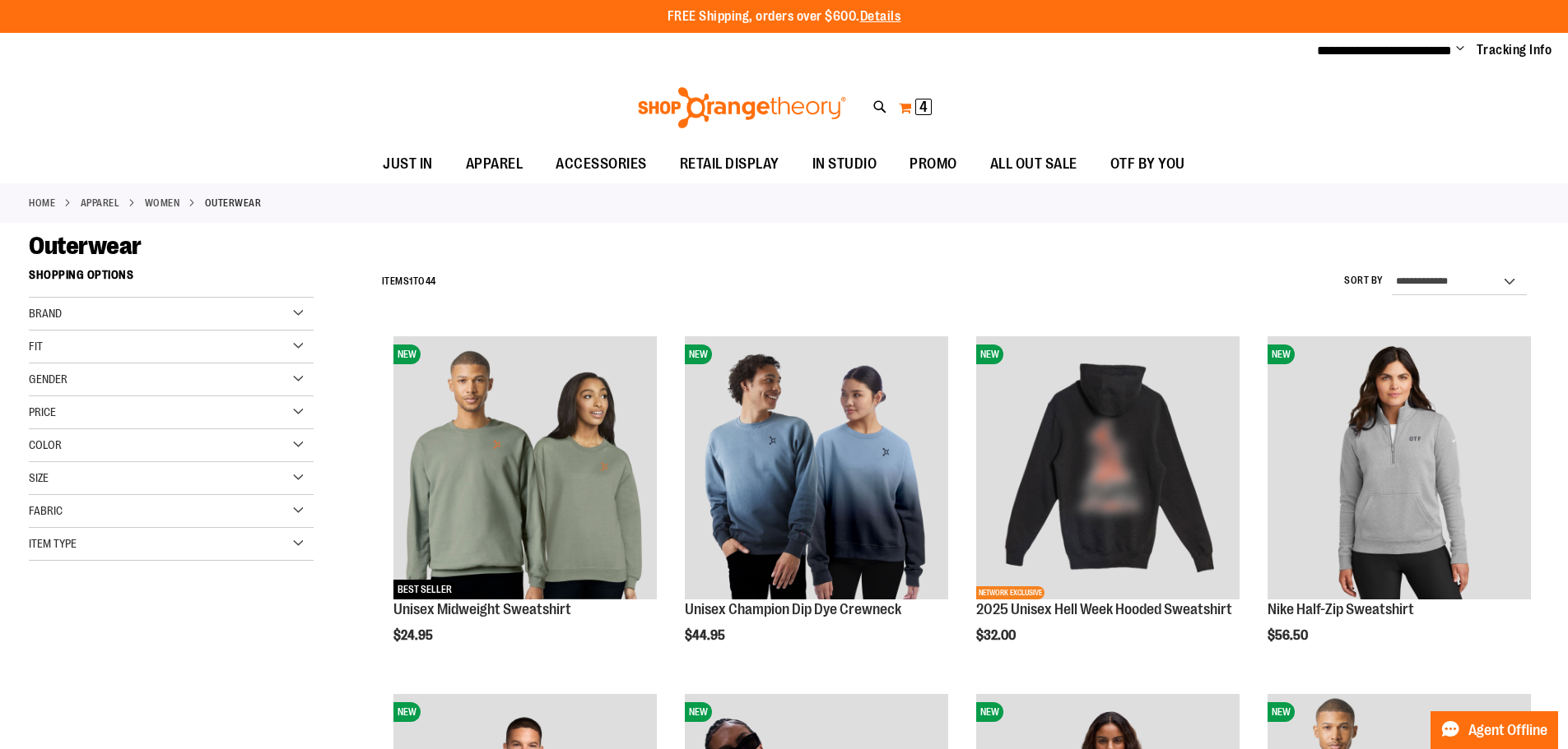
click at [912, 97] on button "My Cart 4 4 items" at bounding box center [915, 108] width 34 height 27
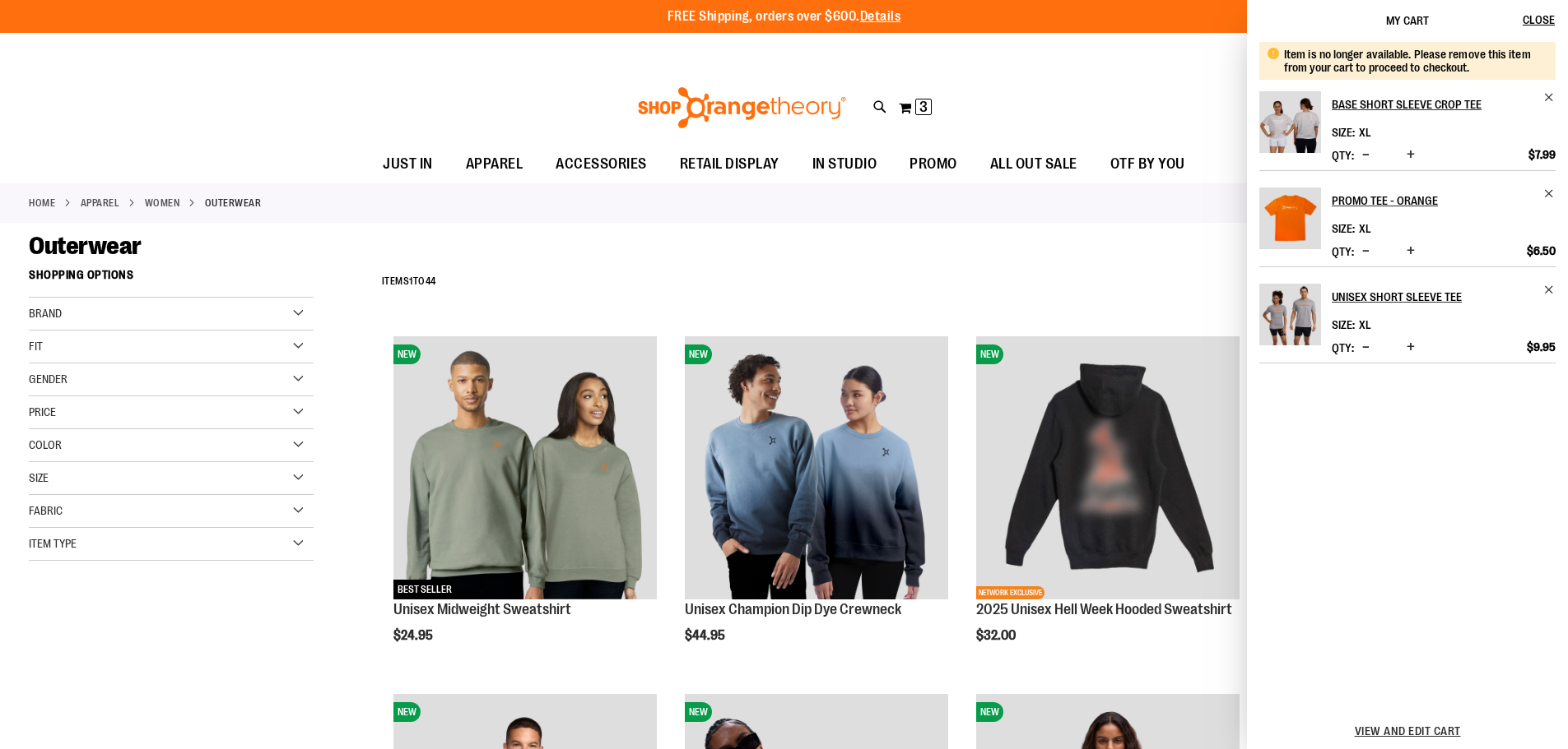
click at [1062, 268] on div "**********" at bounding box center [956, 282] width 1165 height 43
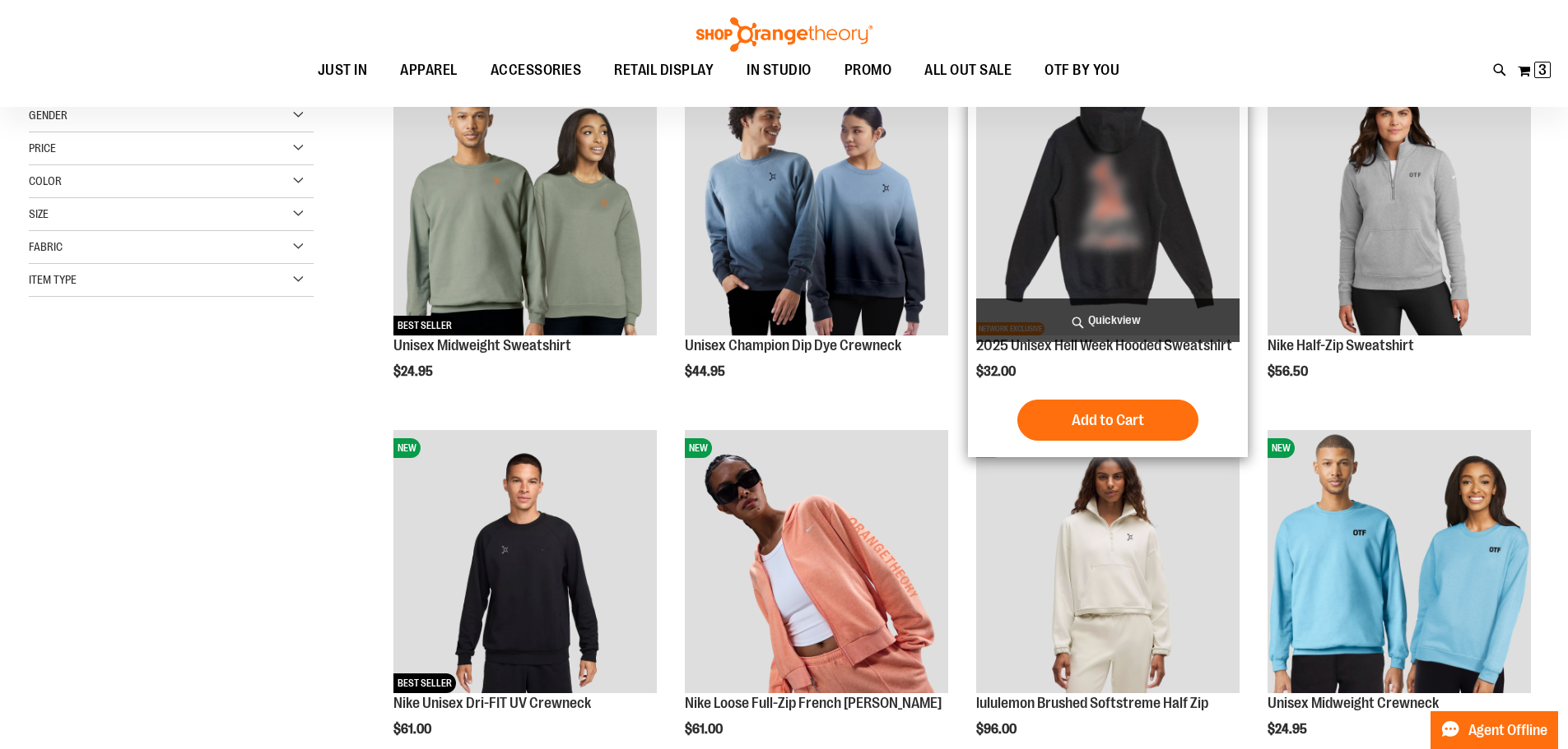
scroll to position [246, 0]
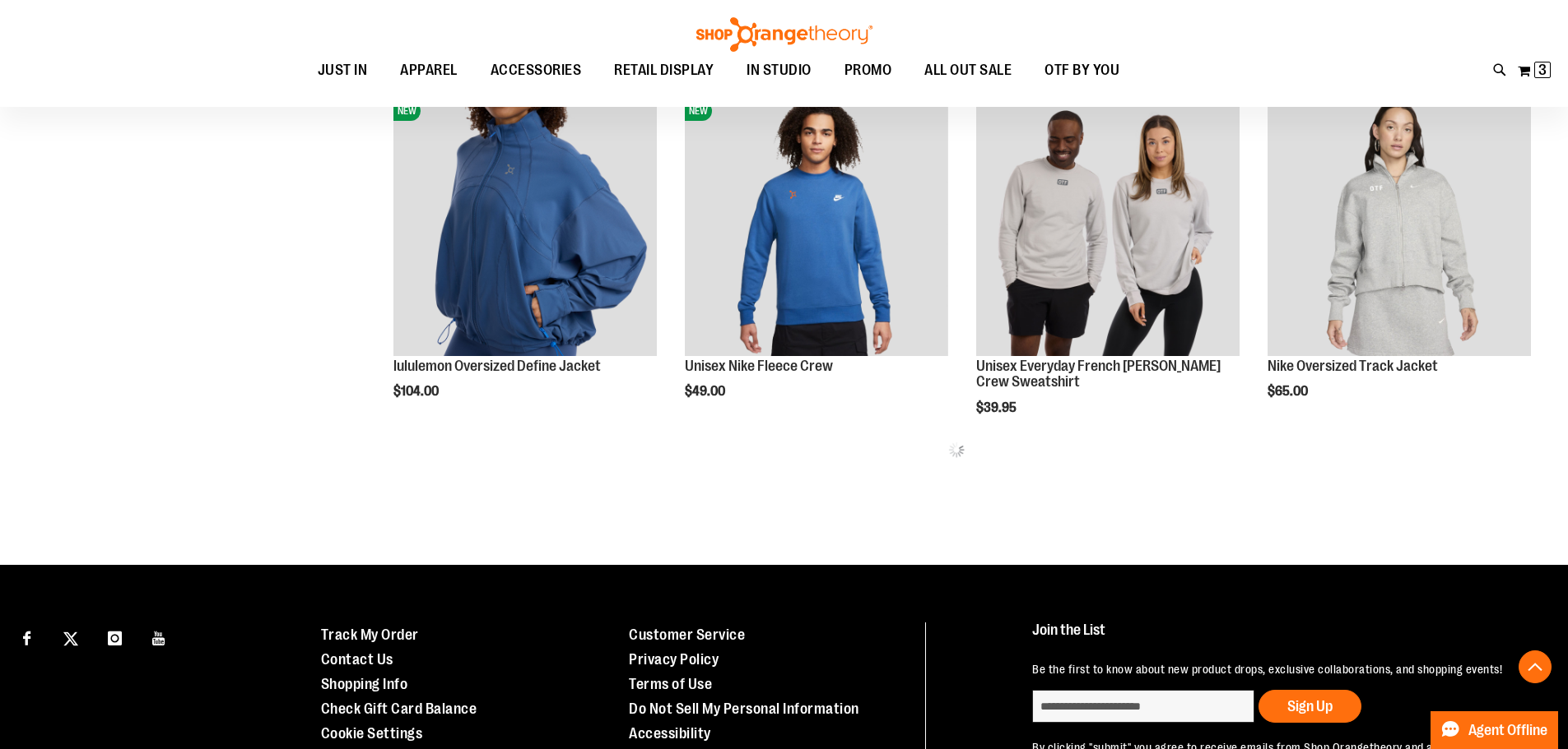
scroll to position [821, 0]
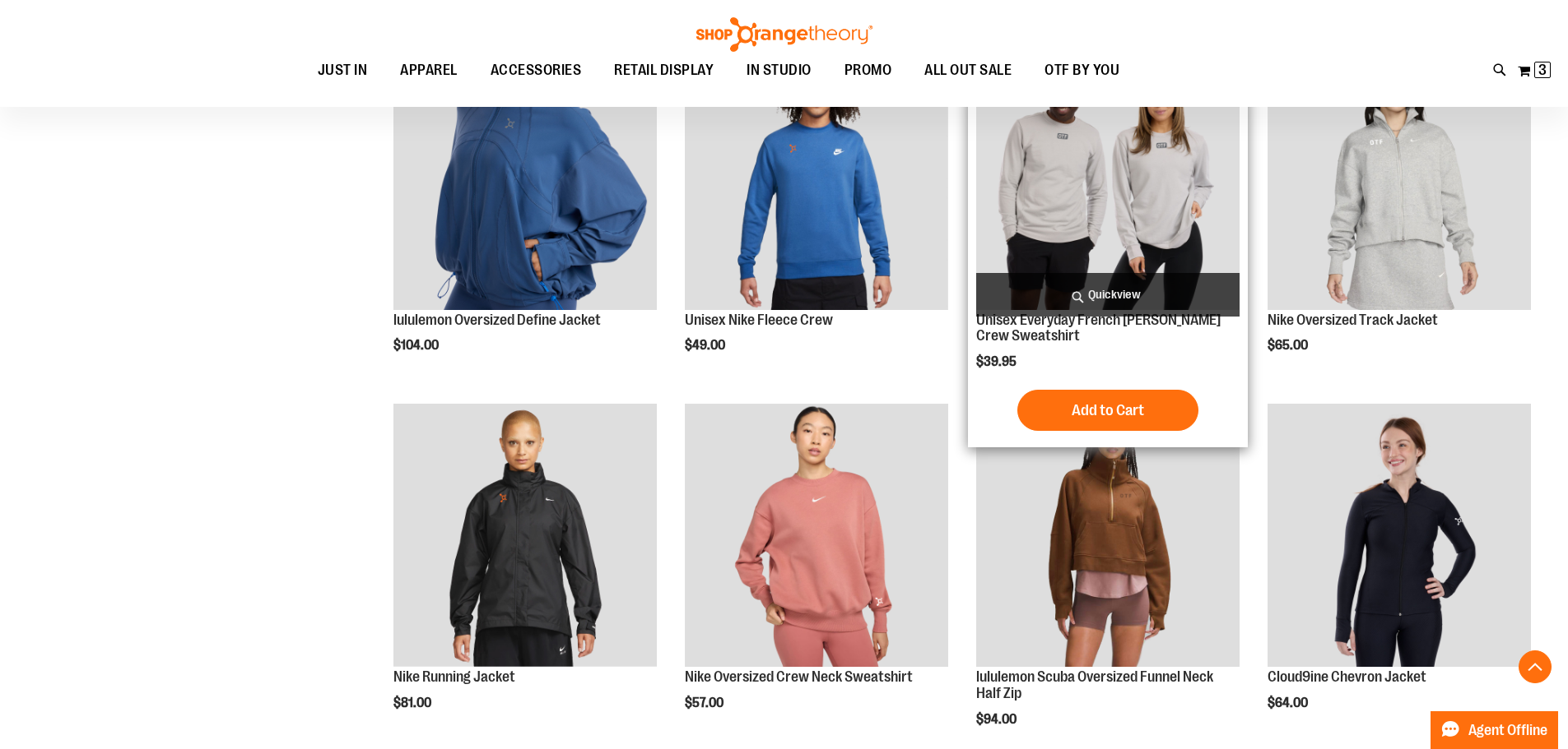
click at [1072, 214] on img "product" at bounding box center [1107, 178] width 264 height 264
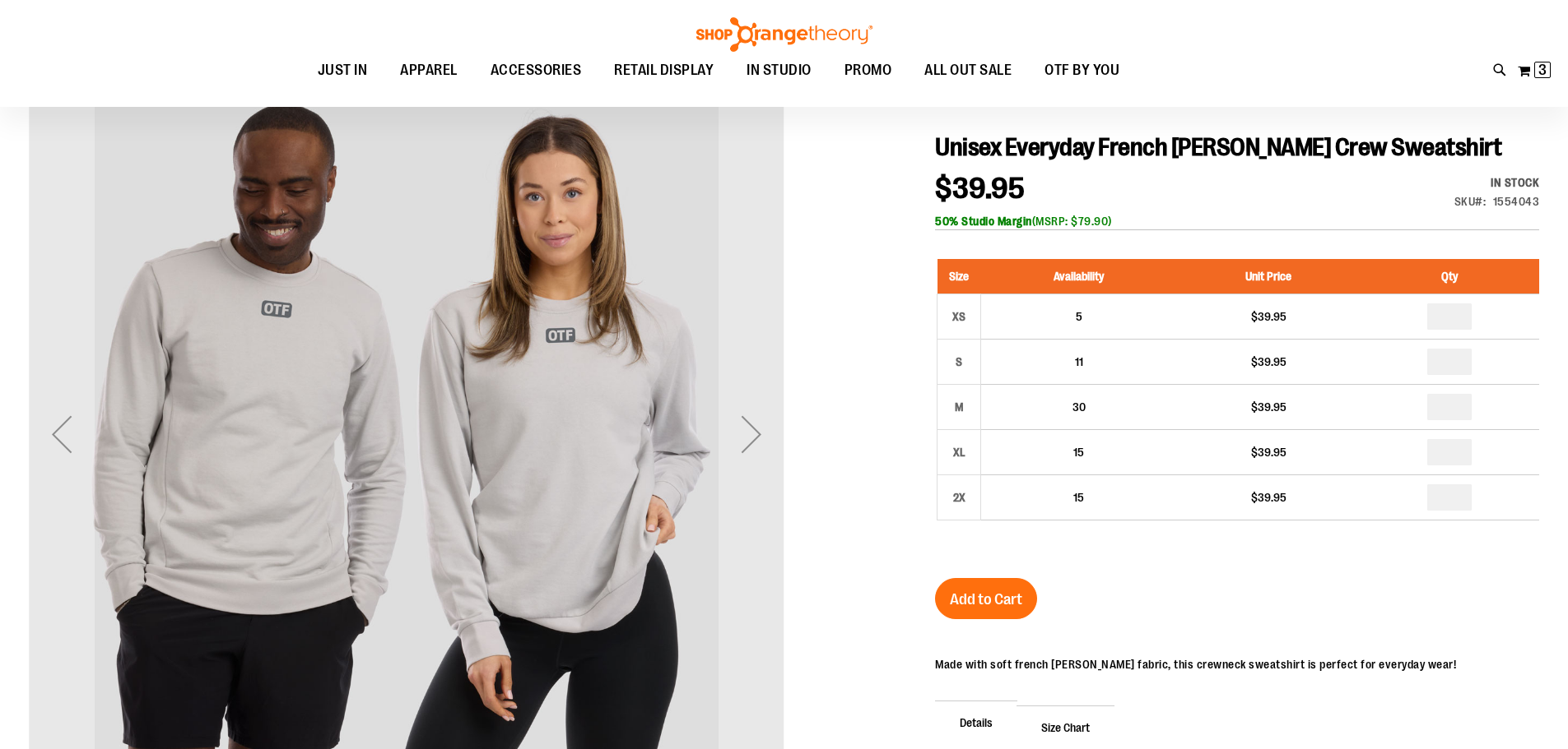
click at [760, 254] on div "Next" at bounding box center [751, 434] width 66 height 755
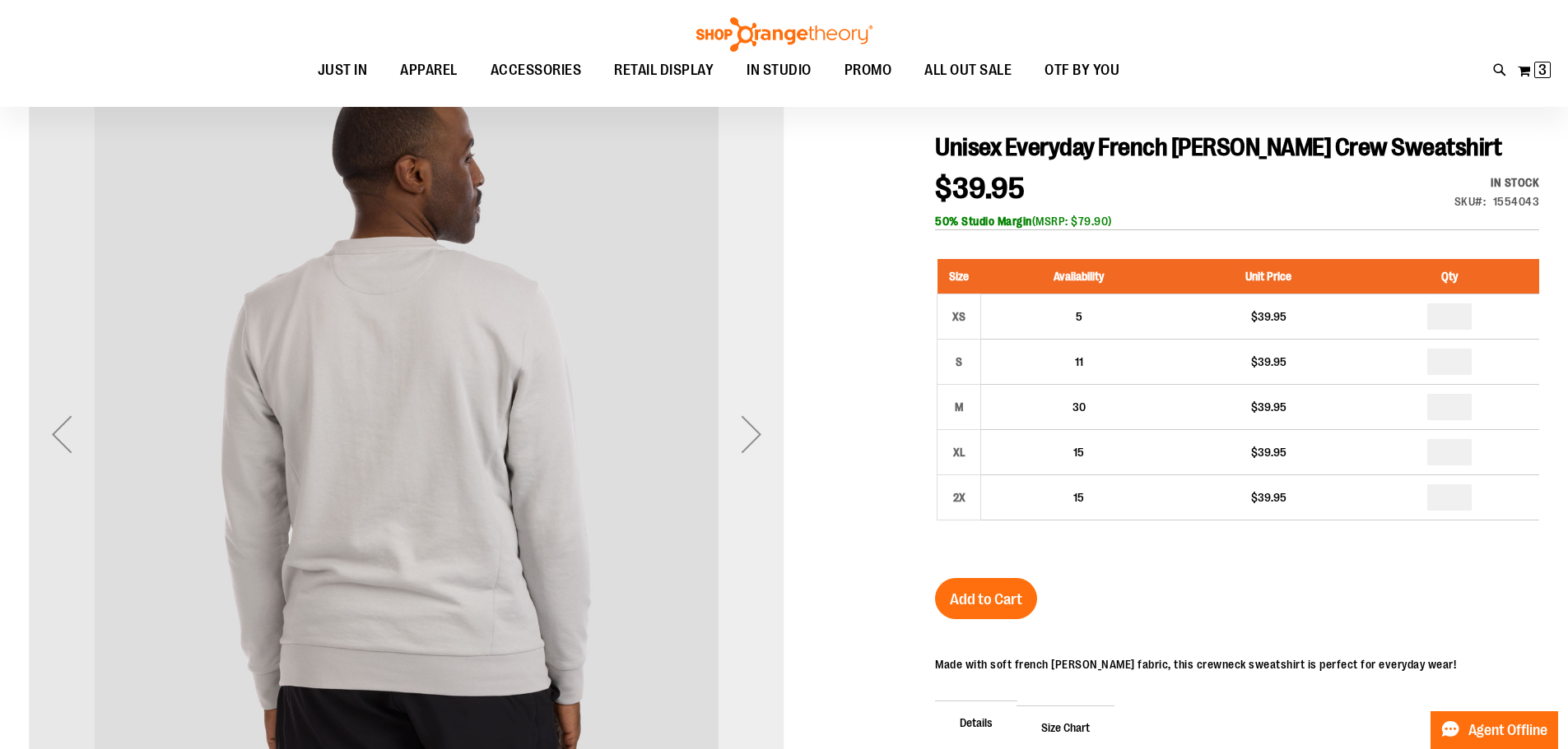
scroll to position [246, 0]
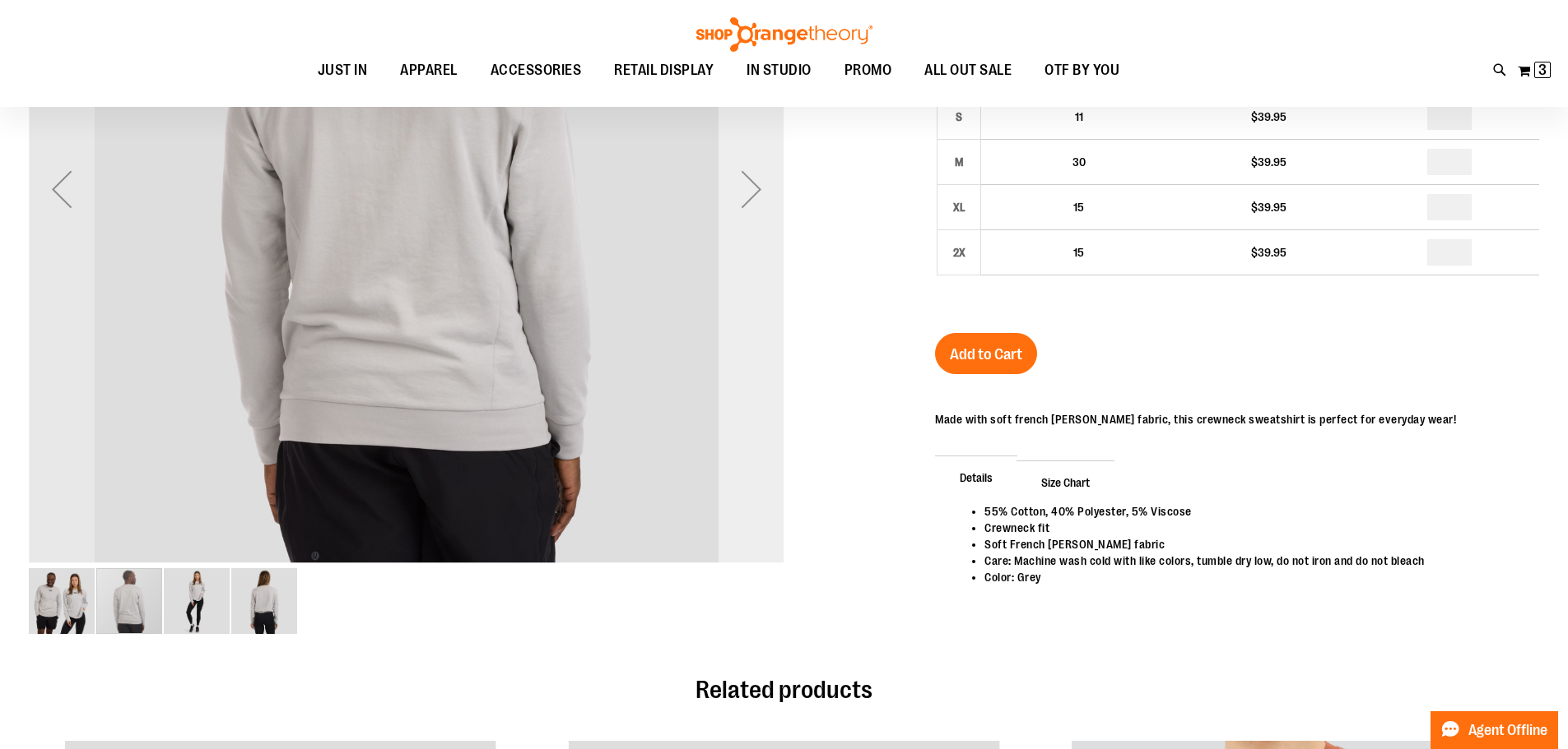
click at [745, 325] on div "Next" at bounding box center [751, 188] width 66 height 755
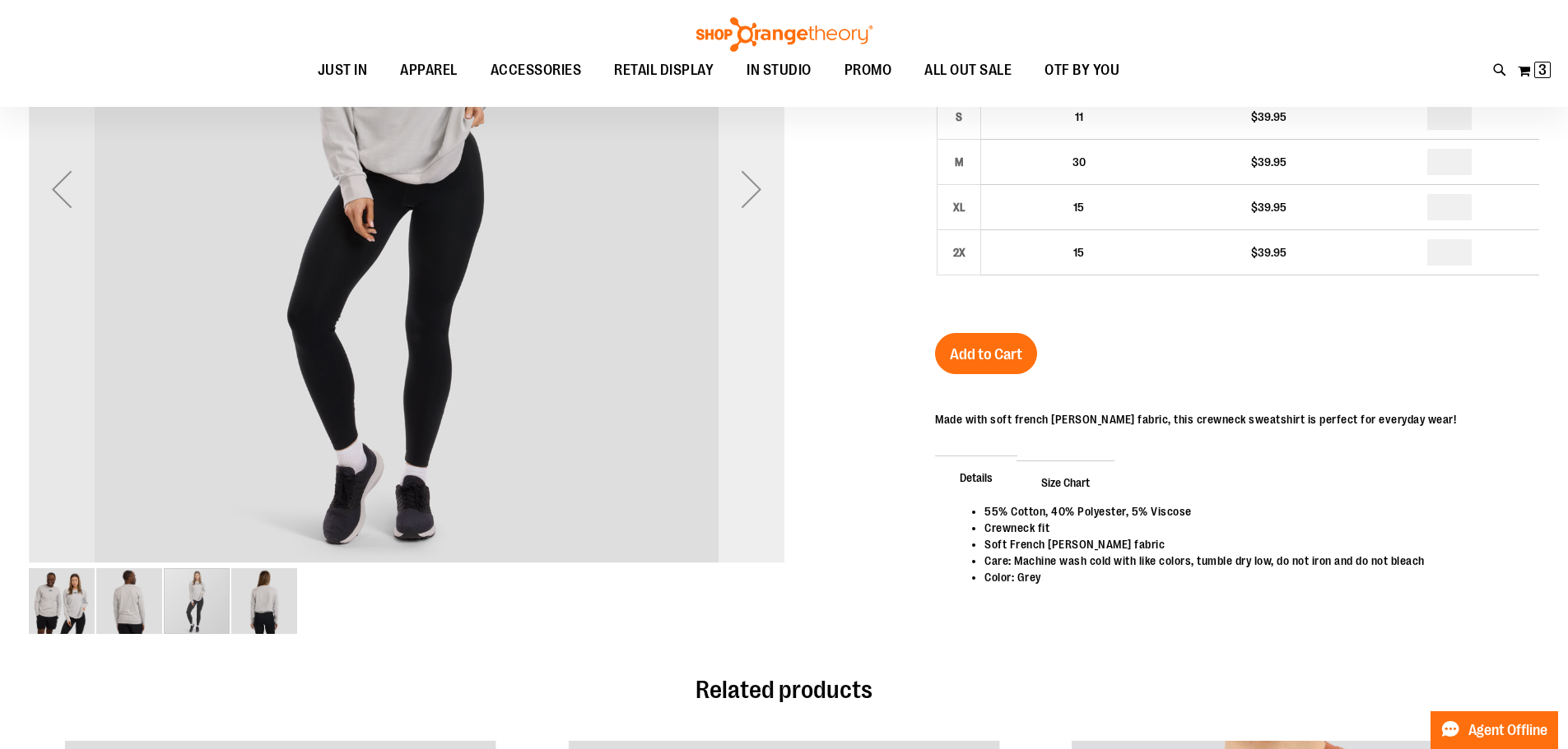
scroll to position [0, 0]
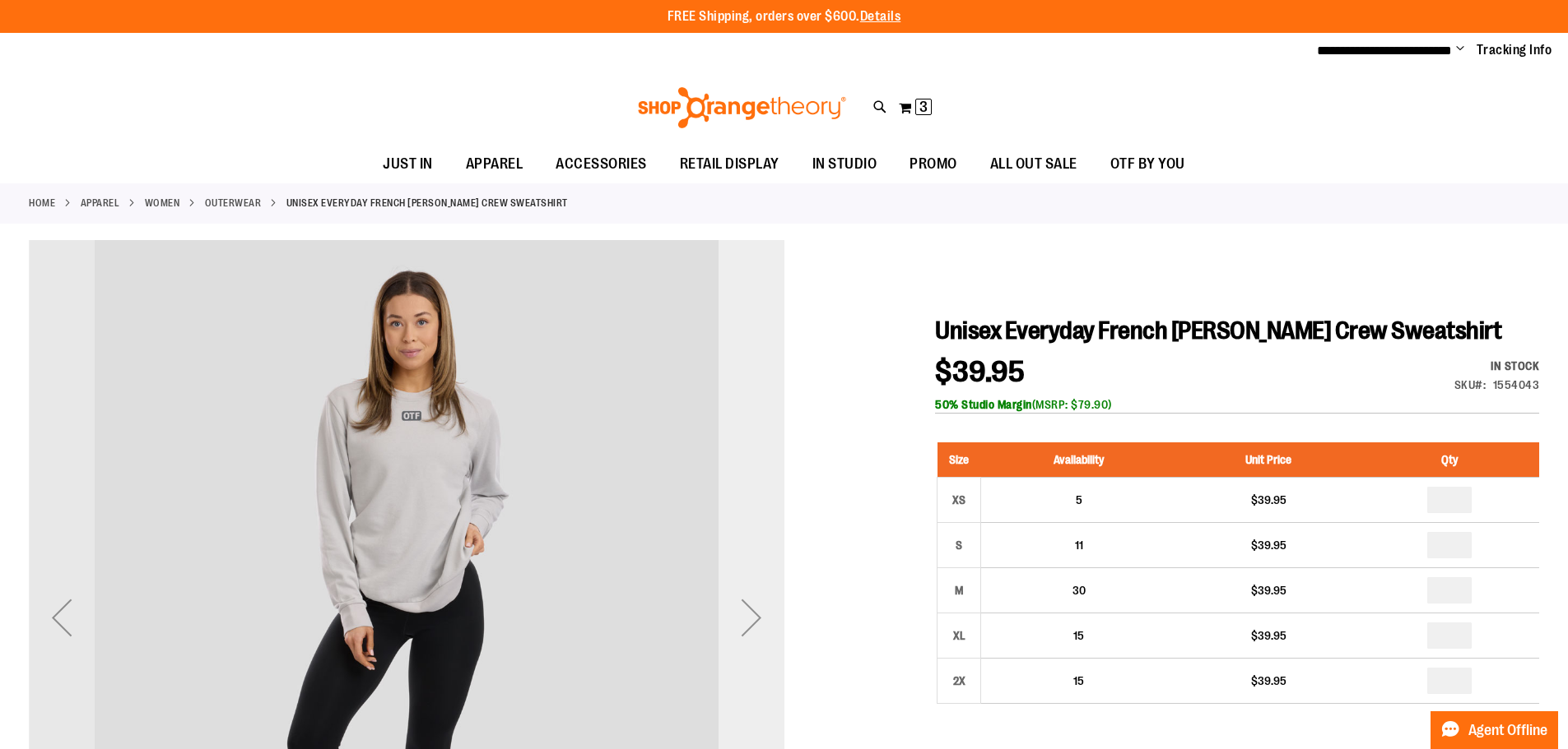
click at [750, 595] on div "Next" at bounding box center [751, 618] width 66 height 66
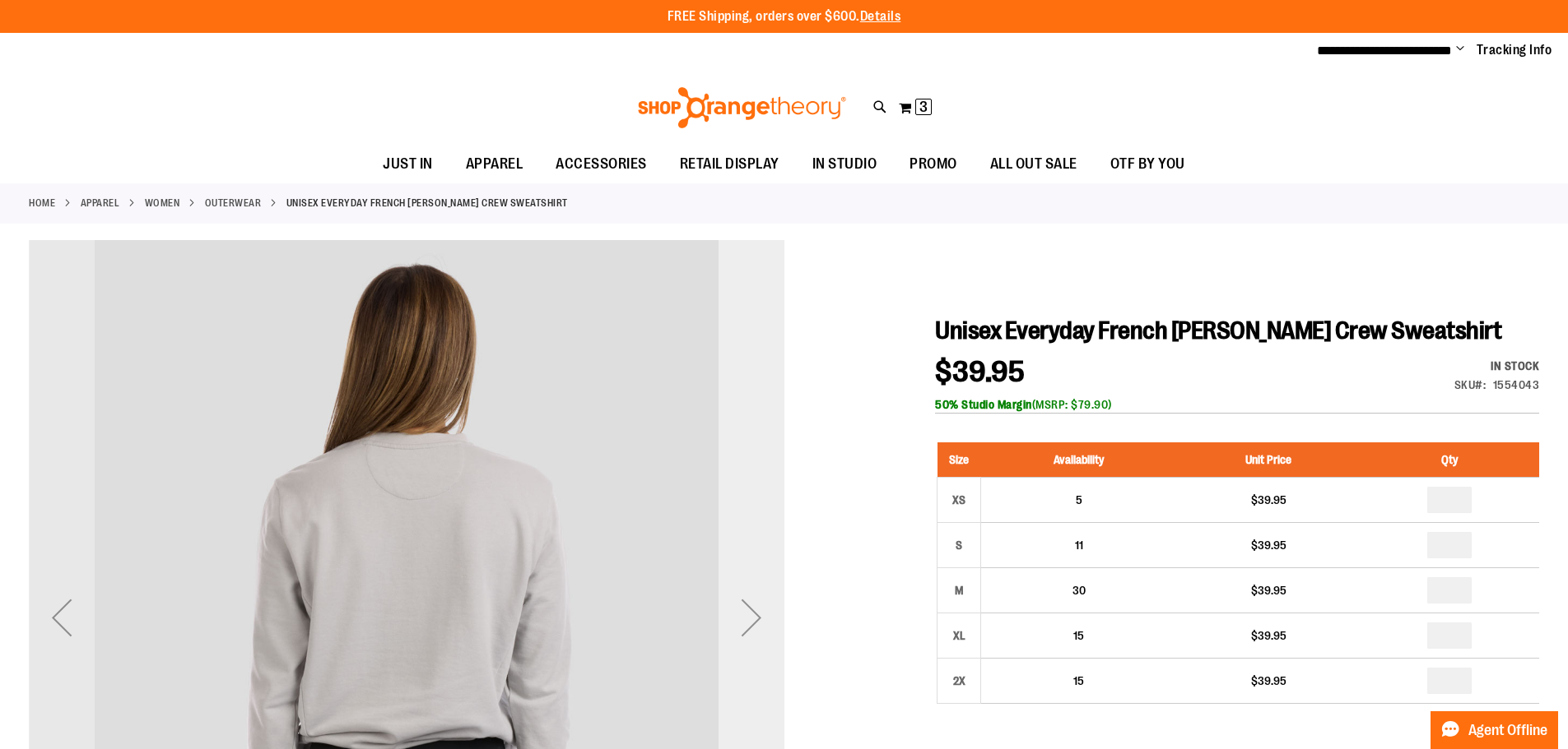
click at [750, 595] on div "Next" at bounding box center [751, 618] width 66 height 66
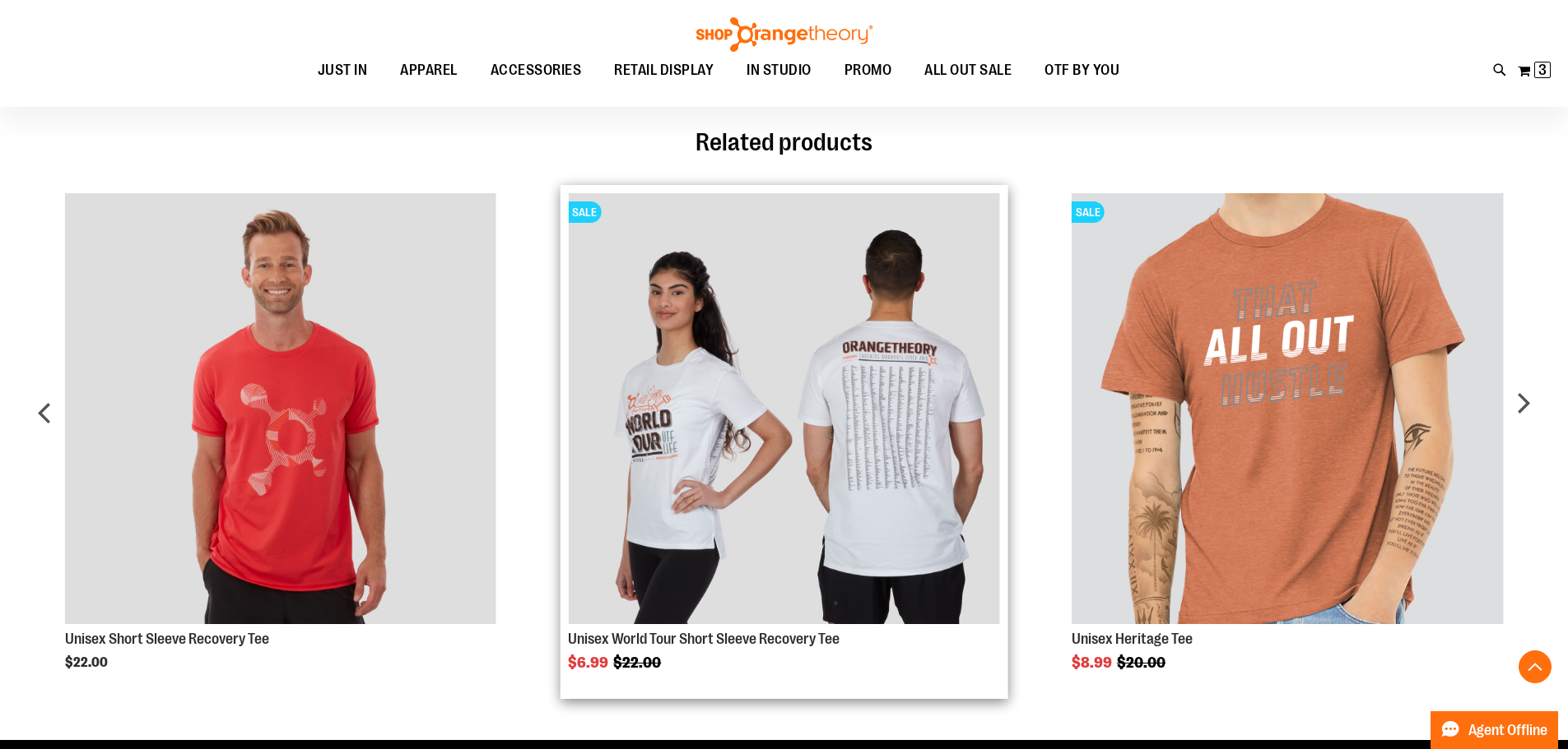
scroll to position [821, 0]
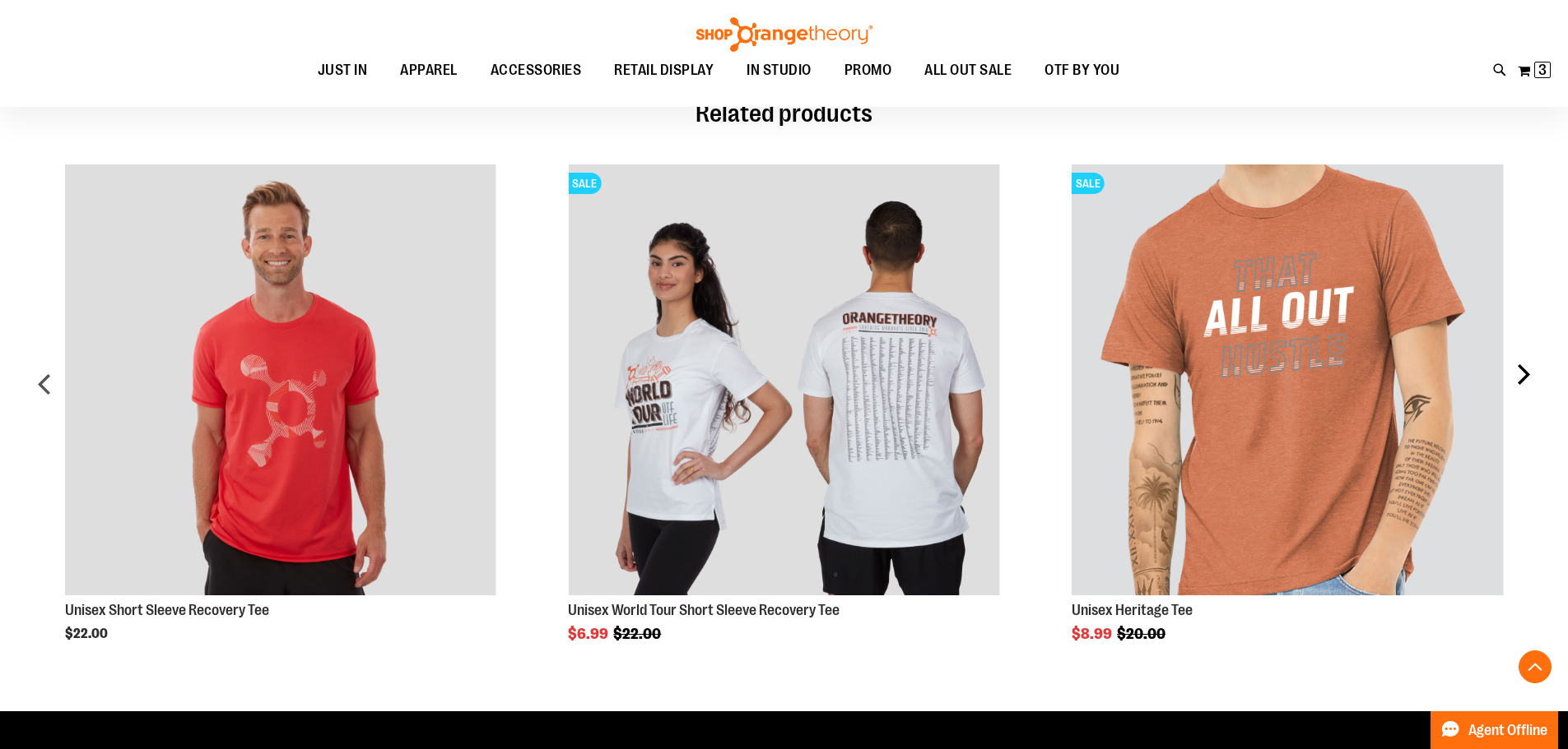
click at [1533, 385] on div "next" at bounding box center [1522, 390] width 33 height 502
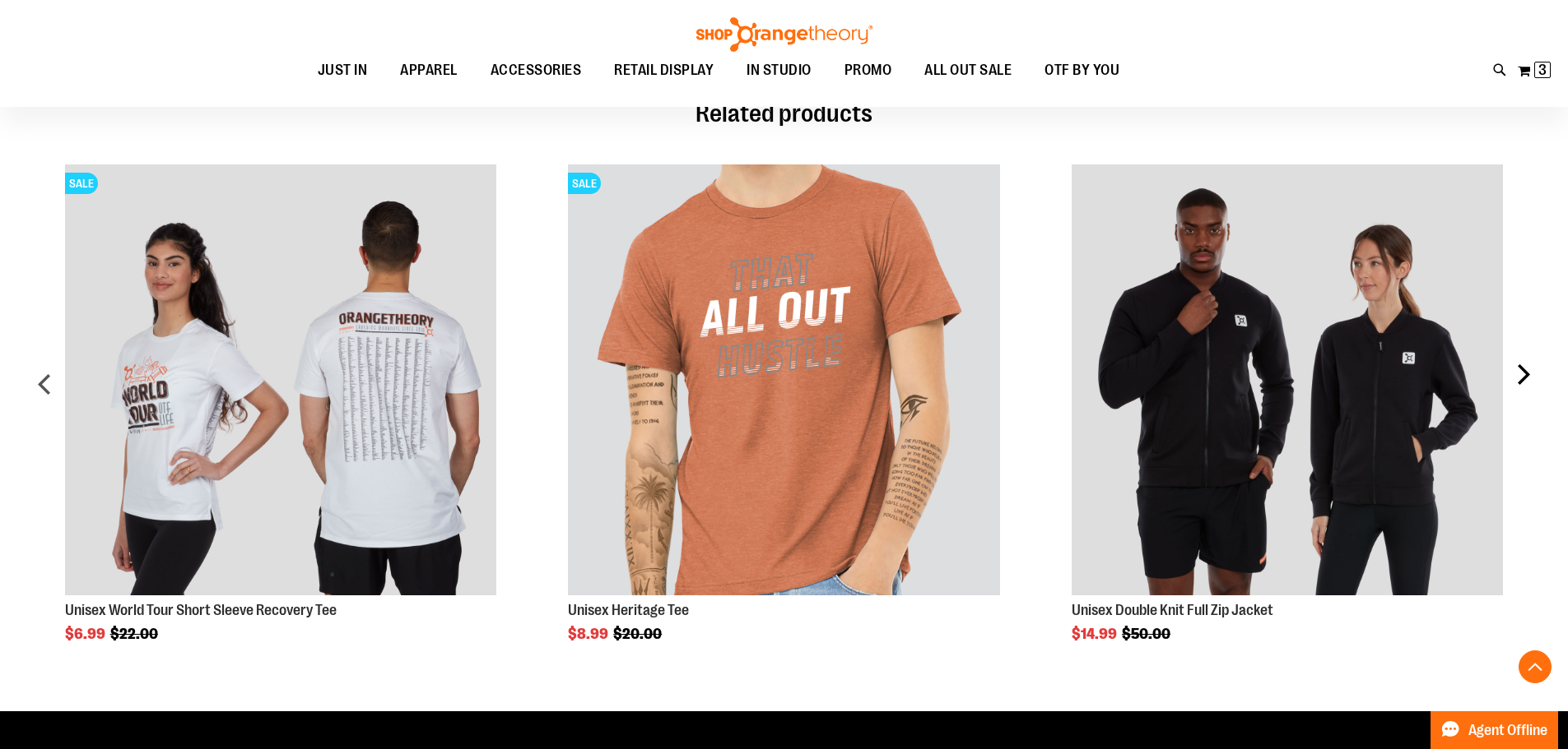
click at [1533, 385] on div "next" at bounding box center [1522, 390] width 33 height 502
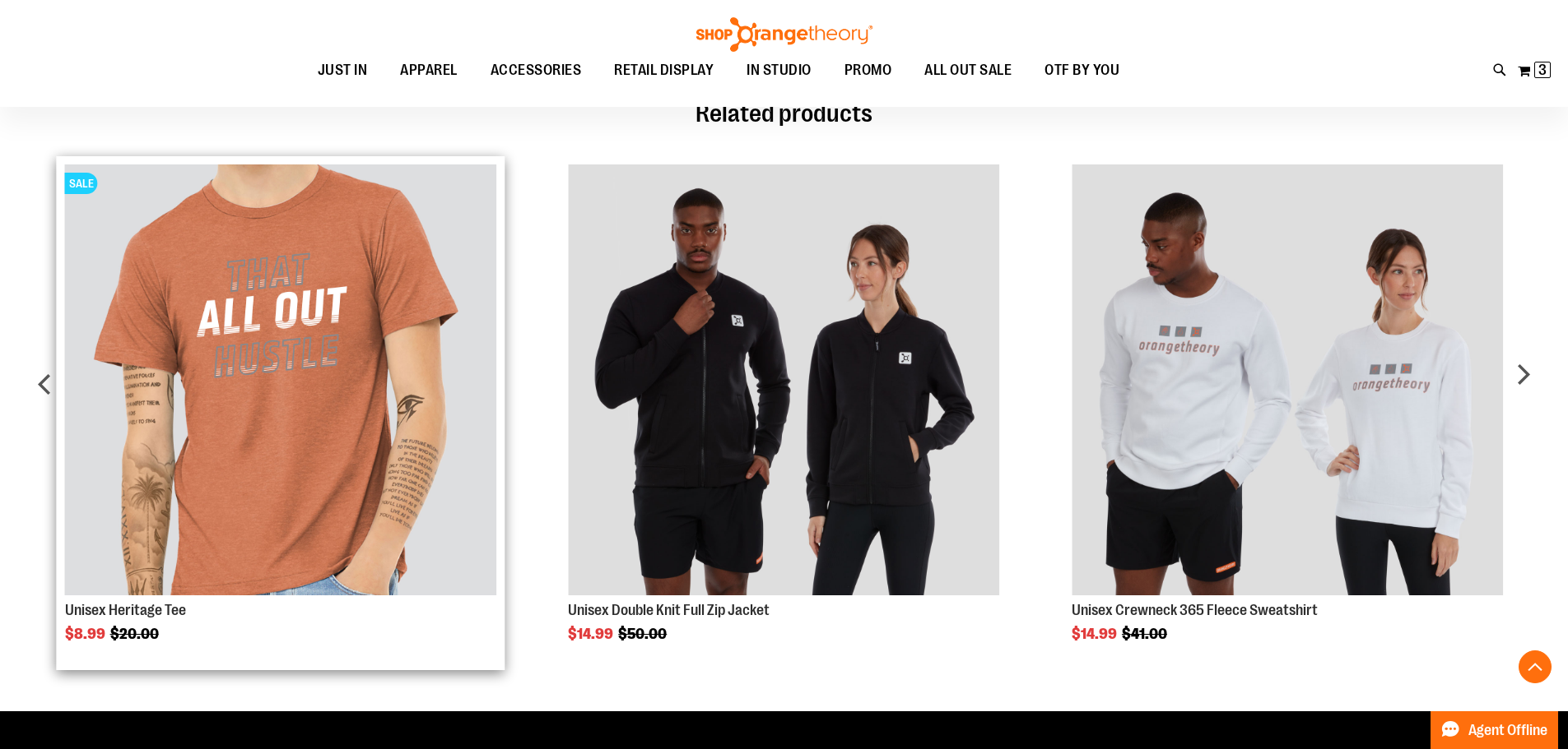
click at [460, 332] on img "Product Page Link" at bounding box center [280, 380] width 431 height 431
